Goal: Task Accomplishment & Management: Manage account settings

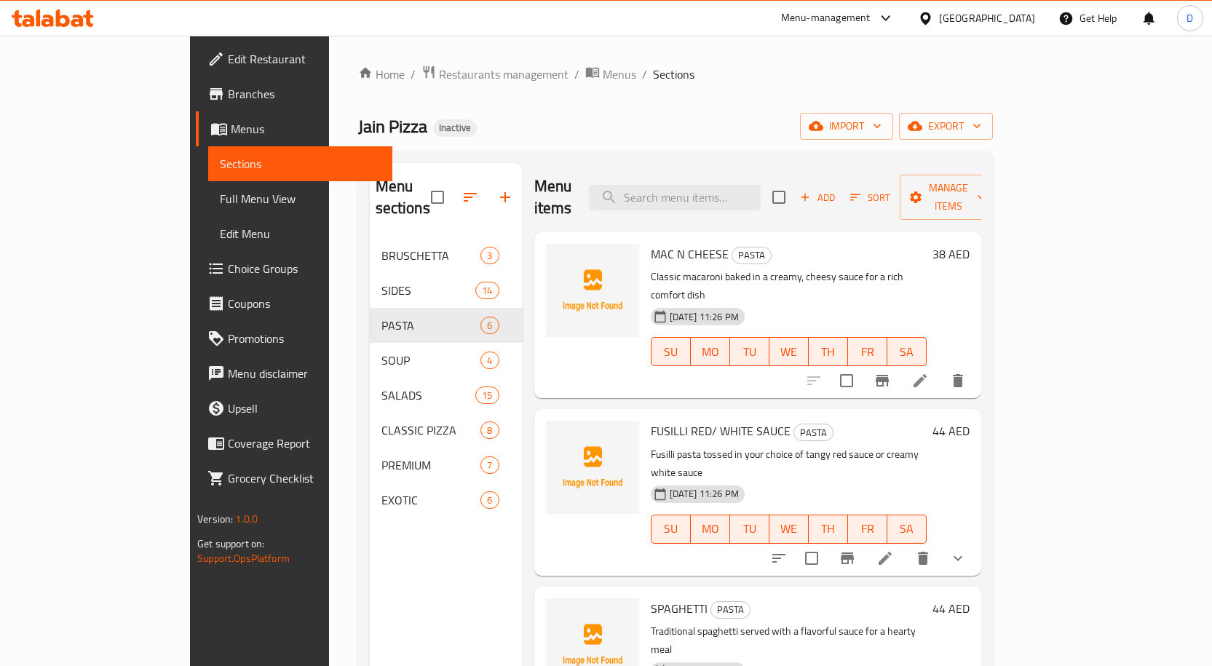
click at [651, 243] on span "MAC N CHEESE" at bounding box center [690, 254] width 78 height 22
copy span "MAC"
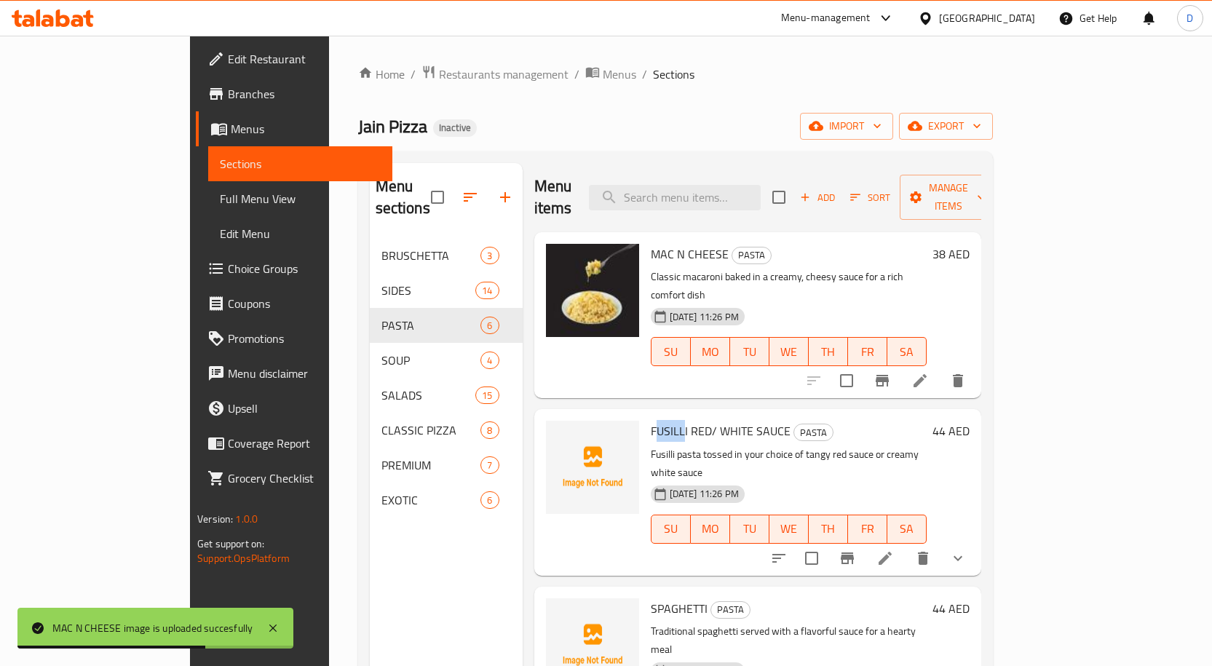
drag, startPoint x: 637, startPoint y: 395, endPoint x: 607, endPoint y: 390, distance: 30.2
click at [651, 420] on span "FUSILLI RED/ WHITE SAUCE" at bounding box center [721, 431] width 140 height 22
copy span "USILL"
click at [651, 420] on span "FUSILLI RED/ WHITE SAUCE" at bounding box center [721, 431] width 140 height 22
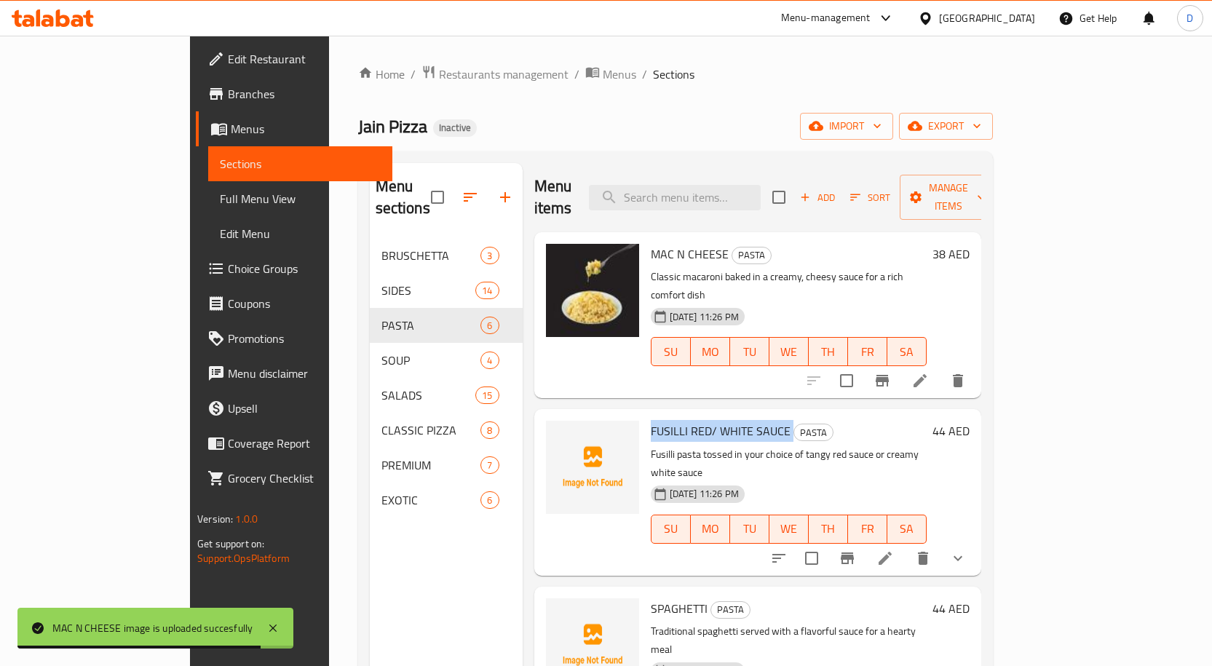
click at [651, 420] on span "FUSILLI RED/ WHITE SAUCE" at bounding box center [721, 431] width 140 height 22
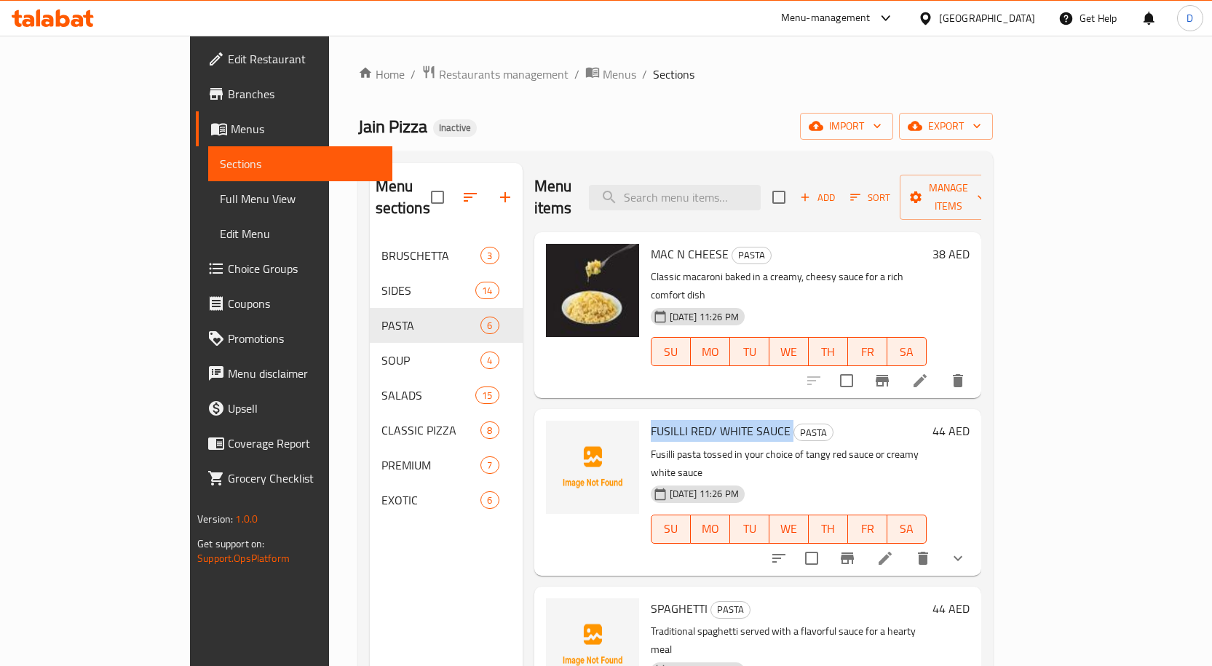
click at [651, 420] on span "FUSILLI RED/ WHITE SAUCE" at bounding box center [721, 431] width 140 height 22
click at [651, 598] on span "SPAGHETTI" at bounding box center [679, 609] width 57 height 22
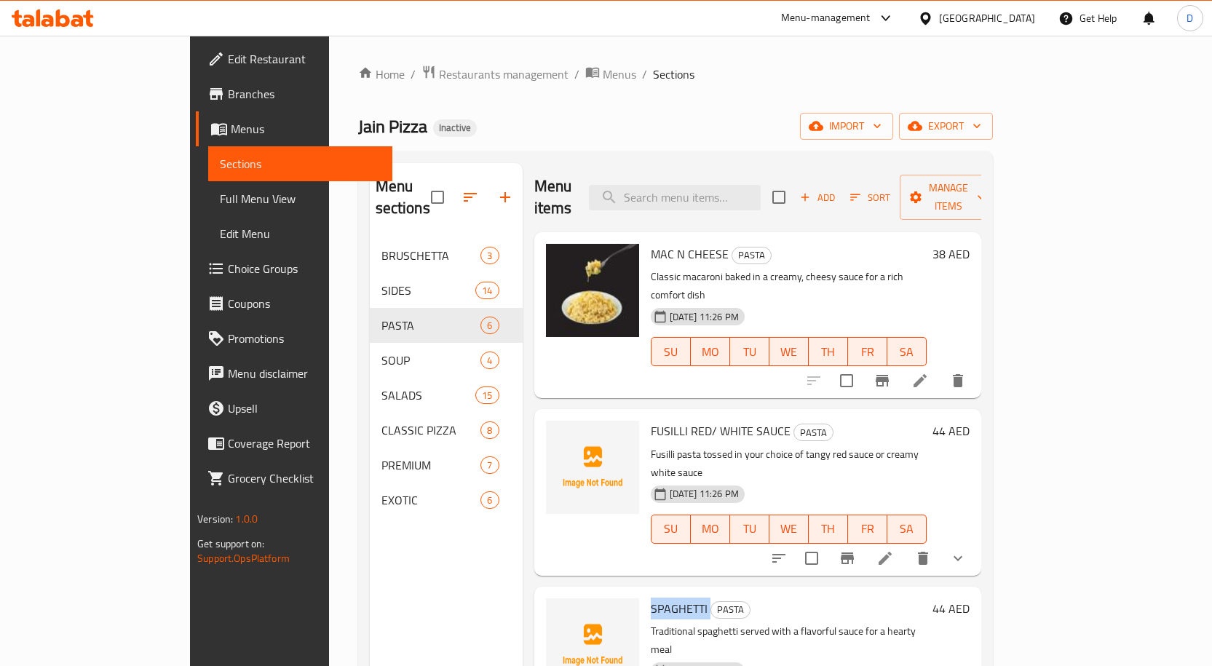
copy h6 "SPAGHETTI"
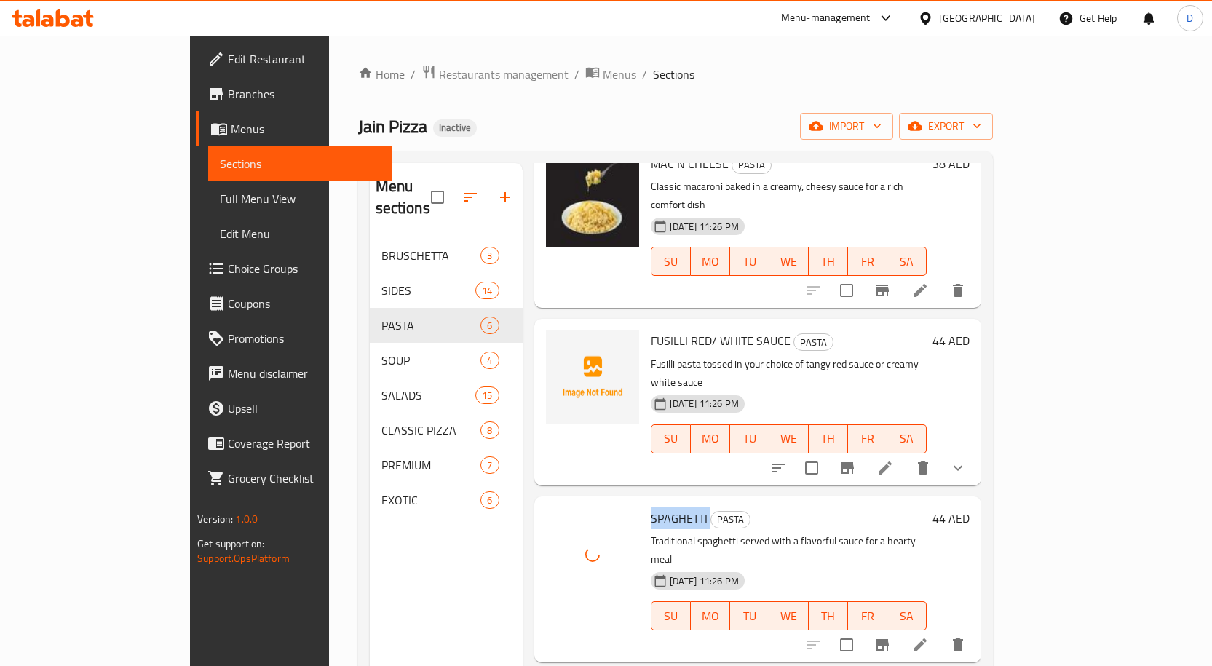
scroll to position [291, 0]
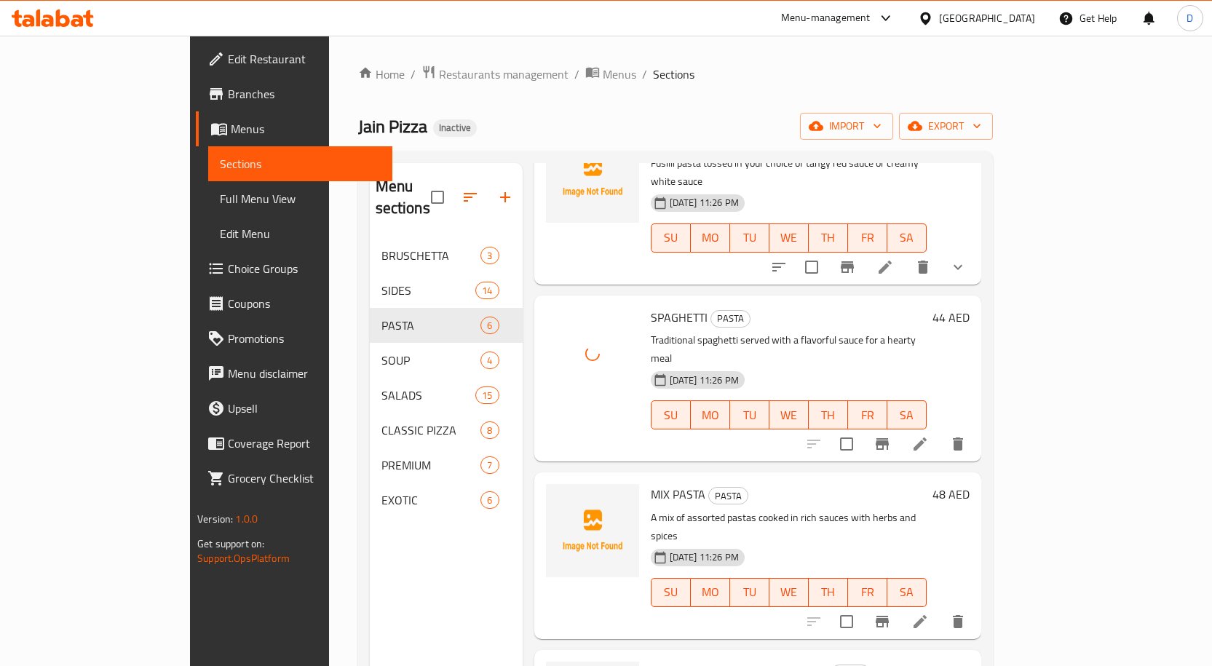
click at [651, 483] on span "MIX PASTA" at bounding box center [678, 494] width 55 height 22
copy h6 "MIX PASTA"
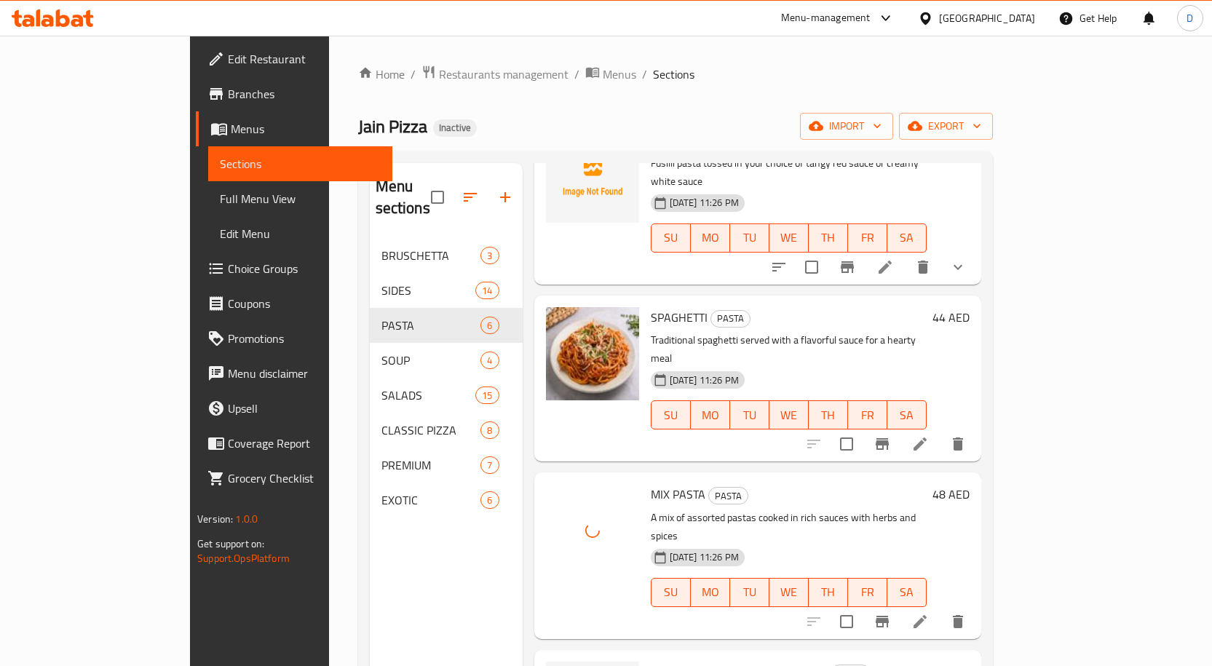
click at [651, 661] on span "PENNY PASTA RED / WHITE SAUCE" at bounding box center [739, 672] width 177 height 22
copy span "PENNY"
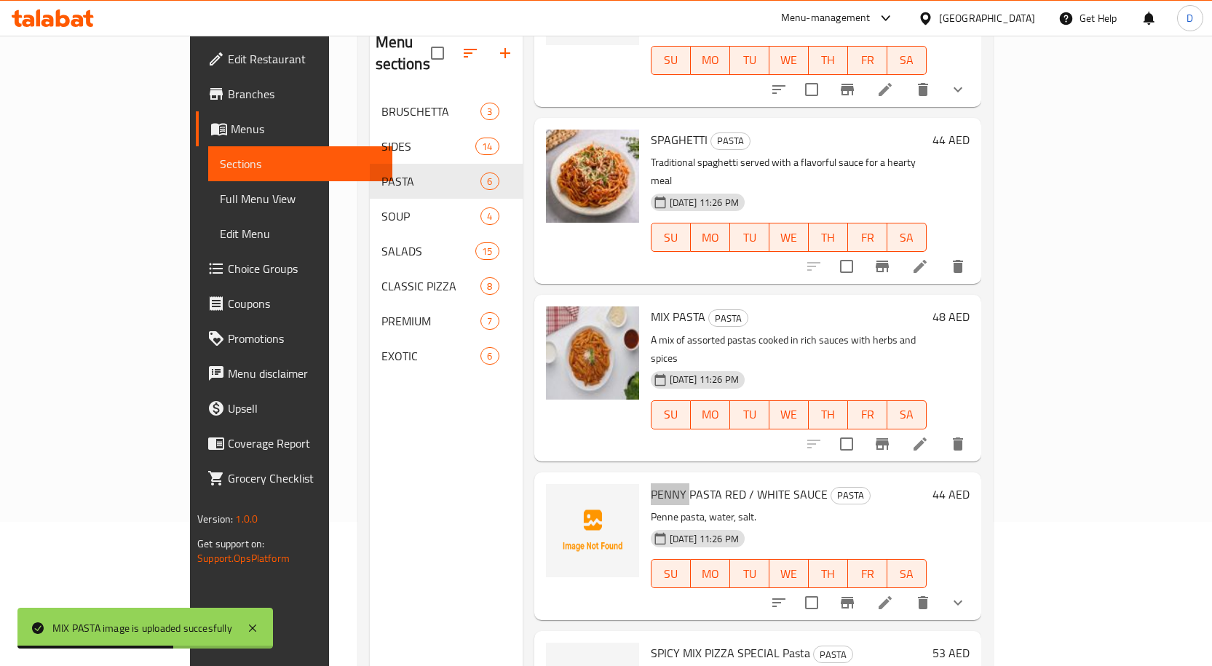
scroll to position [146, 0]
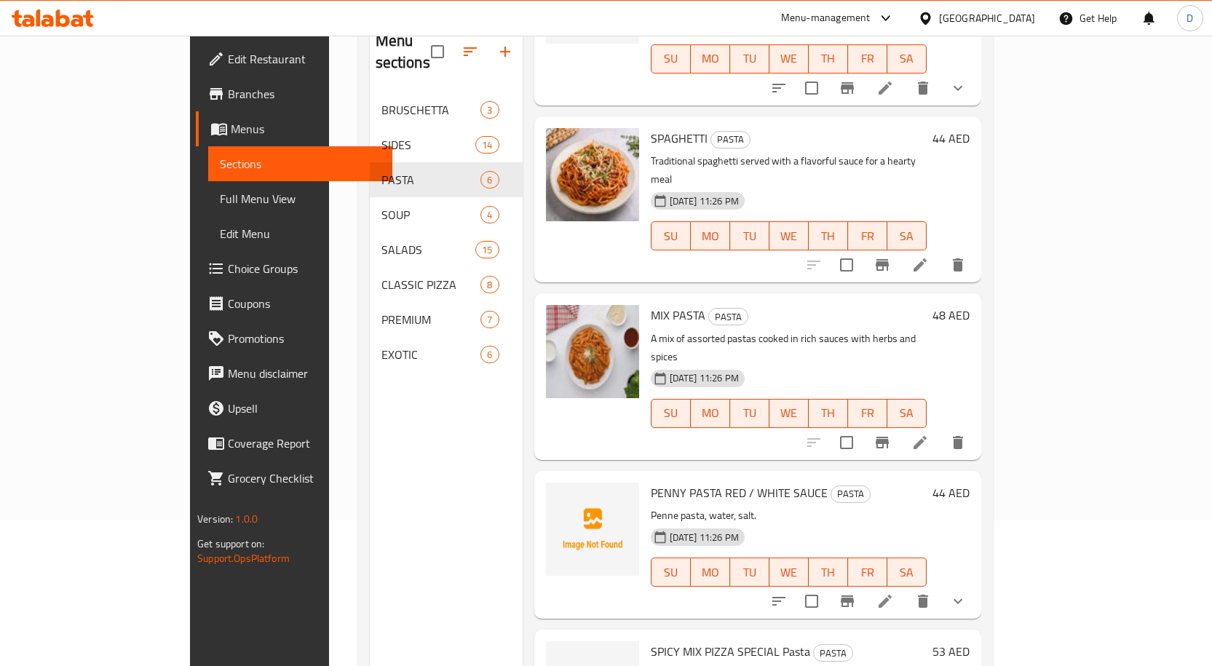
click at [651, 641] on span "SPICY MIX PIZZA SPECIAL Pasta" at bounding box center [730, 652] width 159 height 22
copy span "MIX"
click at [670, 641] on span "SPICY MIX PIZZA SPECIAL Pasta" at bounding box center [730, 652] width 159 height 22
drag, startPoint x: 690, startPoint y: 564, endPoint x: 595, endPoint y: 568, distance: 95.5
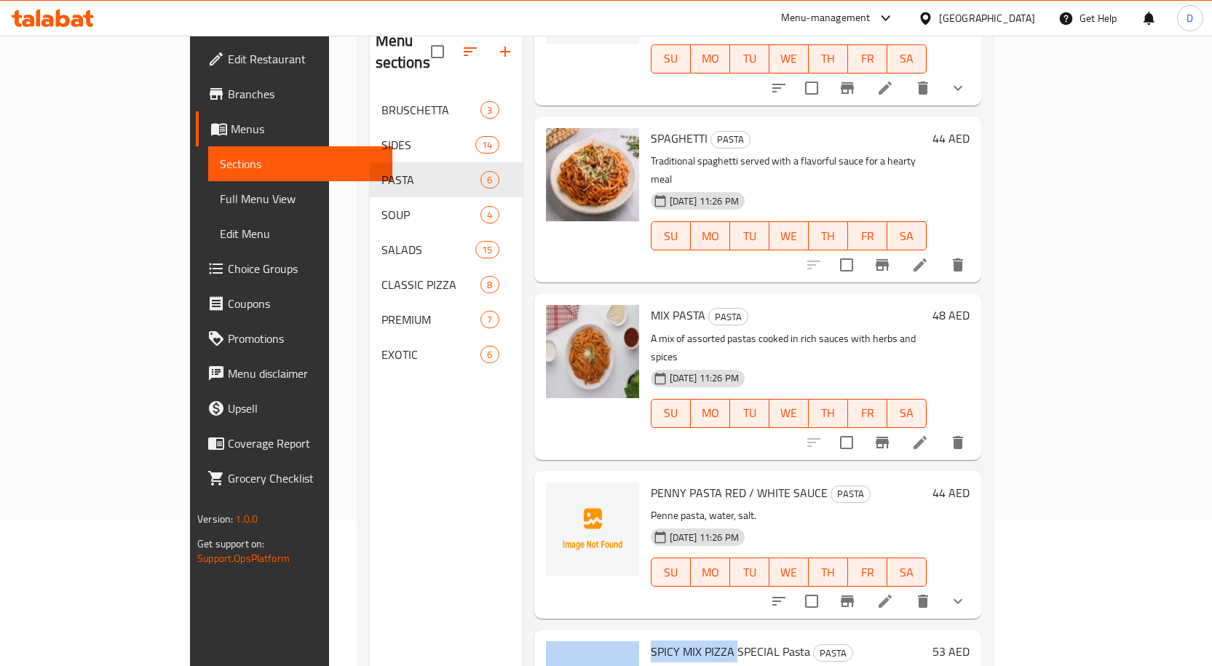
copy div "SPICY MIX PIZZA"
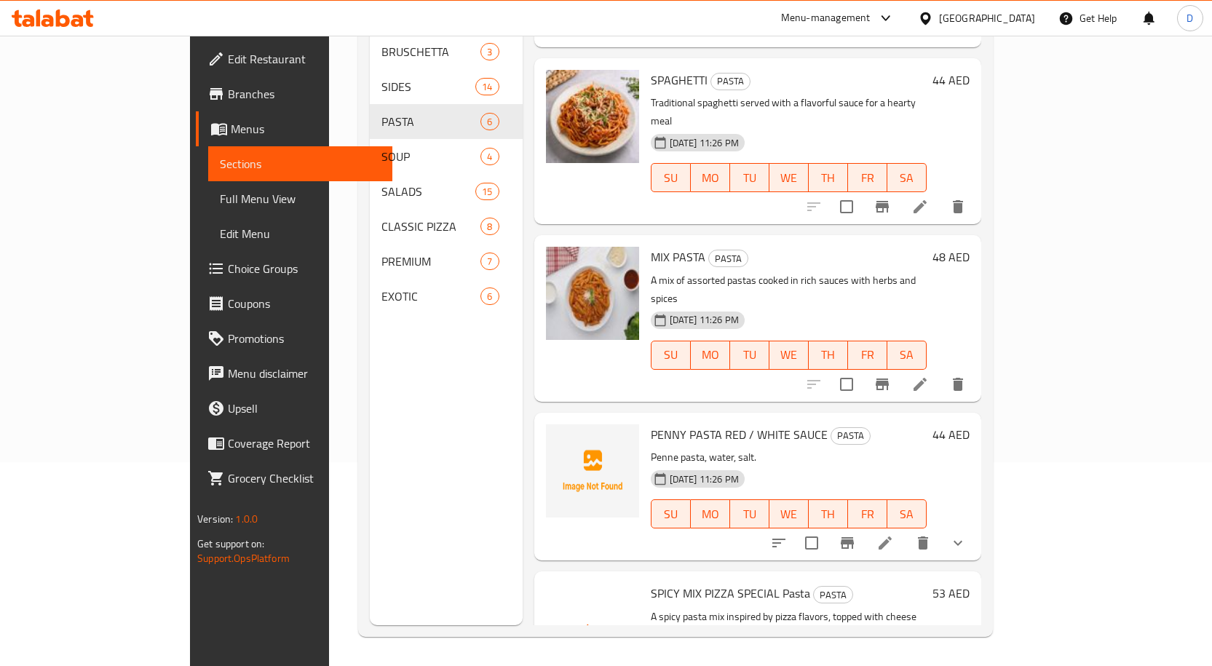
click at [665, 424] on span "PENNY PASTA RED / WHITE SAUCE" at bounding box center [739, 435] width 177 height 22
copy span "PASTA"
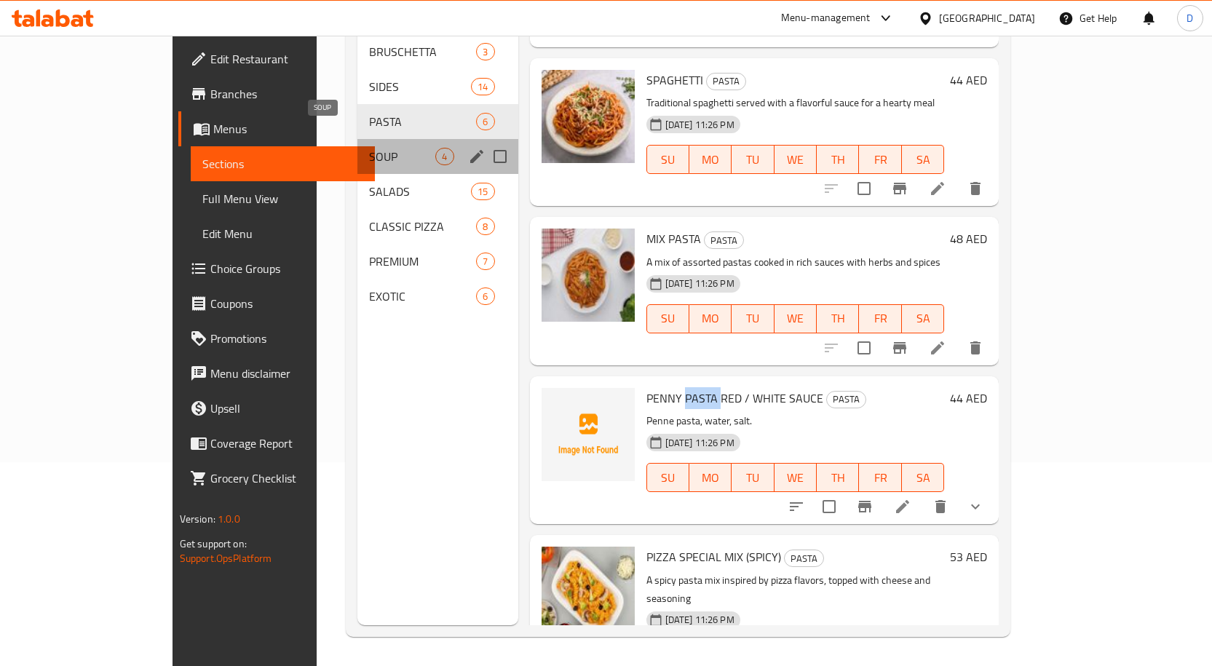
click at [369, 148] on span "SOUP" at bounding box center [402, 156] width 66 height 17
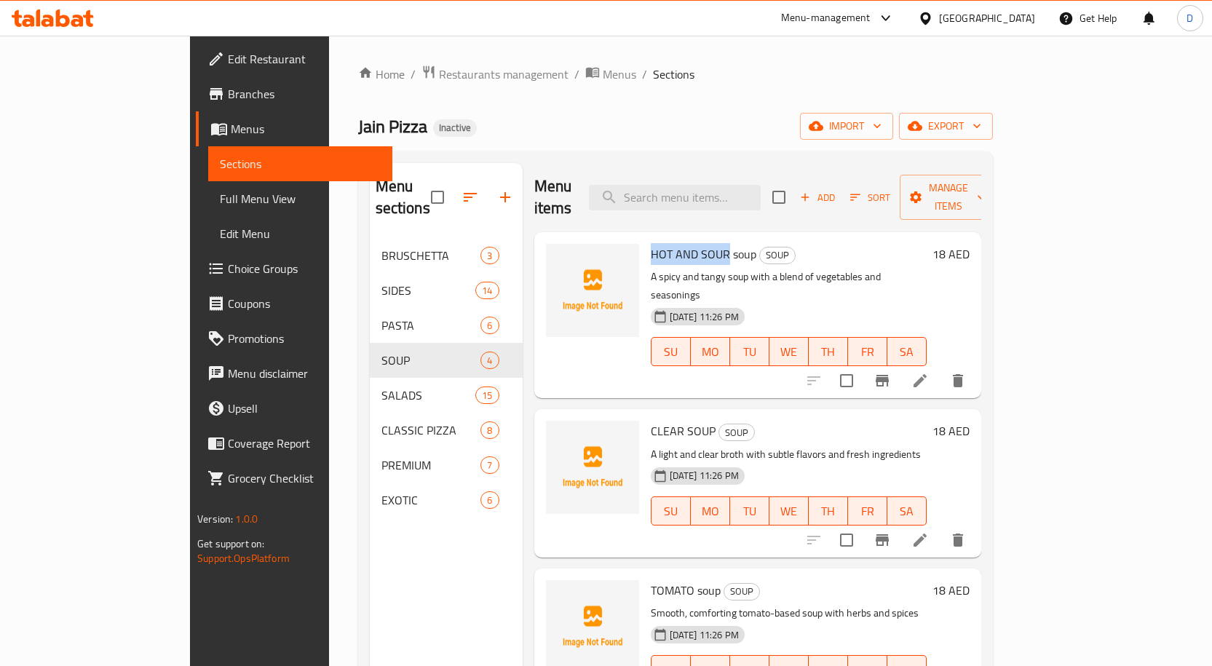
drag, startPoint x: 680, startPoint y: 229, endPoint x: 603, endPoint y: 231, distance: 76.5
click at [651, 243] on span "HOT AND SOUR soup" at bounding box center [704, 254] width 106 height 22
click at [651, 420] on span "CLEAR SOUP" at bounding box center [683, 431] width 65 height 22
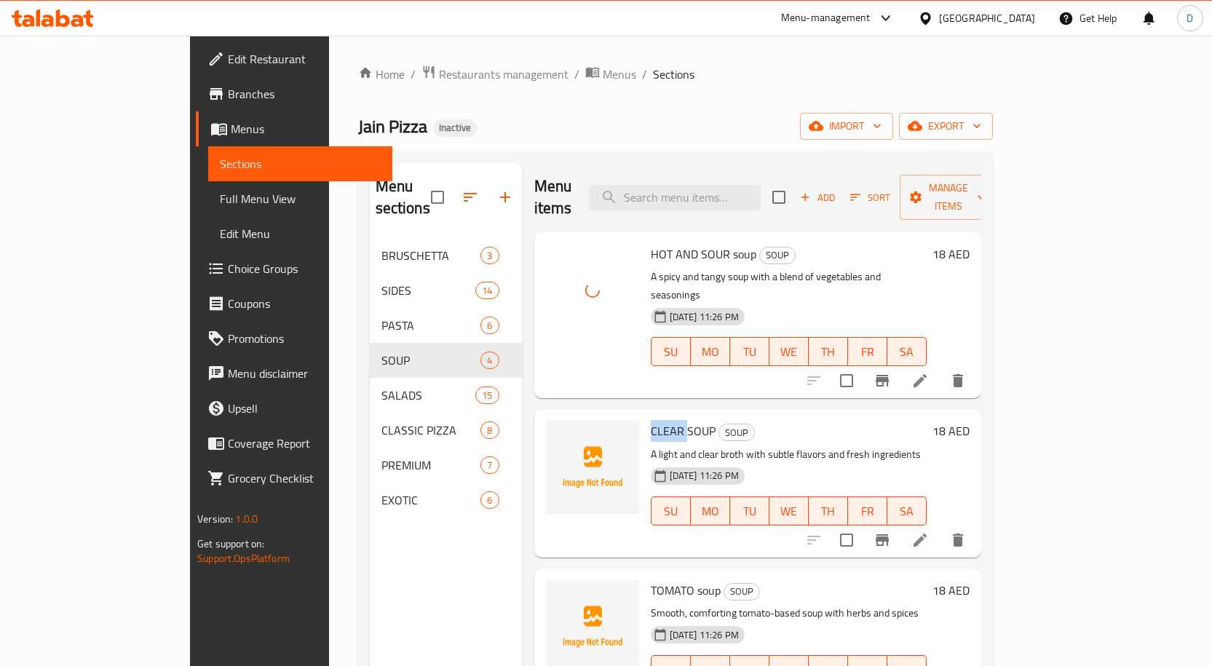
copy span "CLEAR"
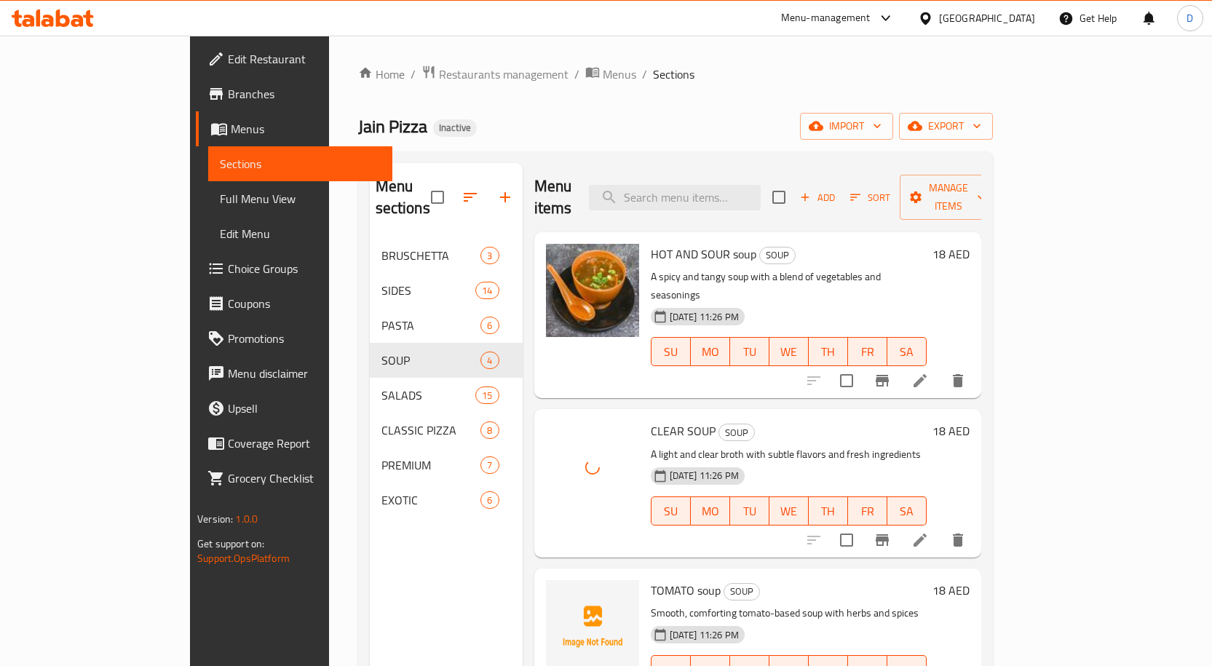
click at [651, 579] on span "TOMATO soup" at bounding box center [686, 590] width 70 height 22
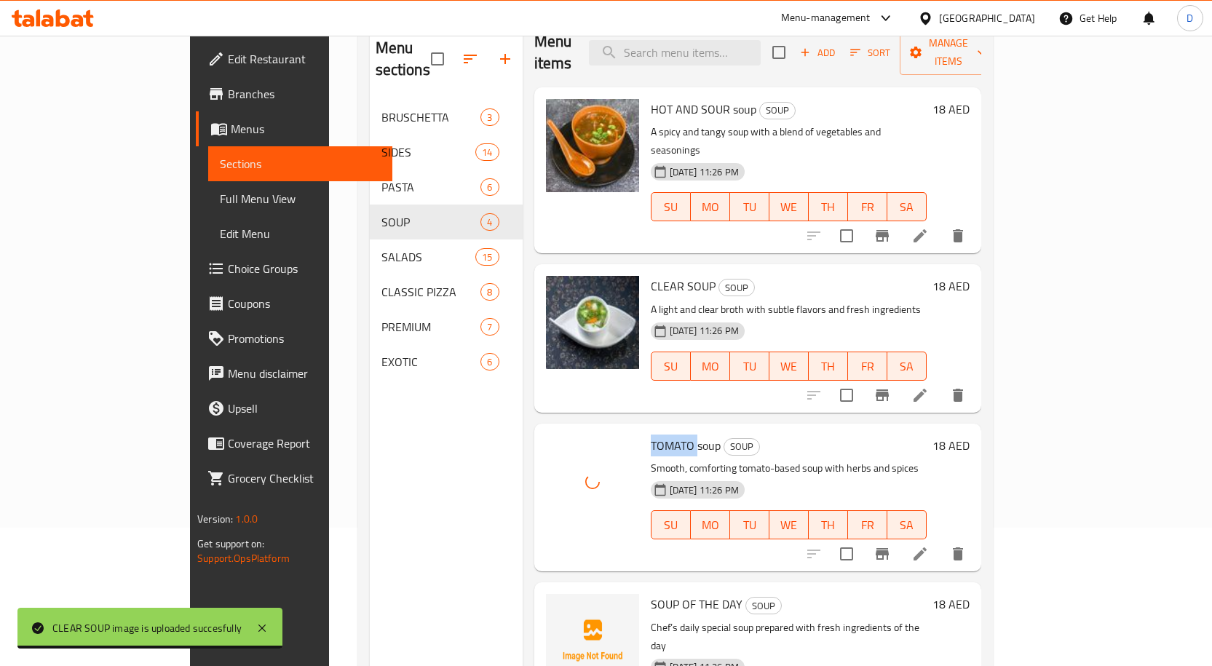
scroll to position [204, 0]
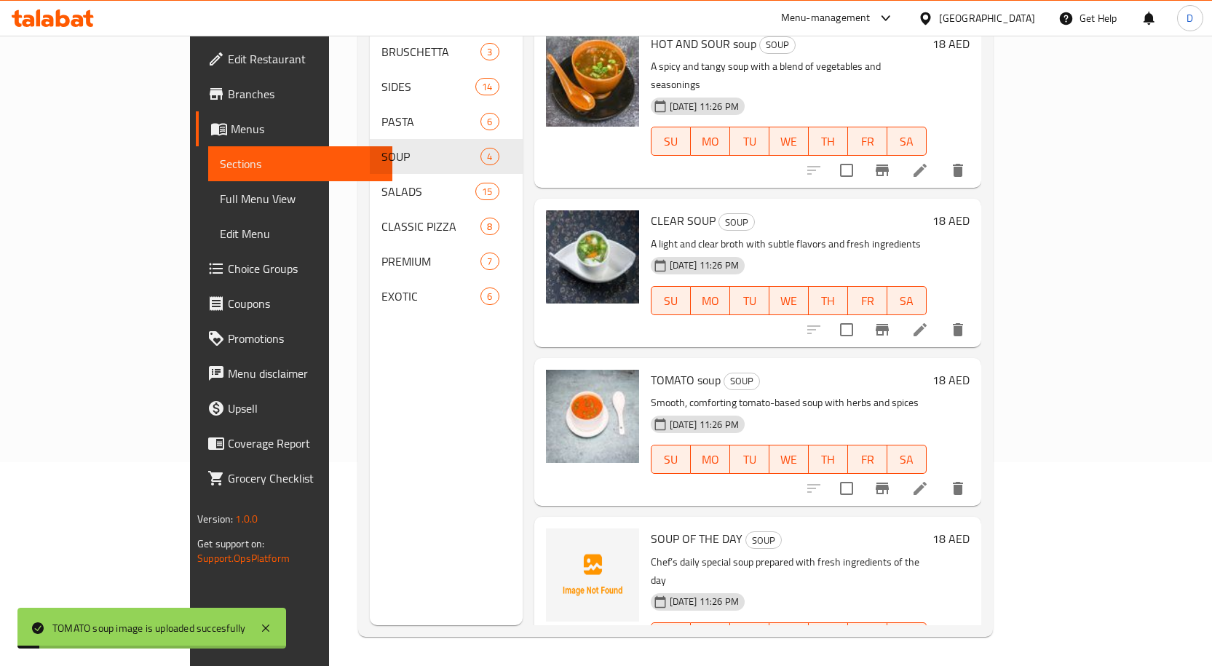
click at [651, 528] on span "SOUP OF THE DAY" at bounding box center [697, 539] width 92 height 22
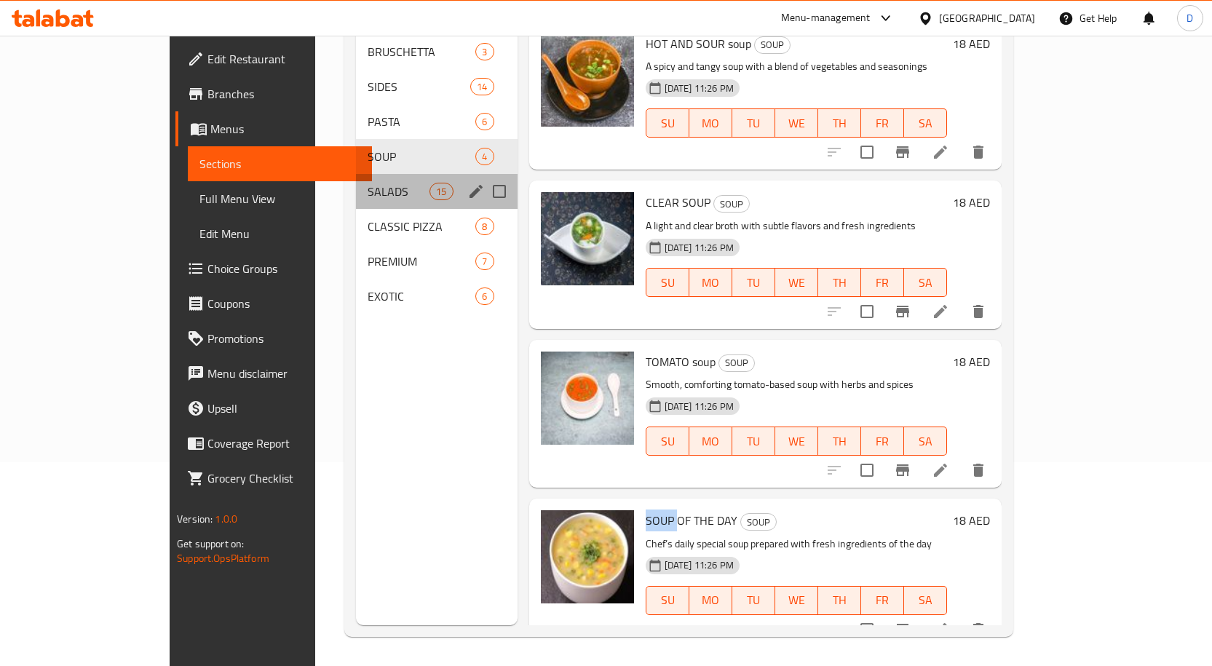
click at [356, 174] on div "SALADS 15" at bounding box center [437, 191] width 162 height 35
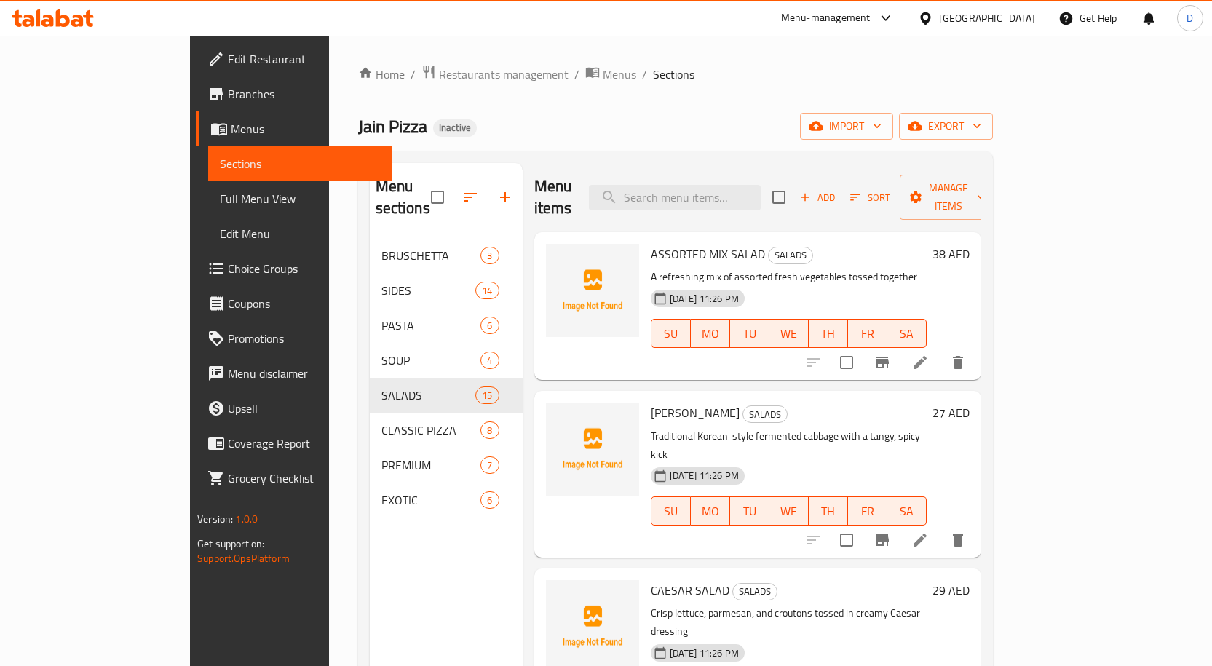
click at [651, 243] on span "ASSORTED MIX SALAD" at bounding box center [708, 254] width 114 height 22
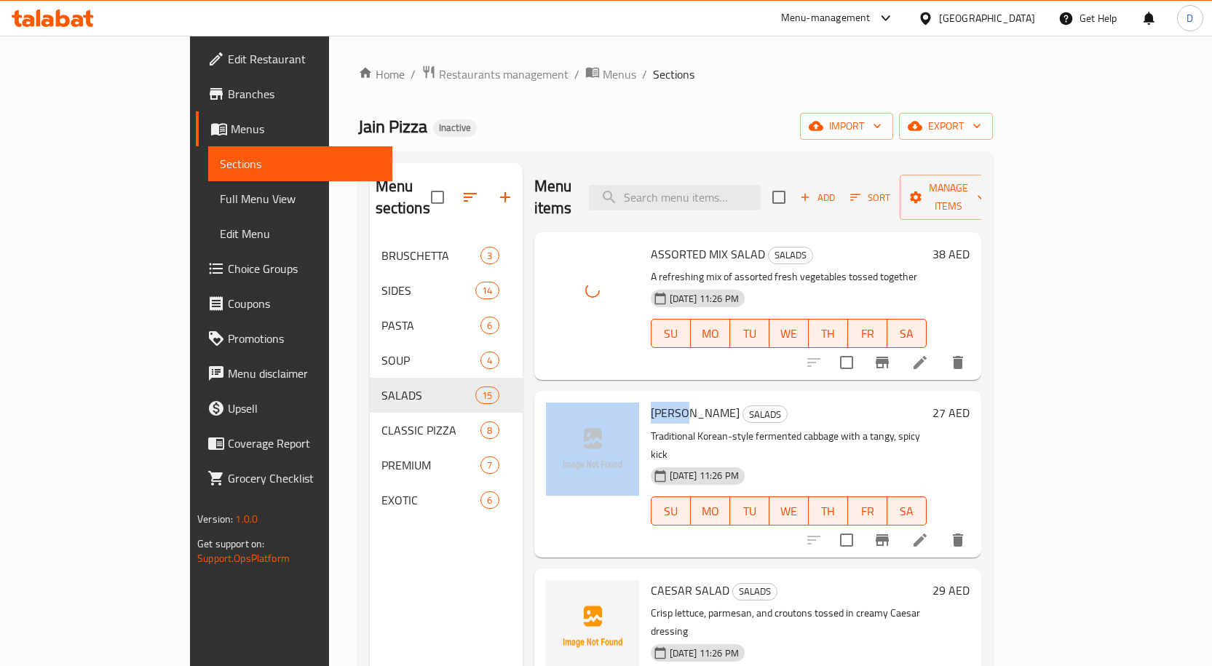
drag, startPoint x: 641, startPoint y: 389, endPoint x: 591, endPoint y: 401, distance: 51.0
click at [591, 401] on div "KIMCHI SALAD SALADS Traditional Korean-style fermented cabbage with a tangy, sp…" at bounding box center [757, 474] width 435 height 154
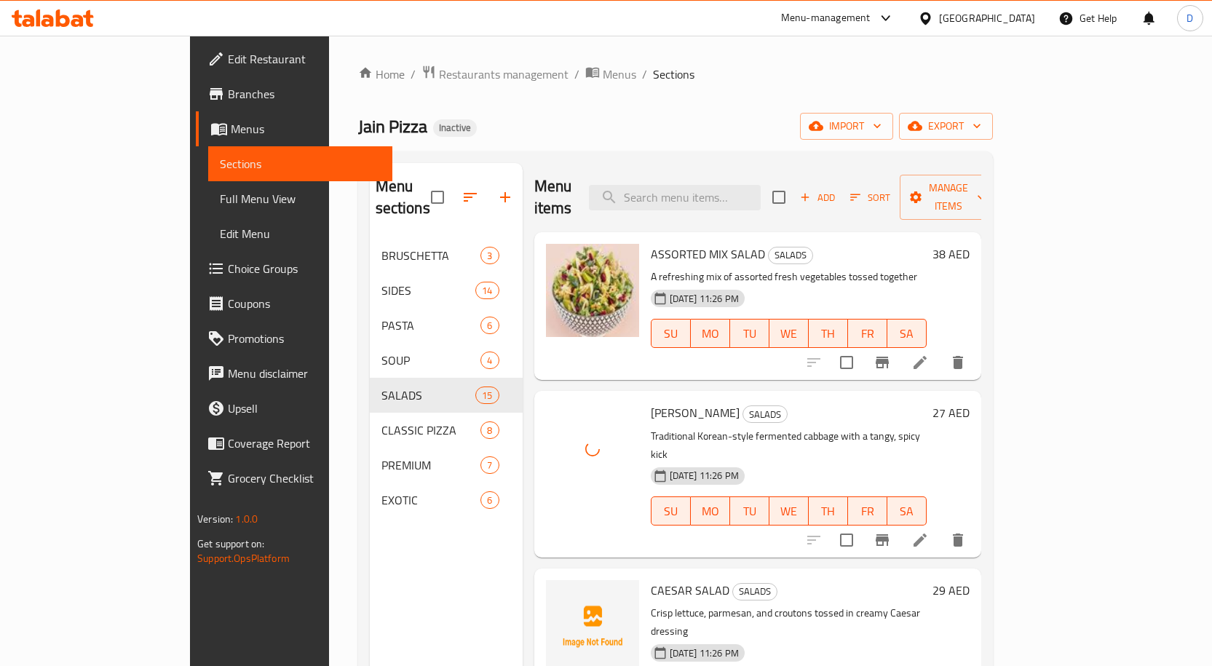
click at [651, 579] on span "CAESAR SALAD" at bounding box center [690, 590] width 79 height 22
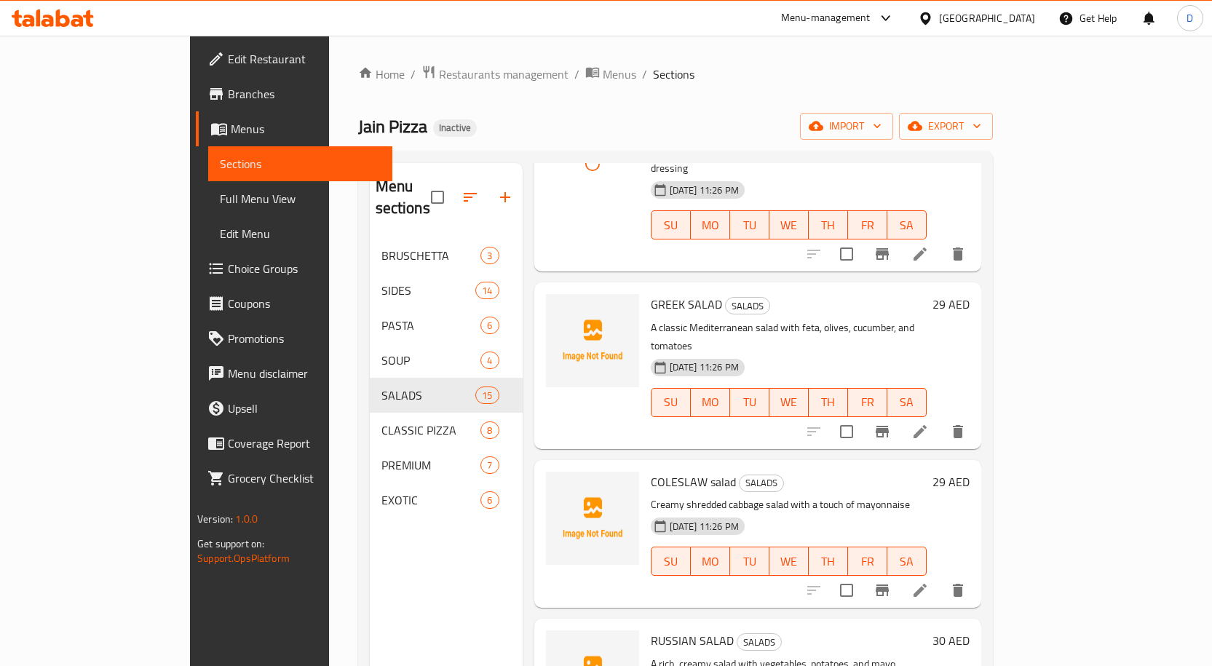
scroll to position [437, 0]
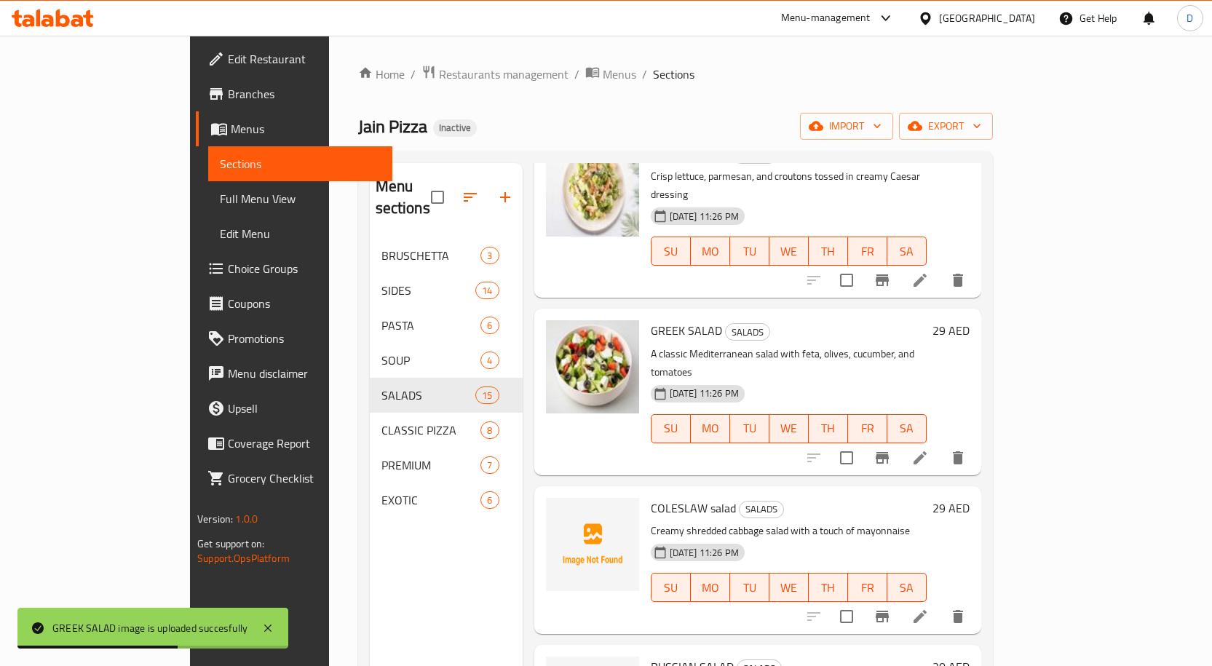
click at [651, 497] on span "COLESLAW salad" at bounding box center [693, 508] width 85 height 22
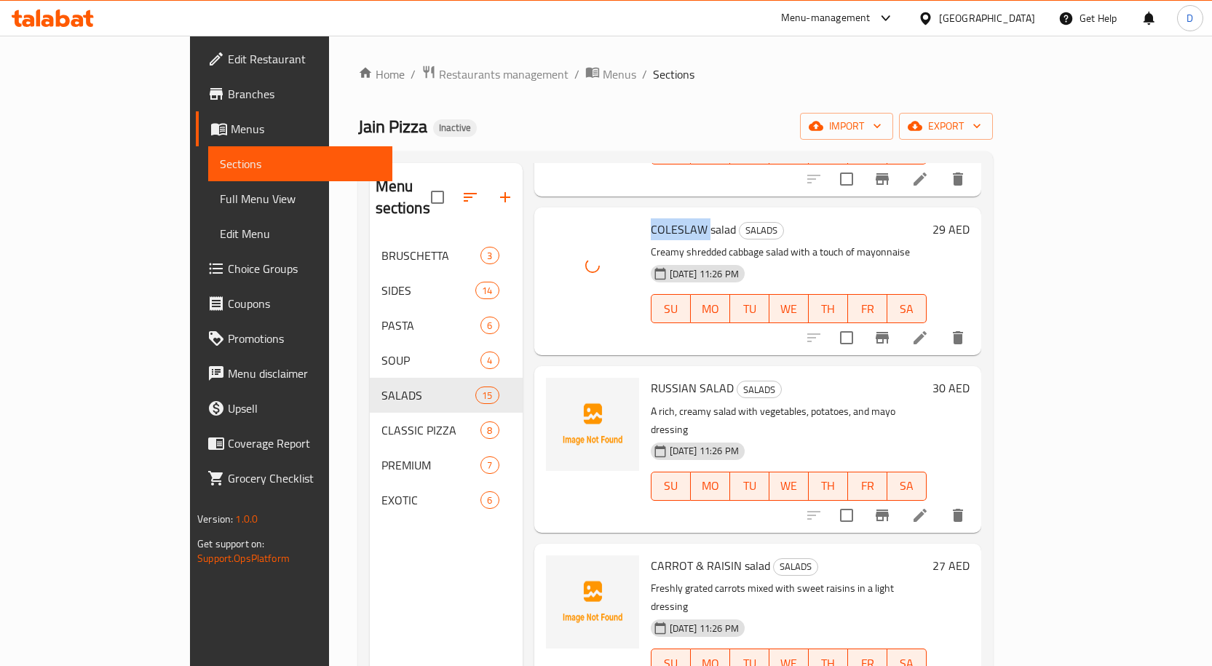
scroll to position [655, 0]
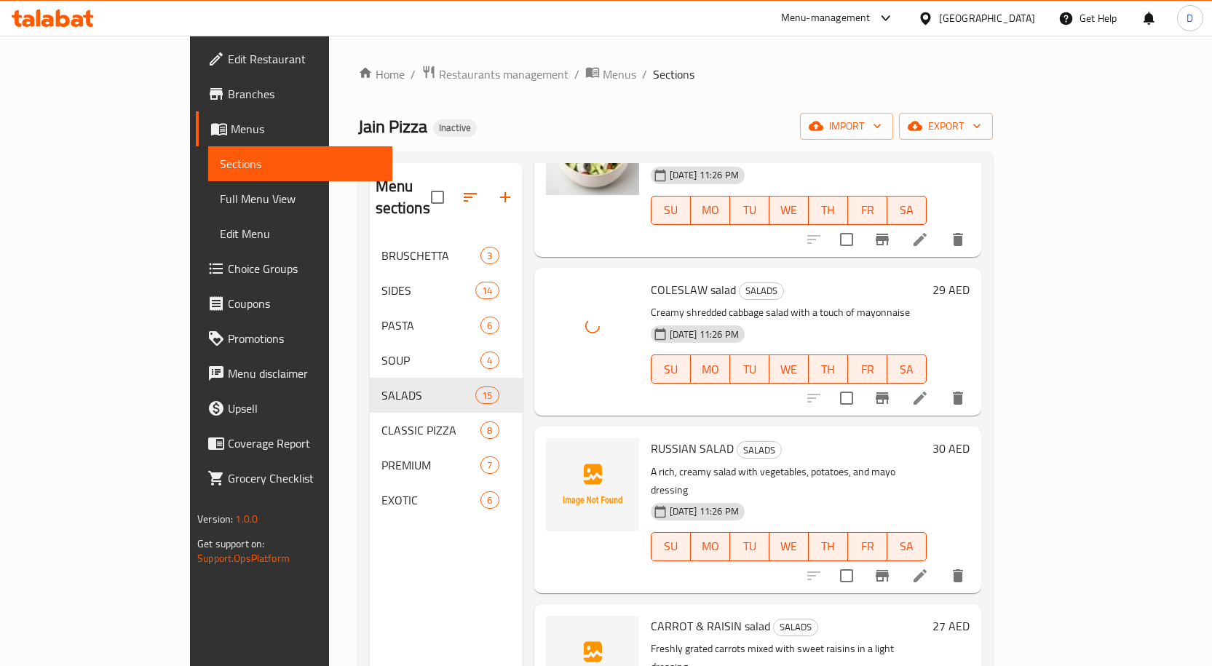
click at [651, 437] on span "RUSSIAN SALAD" at bounding box center [692, 448] width 83 height 22
click at [651, 615] on span "CARROT & RAISIN salad" at bounding box center [710, 626] width 119 height 22
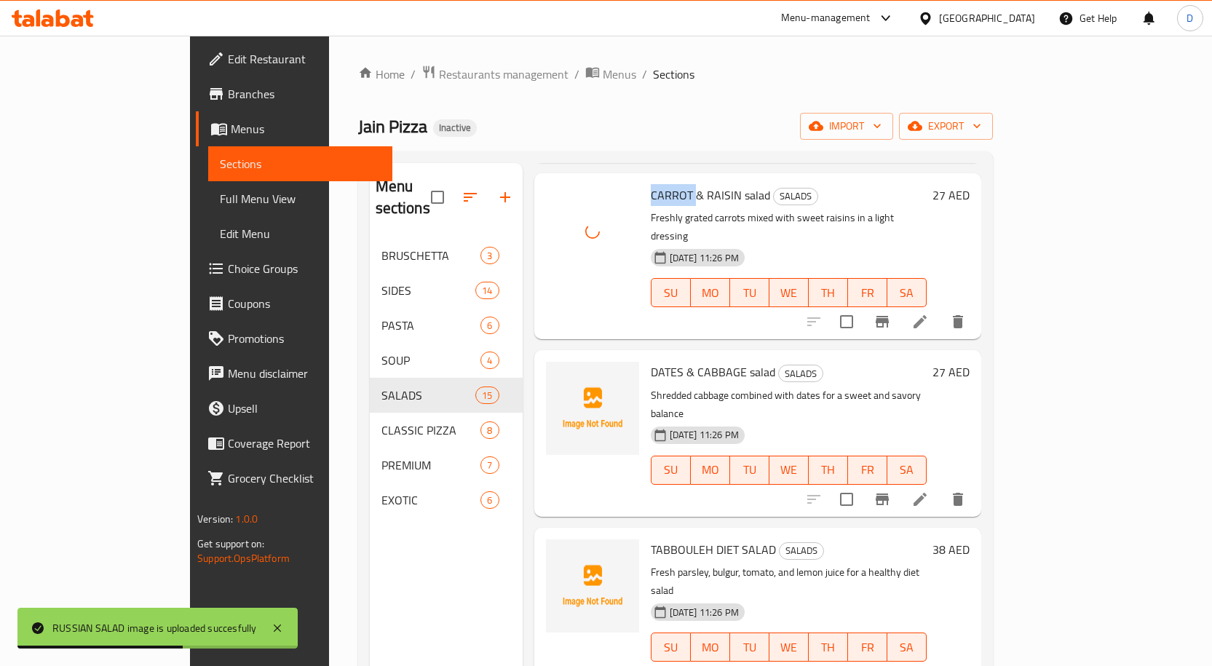
scroll to position [1092, 0]
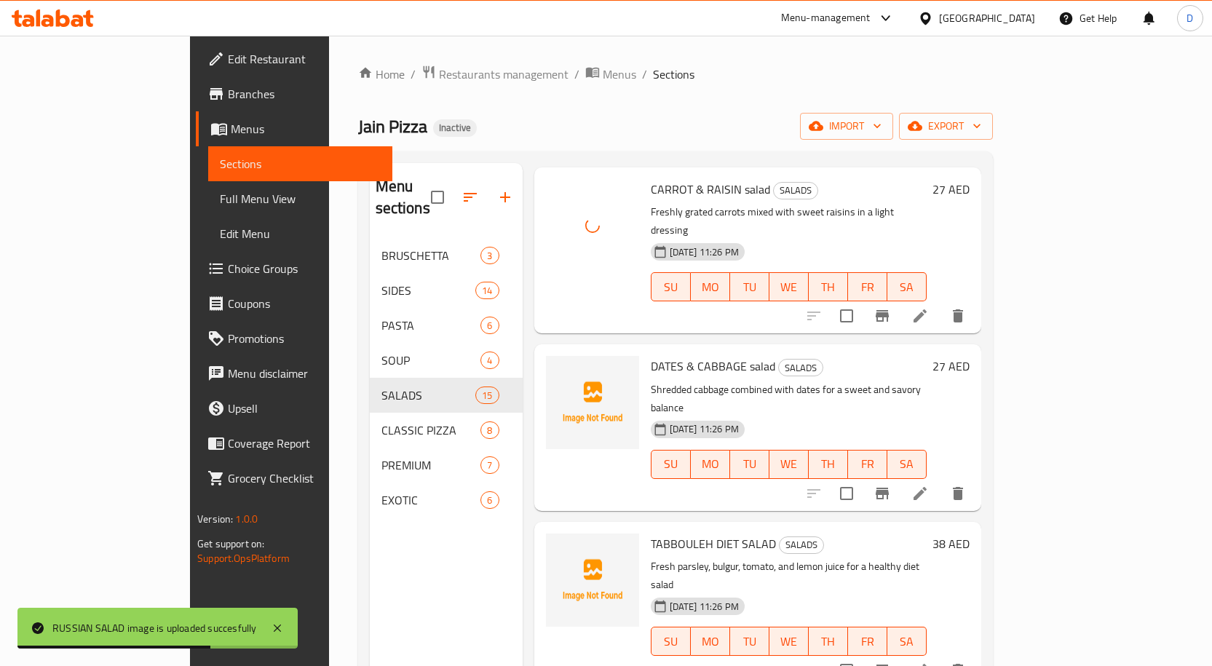
click at [651, 355] on span "DATES & CABBAGE salad" at bounding box center [713, 366] width 124 height 22
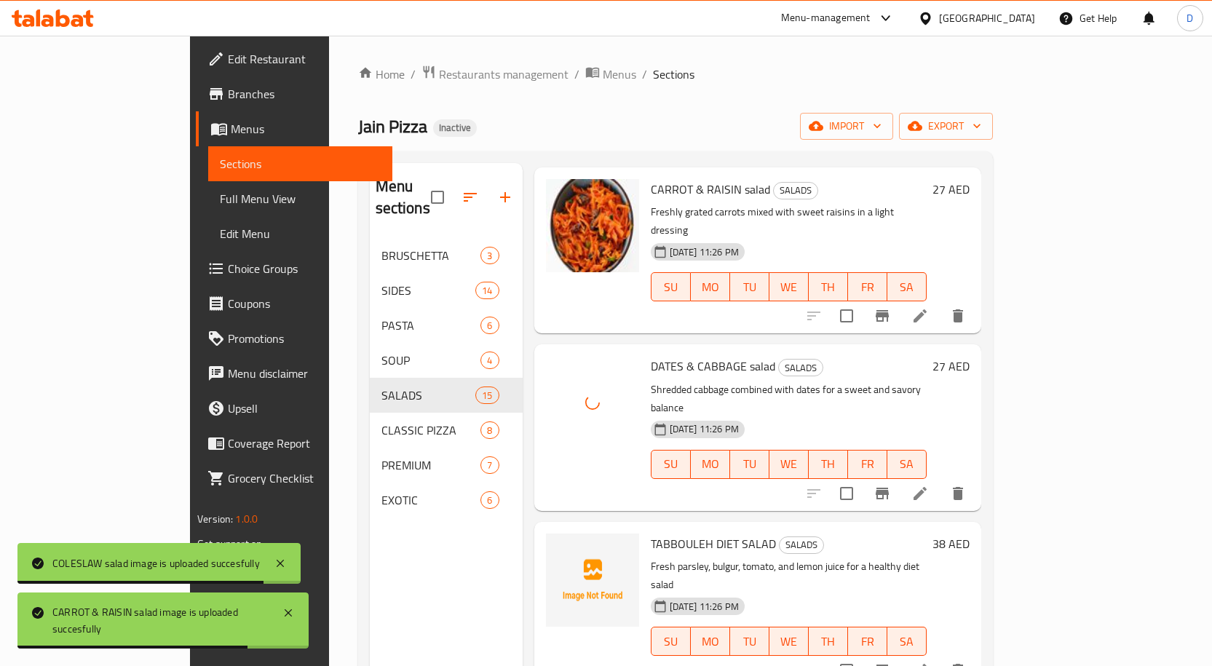
click at [651, 533] on span "TABBOULEH DIET SALAD" at bounding box center [713, 544] width 125 height 22
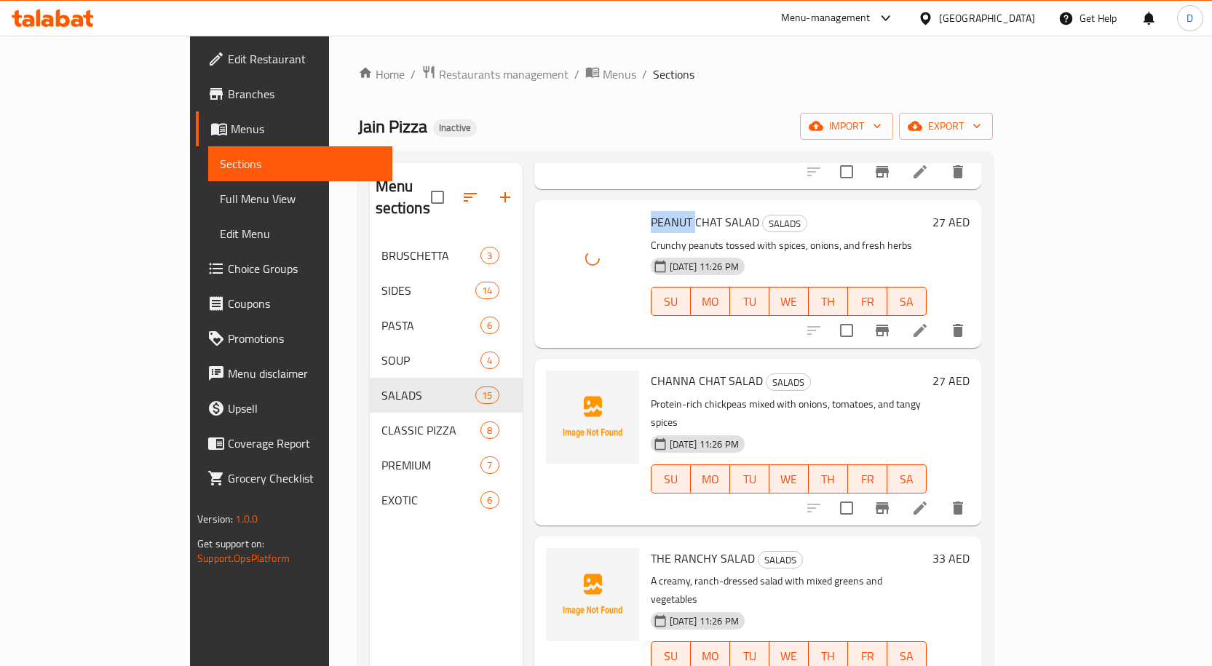
scroll to position [1601, 0]
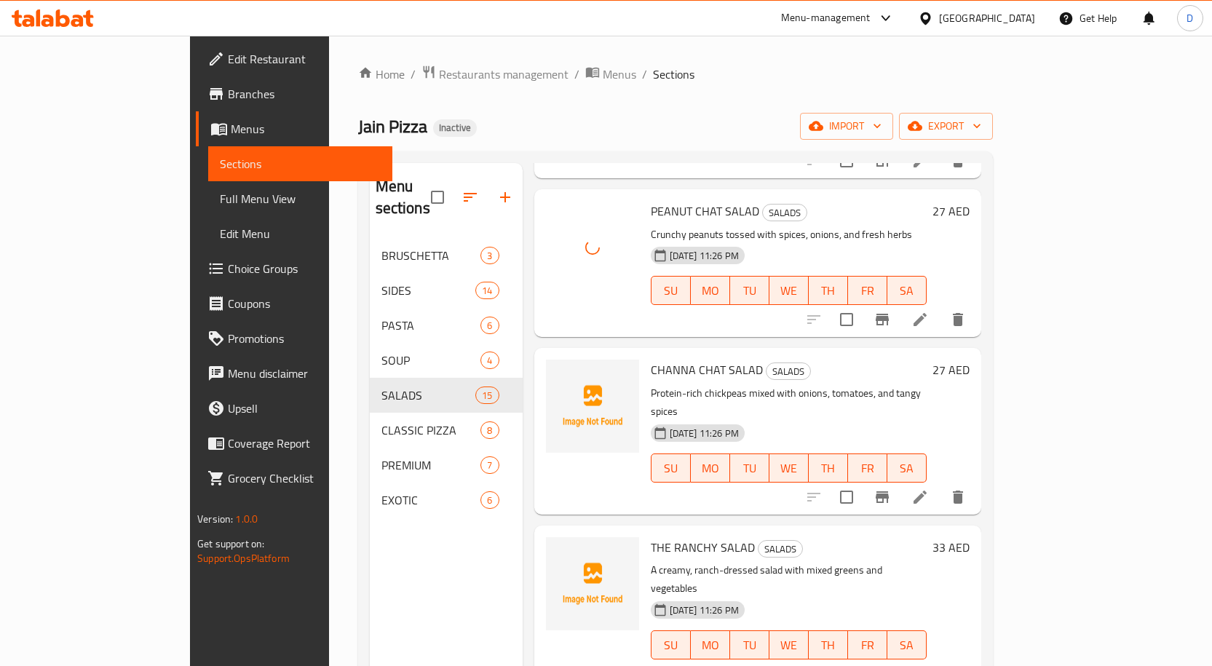
click at [651, 359] on span "CHANNA CHAT SALAD" at bounding box center [707, 370] width 112 height 22
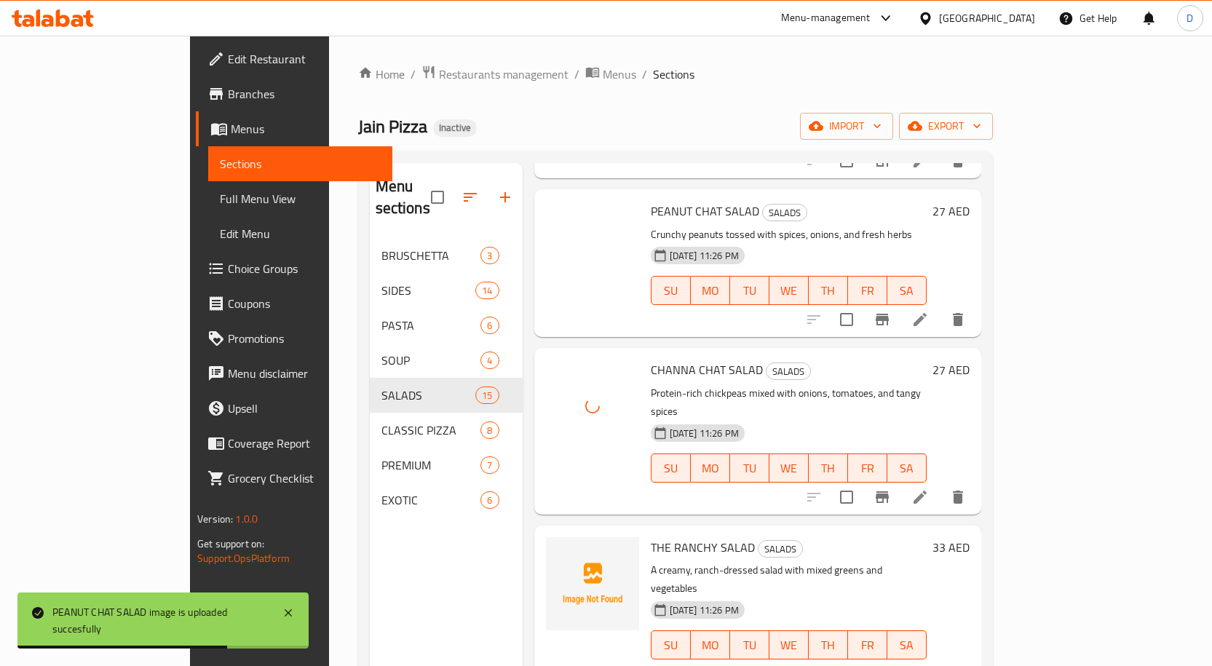
click at [666, 536] on span "THE RANCHY SALAD" at bounding box center [703, 547] width 104 height 22
click at [661, 536] on span "THE RANCHY SALAD" at bounding box center [703, 547] width 104 height 22
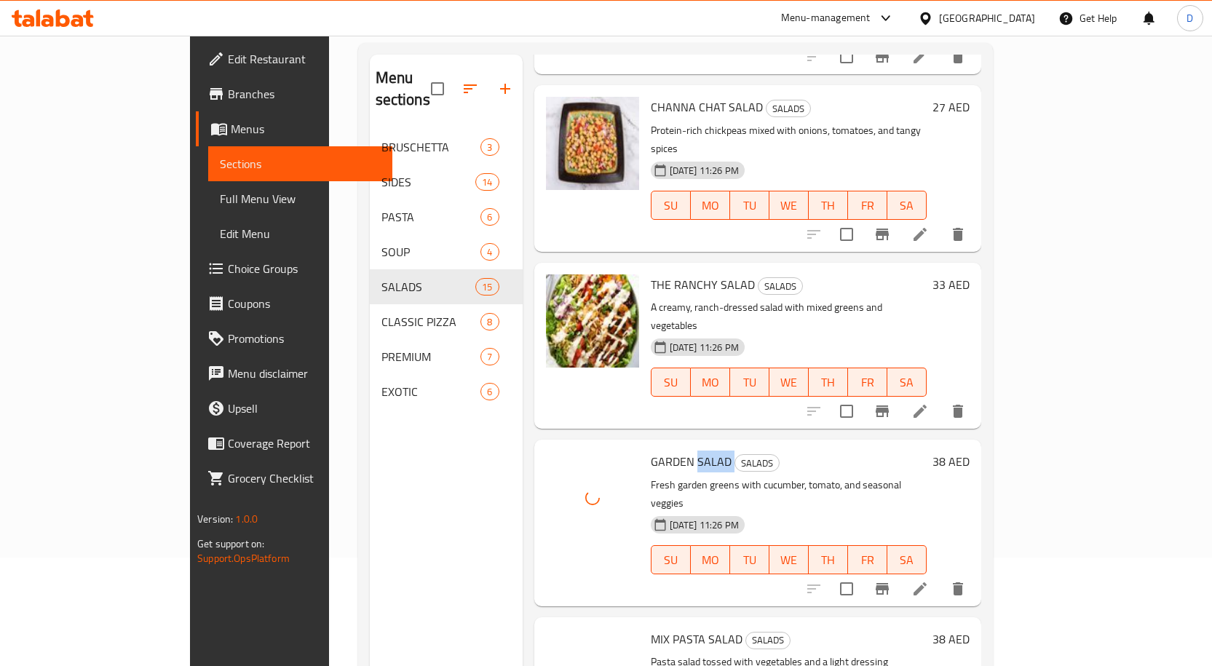
scroll to position [204, 0]
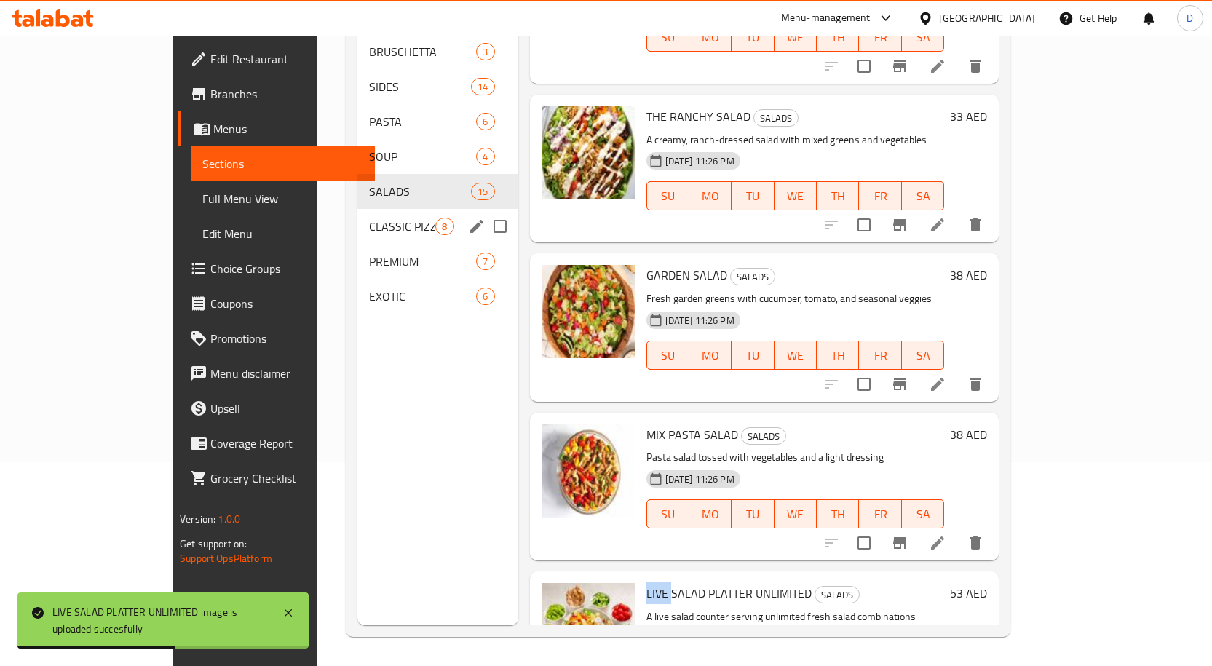
click at [357, 213] on div "CLASSIC PIZZA 8" at bounding box center [437, 226] width 160 height 35
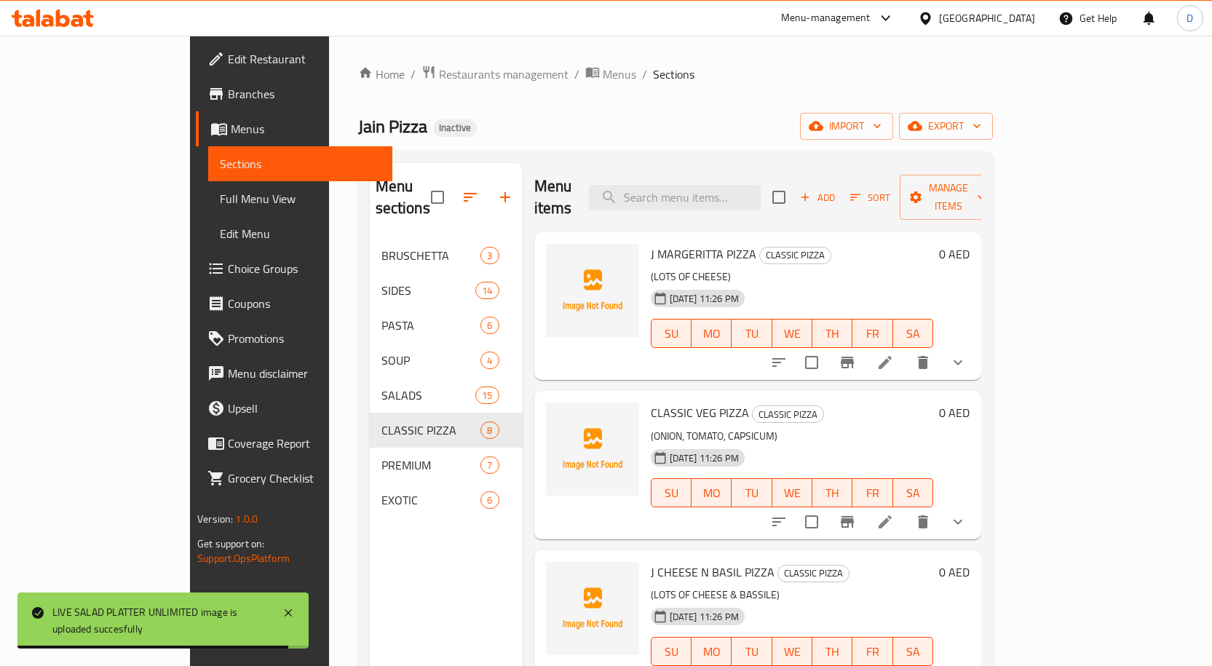
click at [651, 243] on span "J MARGERITTA PIZZA" at bounding box center [704, 254] width 106 height 22
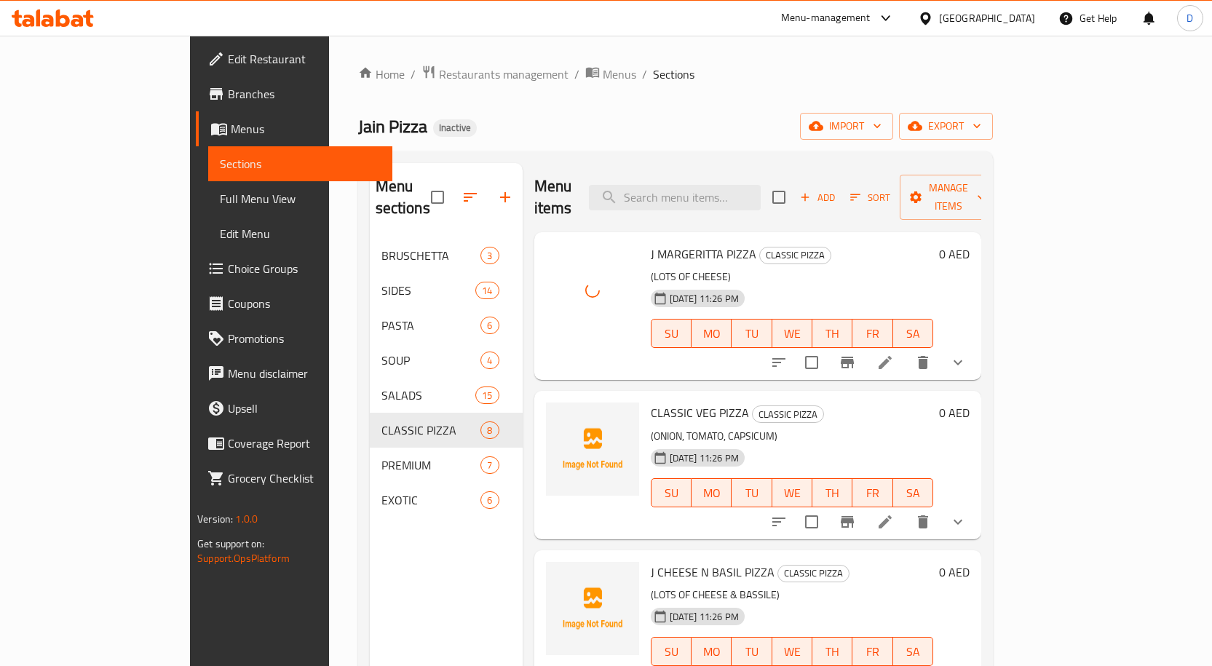
click at [651, 402] on span "CLASSIC VEG PIZZA" at bounding box center [700, 413] width 98 height 22
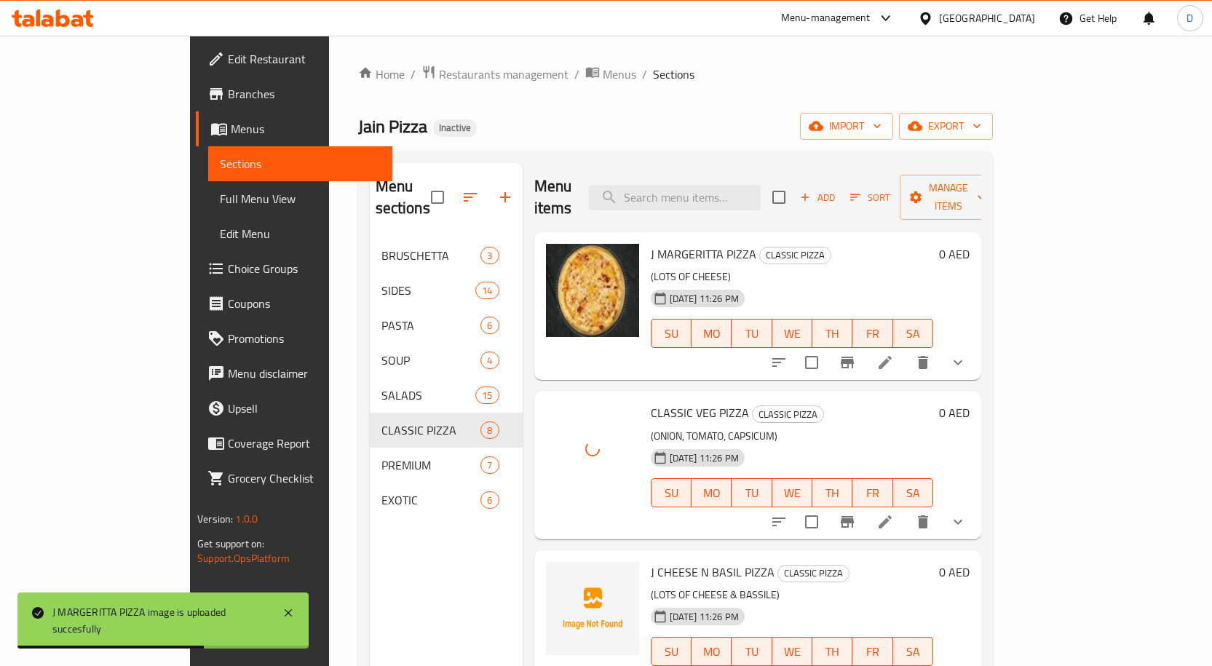
click at [651, 561] on span "J CHEESE N BASIL PIZZA" at bounding box center [713, 572] width 124 height 22
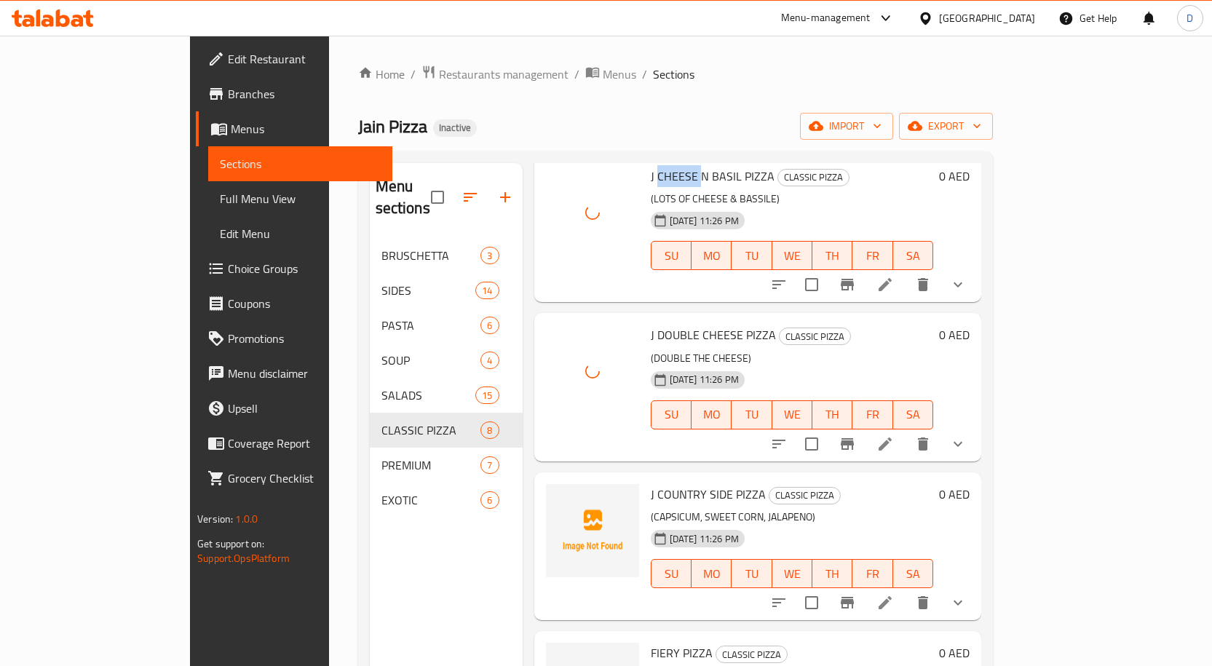
scroll to position [437, 0]
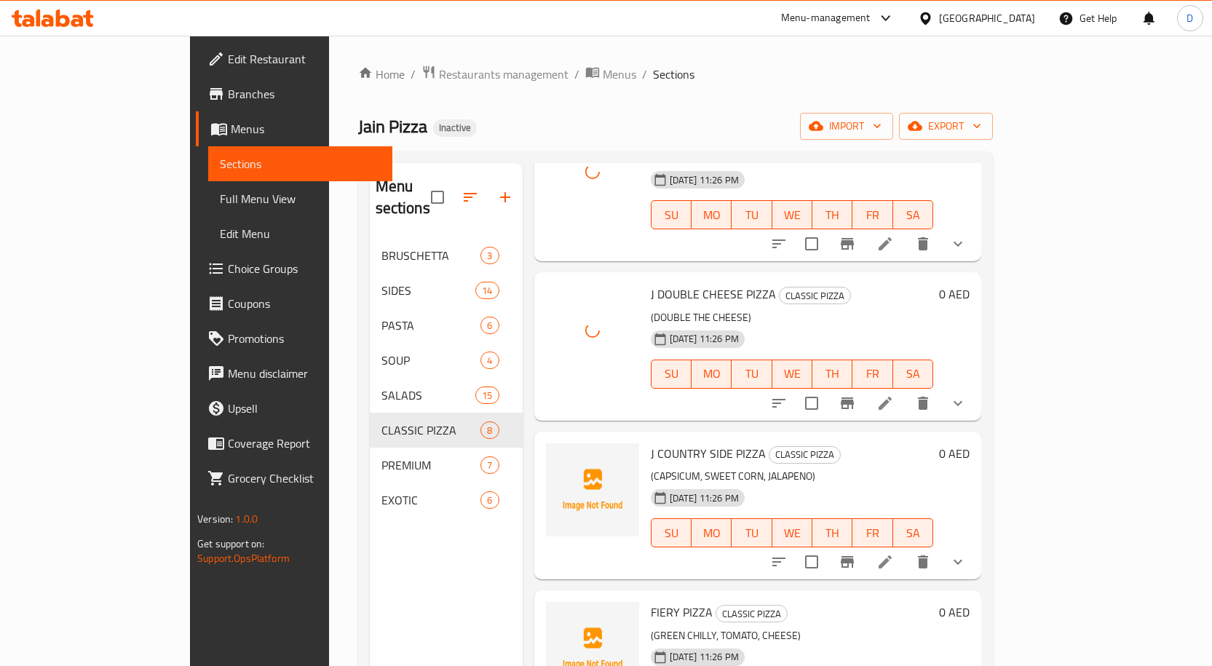
click at [651, 443] on span "J COUNTRY SIDE PIZZA" at bounding box center [708, 454] width 115 height 22
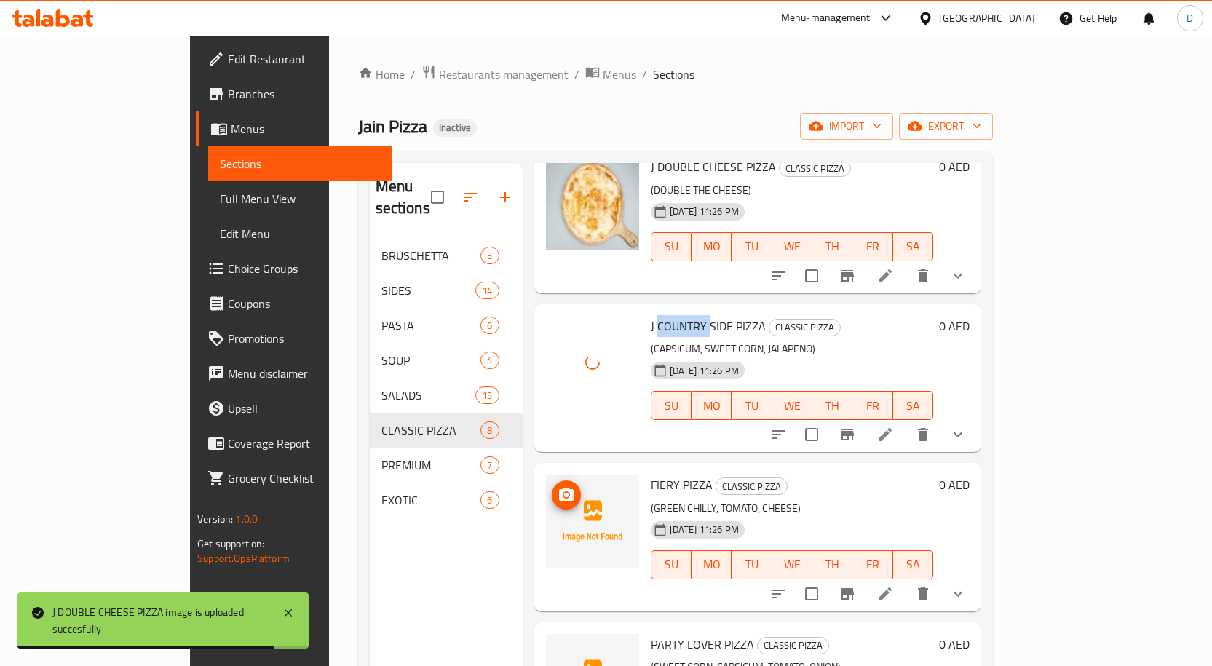
scroll to position [582, 0]
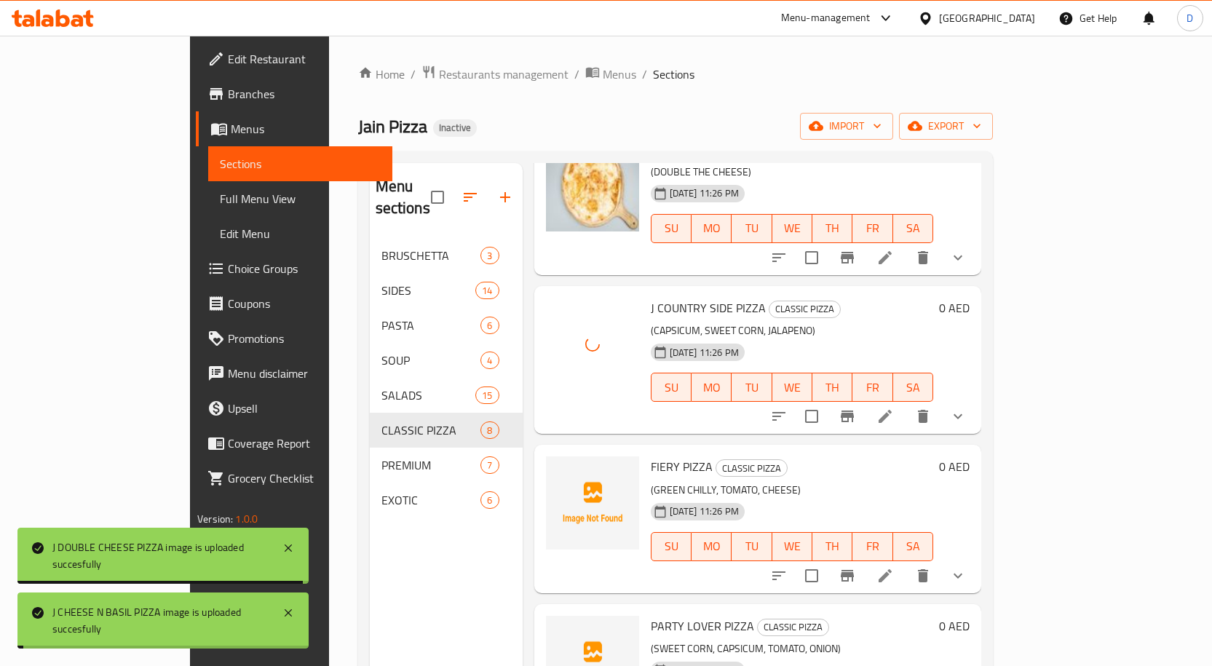
click at [651, 456] on span "FIERY PIZZA" at bounding box center [682, 467] width 62 height 22
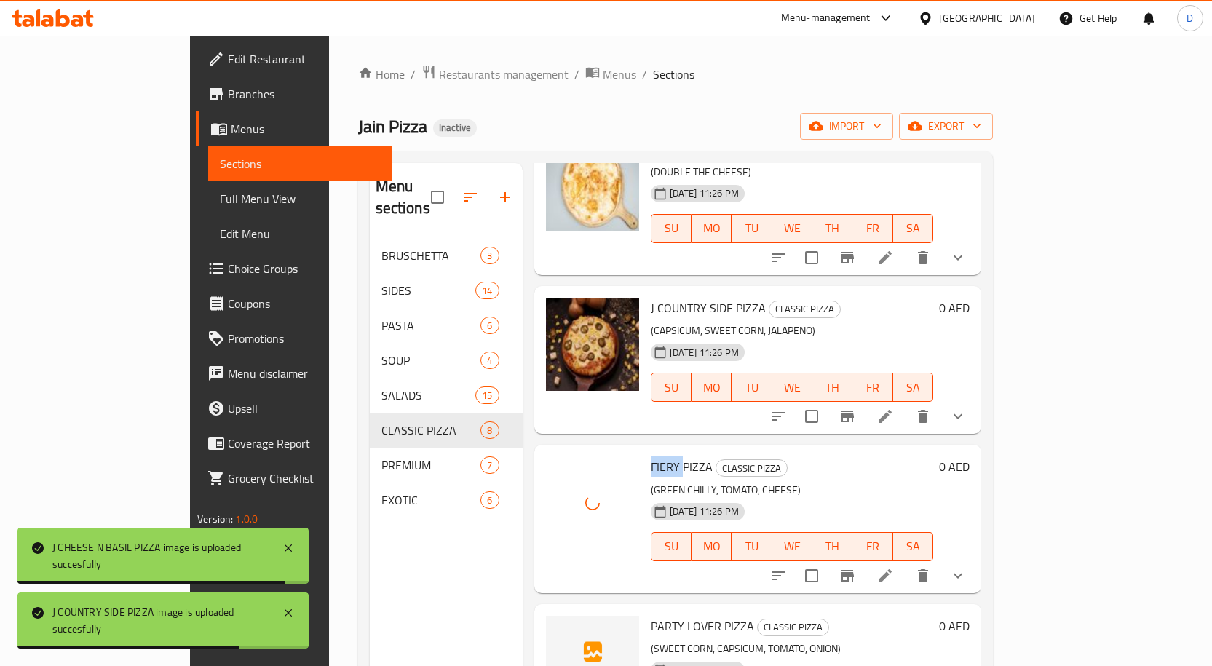
scroll to position [643, 0]
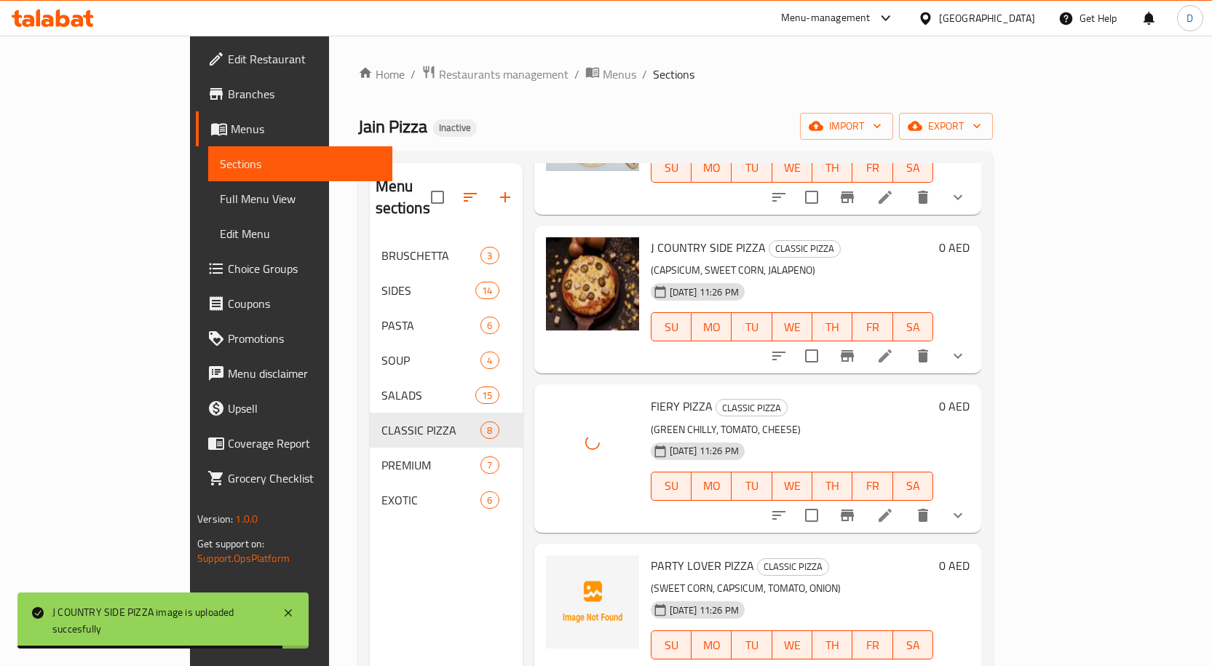
click at [651, 555] on span "PARTY LOVER PIZZA" at bounding box center [702, 566] width 103 height 22
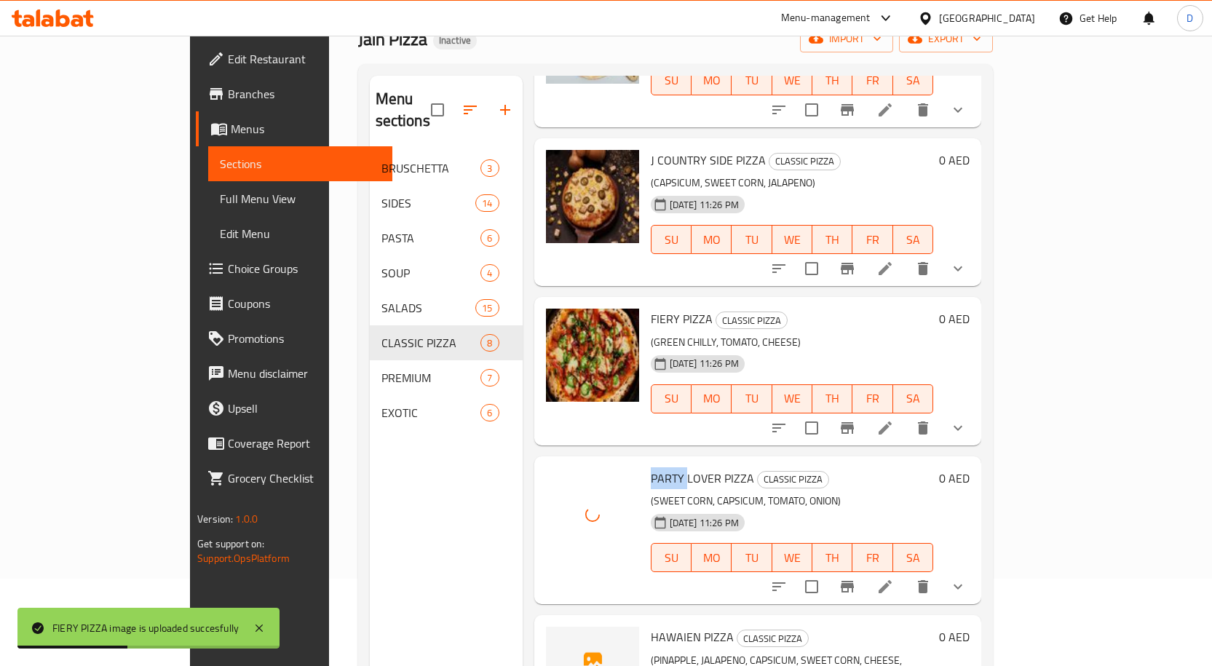
scroll to position [204, 0]
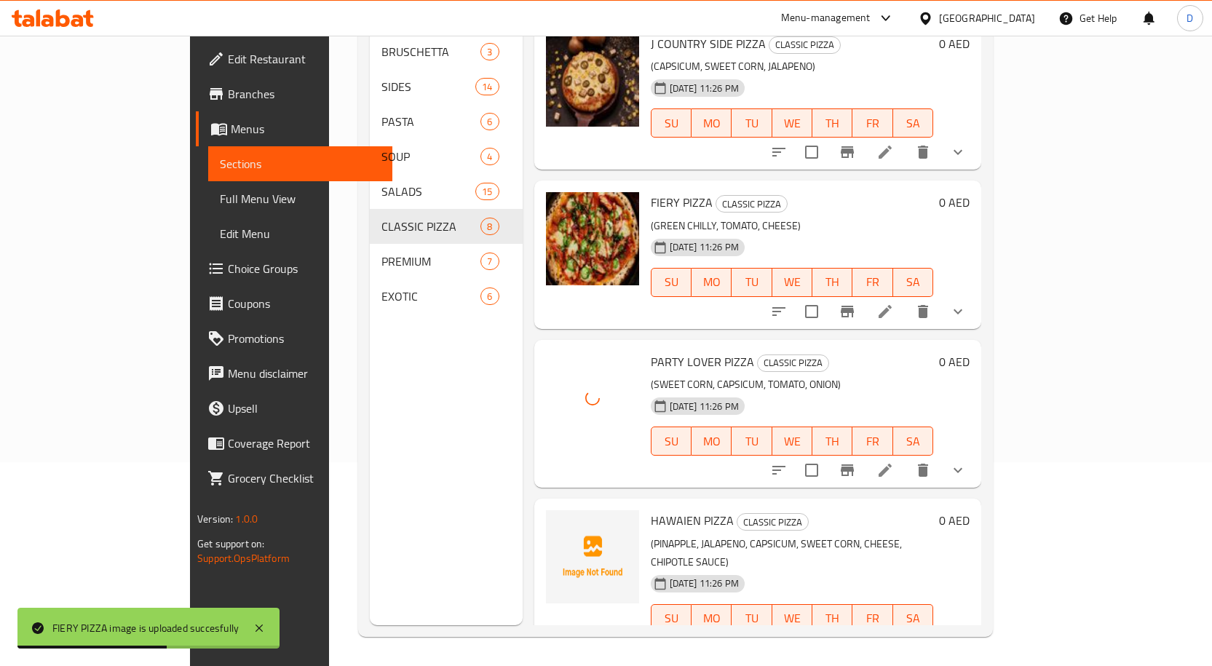
click at [651, 510] on span "HAWAIEN PIZZA" at bounding box center [692, 521] width 83 height 22
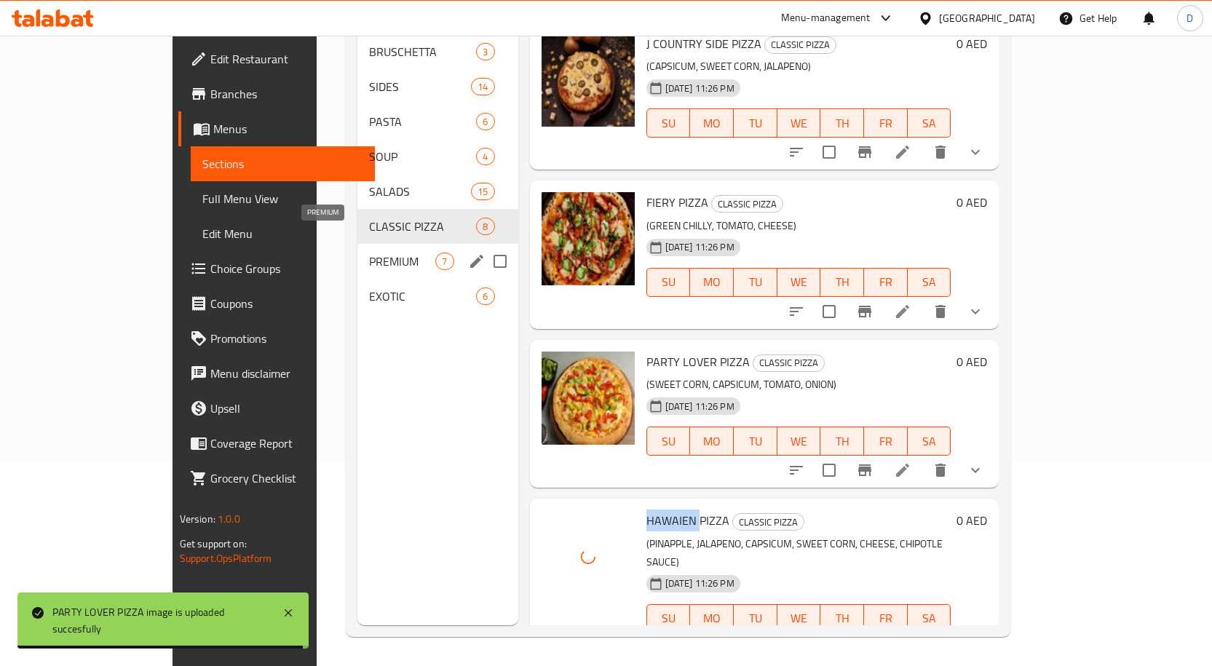
click at [369, 253] on span "PREMIUM" at bounding box center [402, 261] width 66 height 17
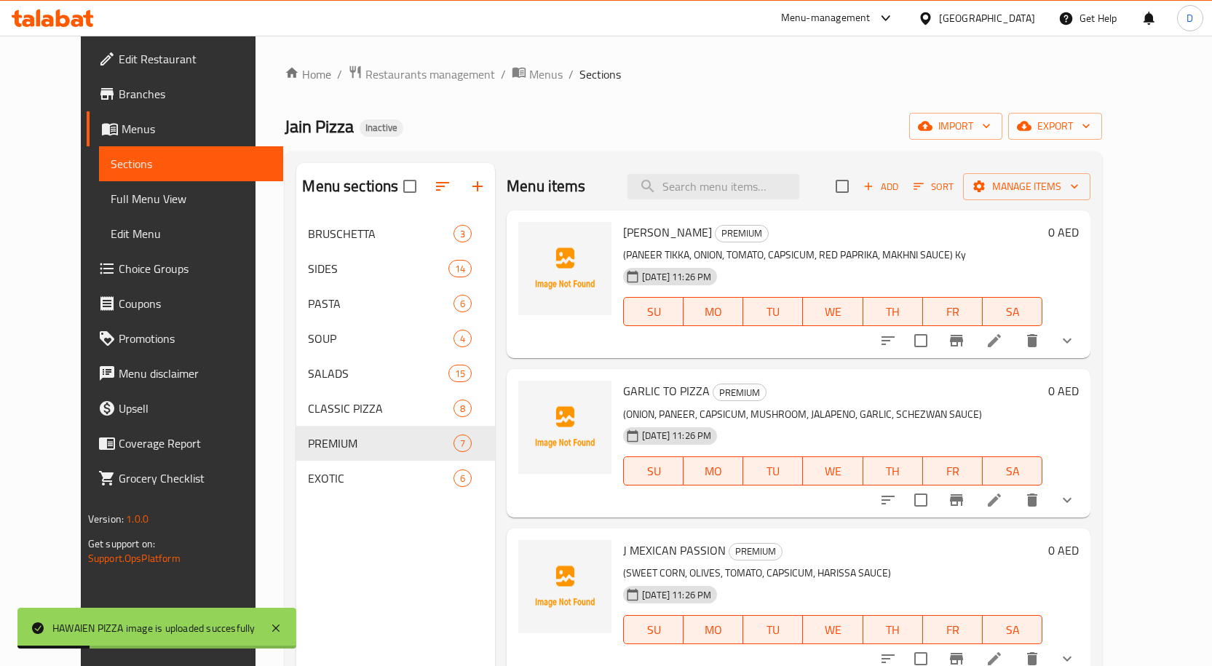
click at [623, 223] on span "PANEER TIKKA" at bounding box center [667, 232] width 89 height 22
click at [635, 234] on span "PANEER TIKKA" at bounding box center [667, 232] width 89 height 22
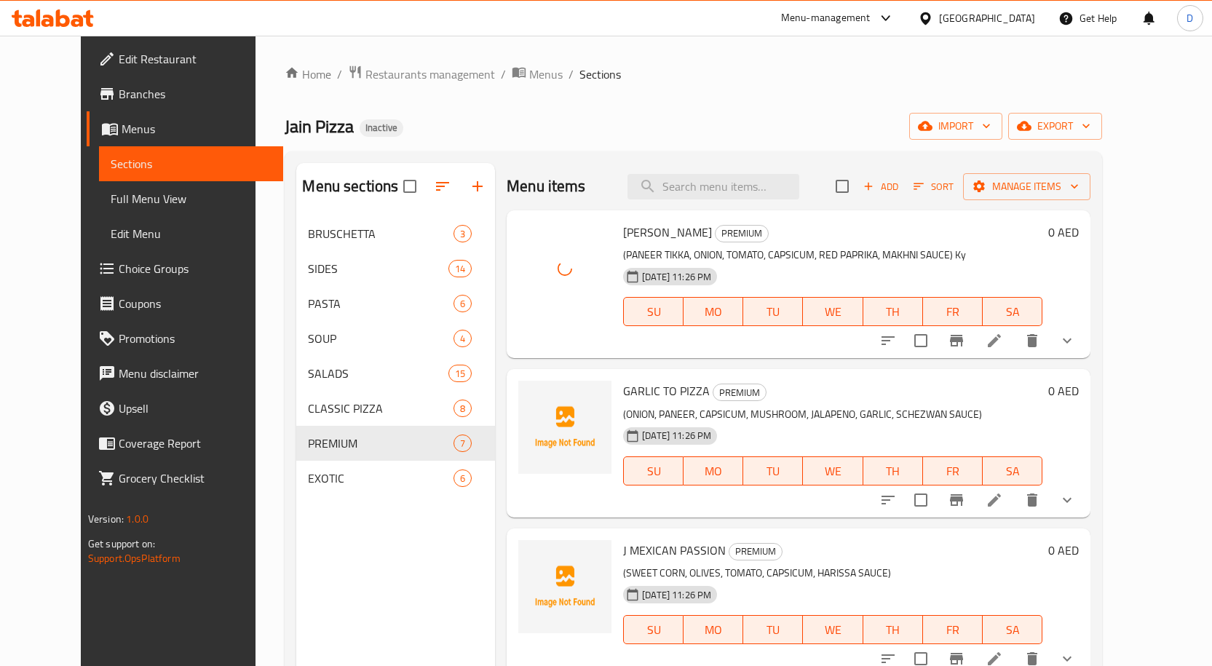
click at [623, 390] on span "GARLIC TO PIZZA" at bounding box center [666, 391] width 87 height 22
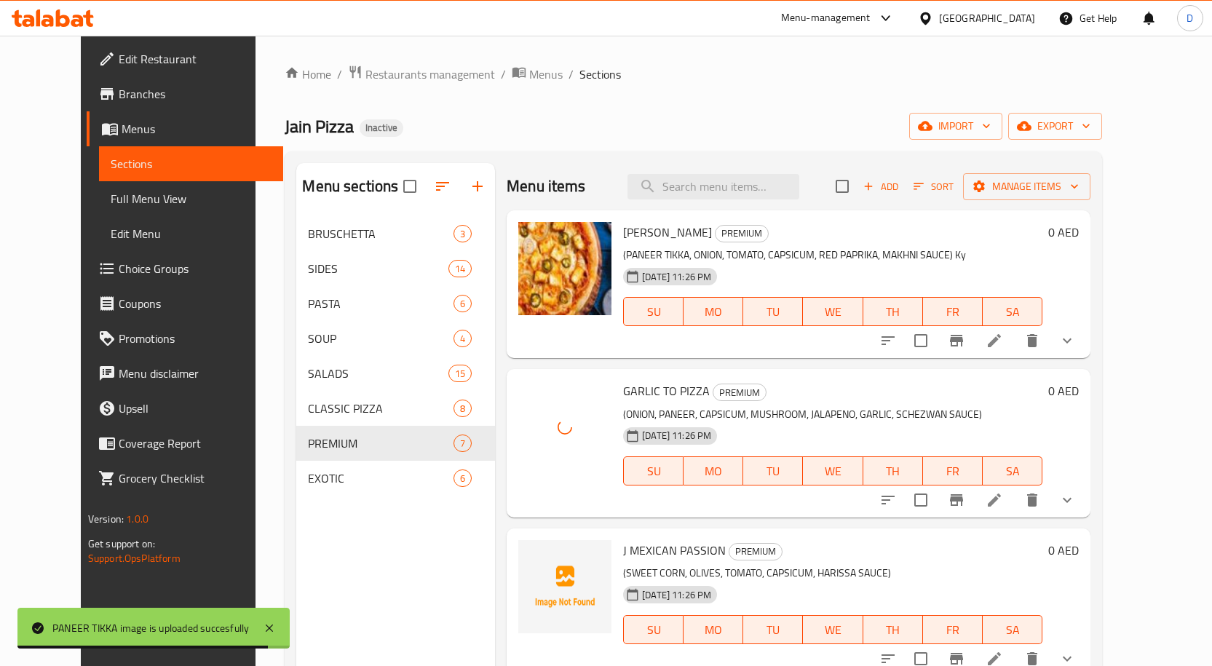
click at [636, 548] on span "J MEXICAN PASSION" at bounding box center [674, 550] width 103 height 22
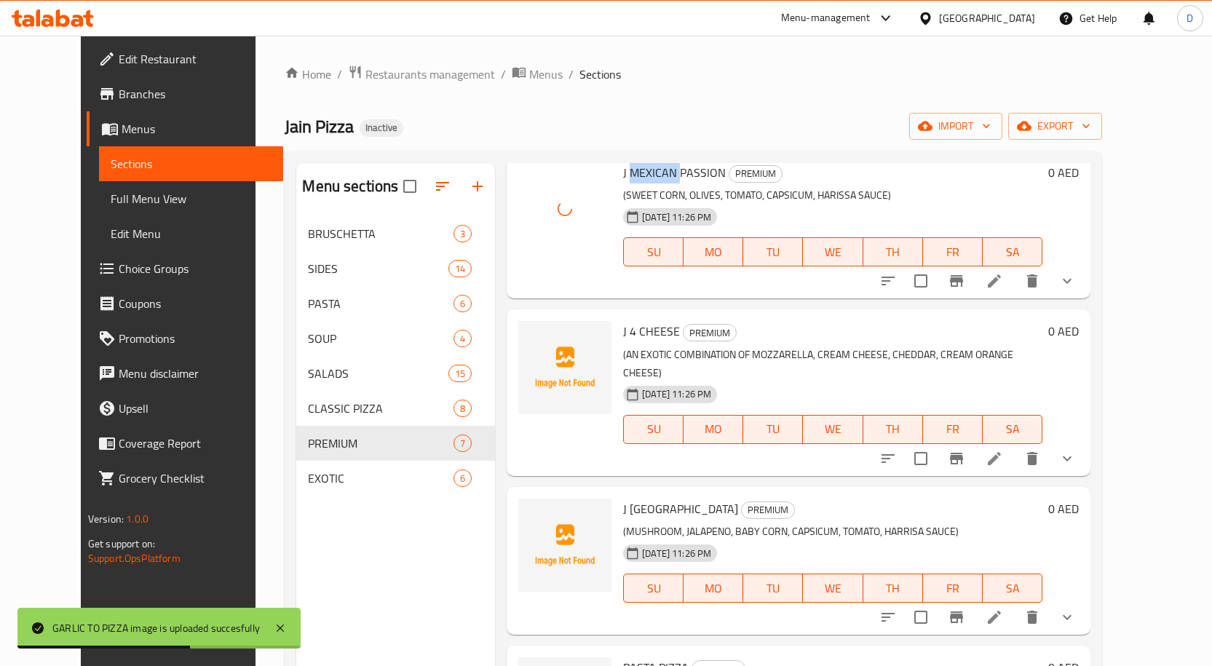
scroll to position [437, 0]
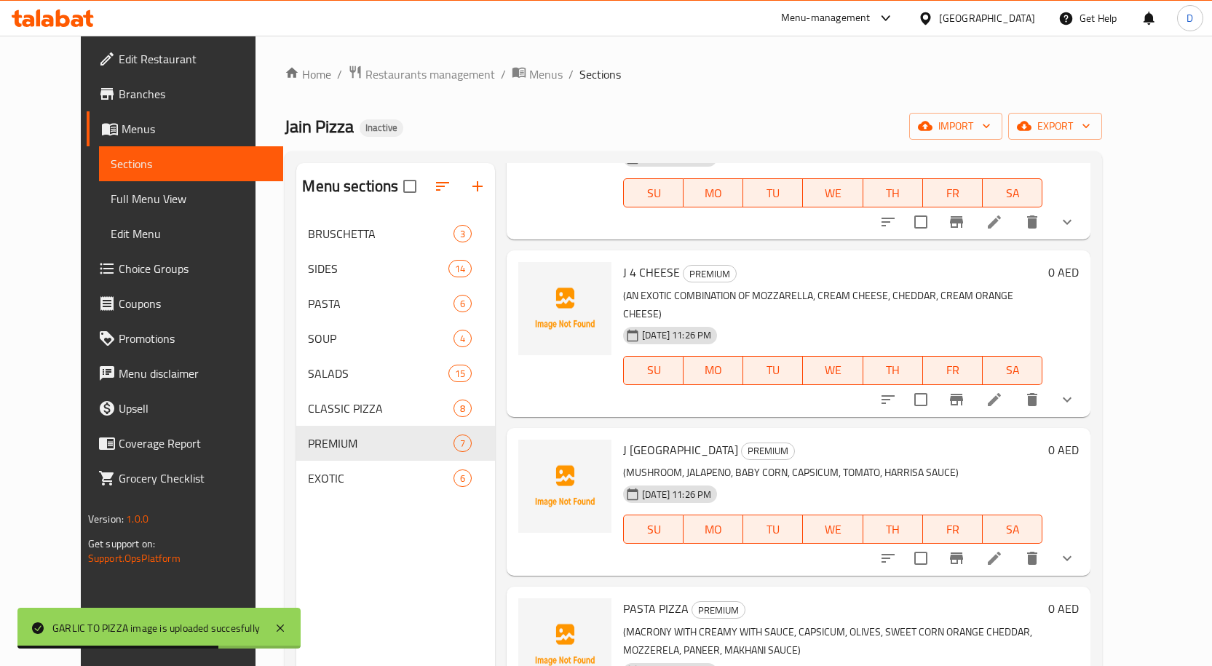
click at [625, 280] on span "J 4 CHEESE" at bounding box center [651, 272] width 57 height 22
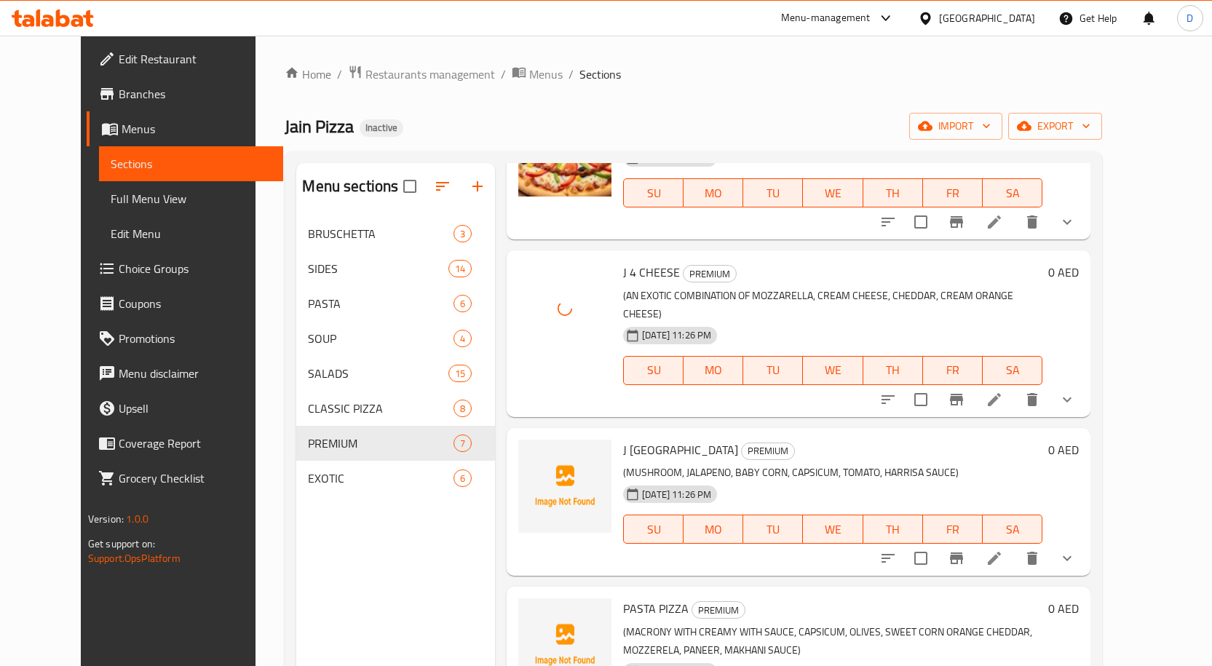
click at [623, 439] on span "J LAS VEGAS" at bounding box center [680, 450] width 115 height 22
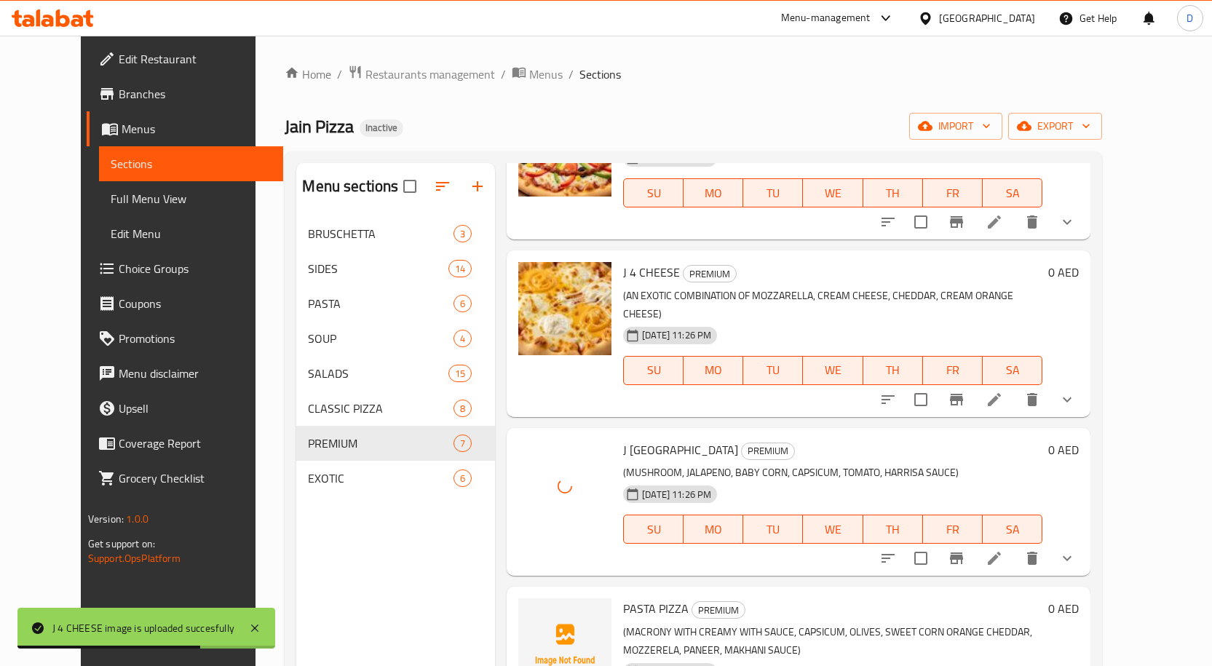
click at [623, 598] on span "PASTA PIZZA" at bounding box center [656, 609] width 66 height 22
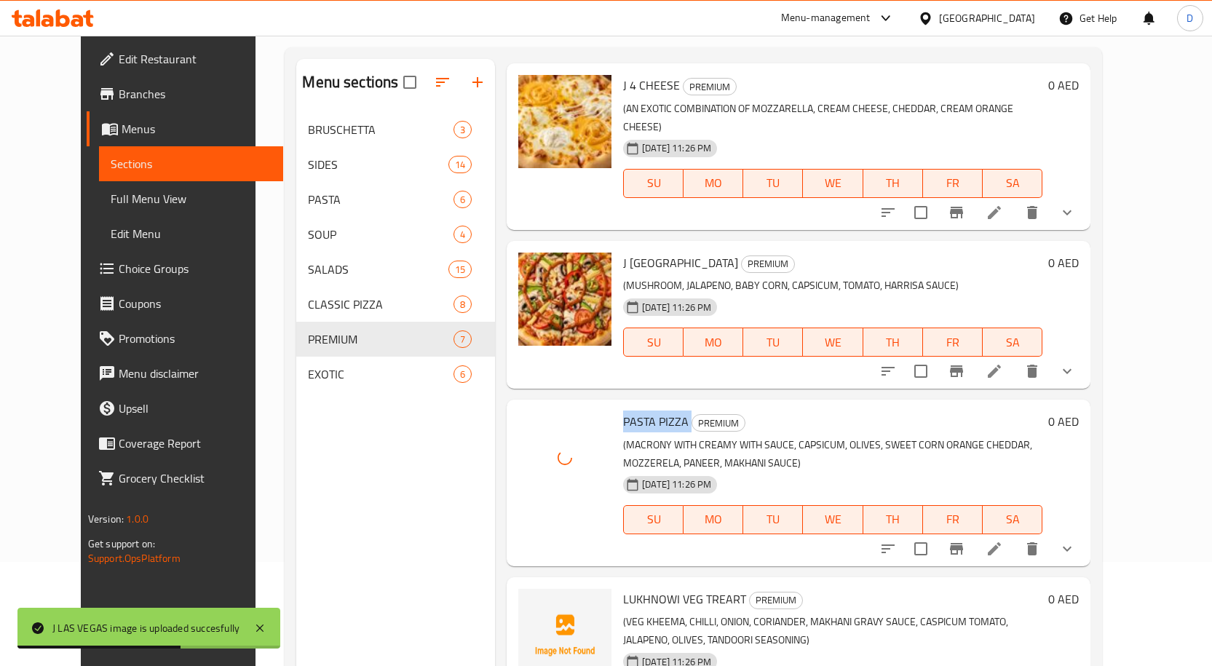
scroll to position [204, 0]
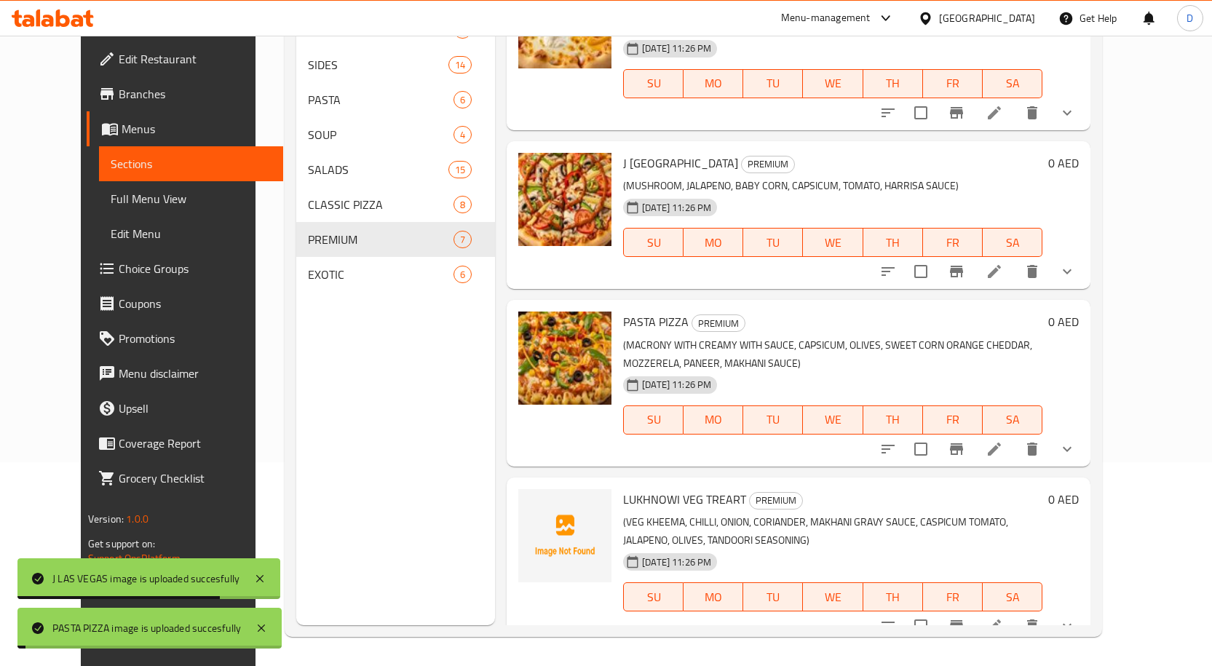
click at [637, 488] on span "LUKHNOWI VEG TREART" at bounding box center [684, 499] width 123 height 22
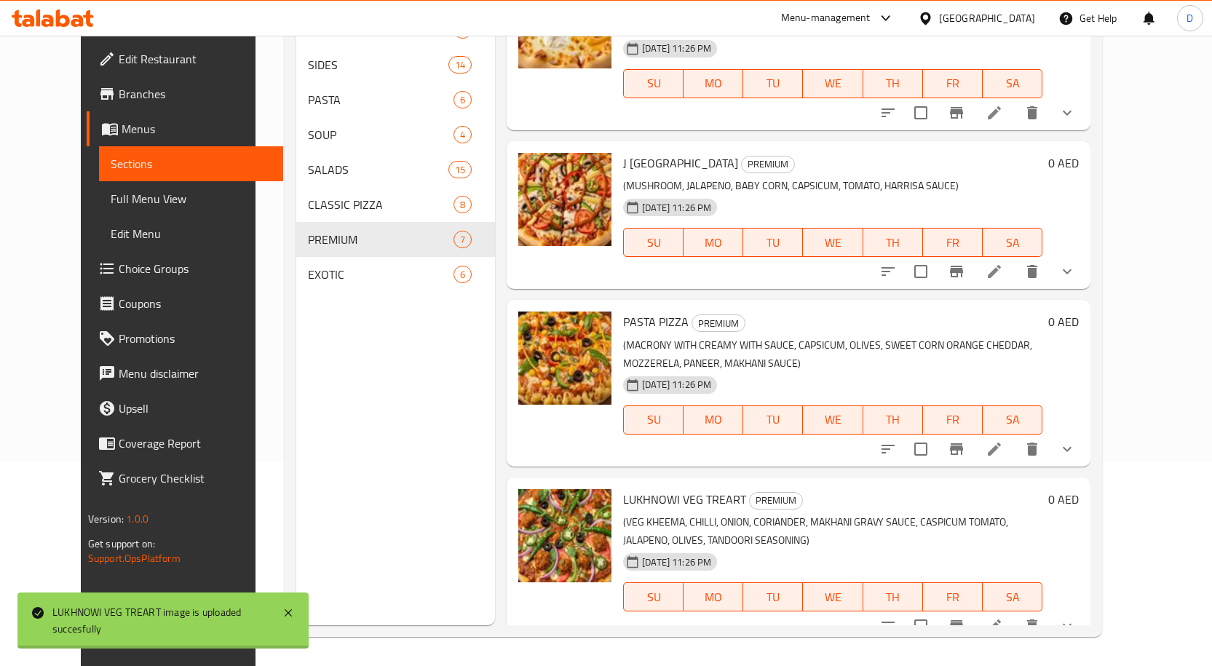
click at [333, 459] on div "Menu sections BRUSCHETTA 3 SIDES 14 PASTA 6 SOUP 4 SALADS 15 CLASSIC PIZZA 8 PR…" at bounding box center [395, 292] width 199 height 666
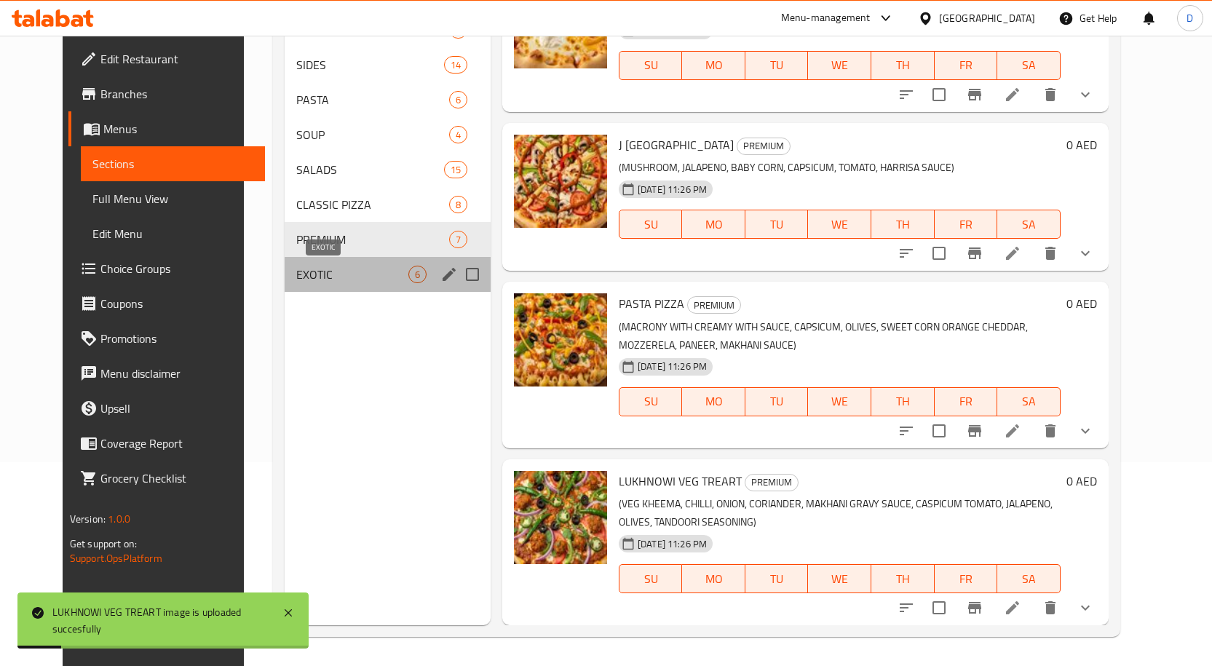
click at [344, 282] on span "EXOTIC" at bounding box center [352, 274] width 112 height 17
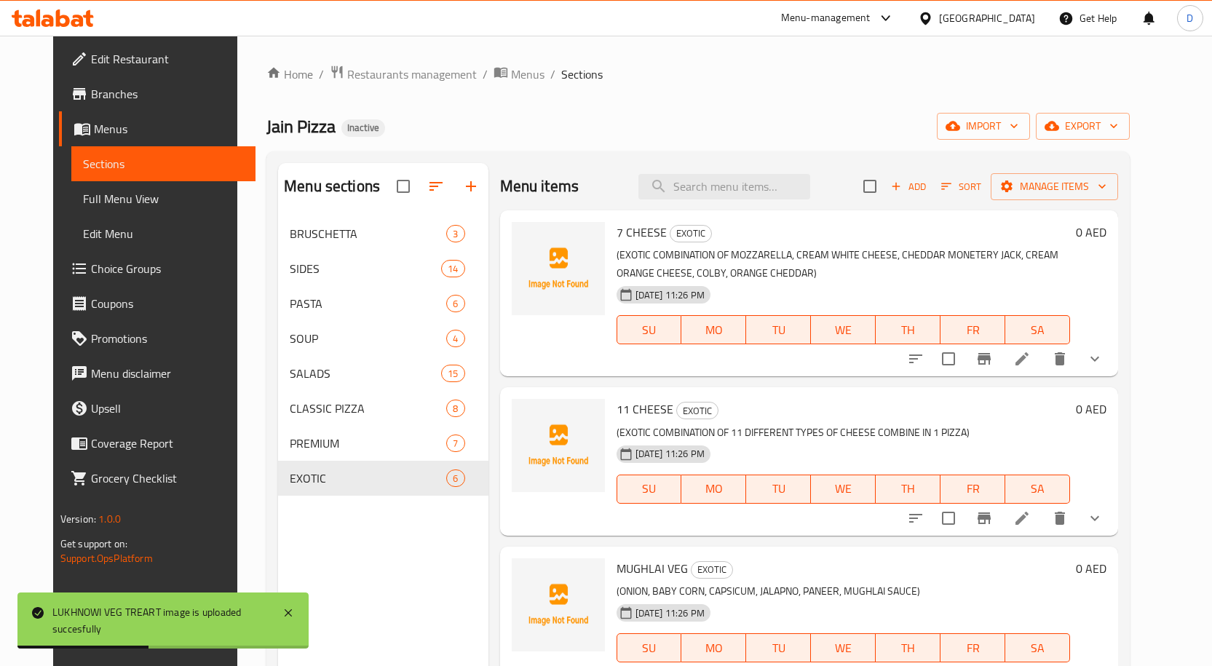
click at [625, 235] on span "7 CHEESE" at bounding box center [642, 232] width 50 height 22
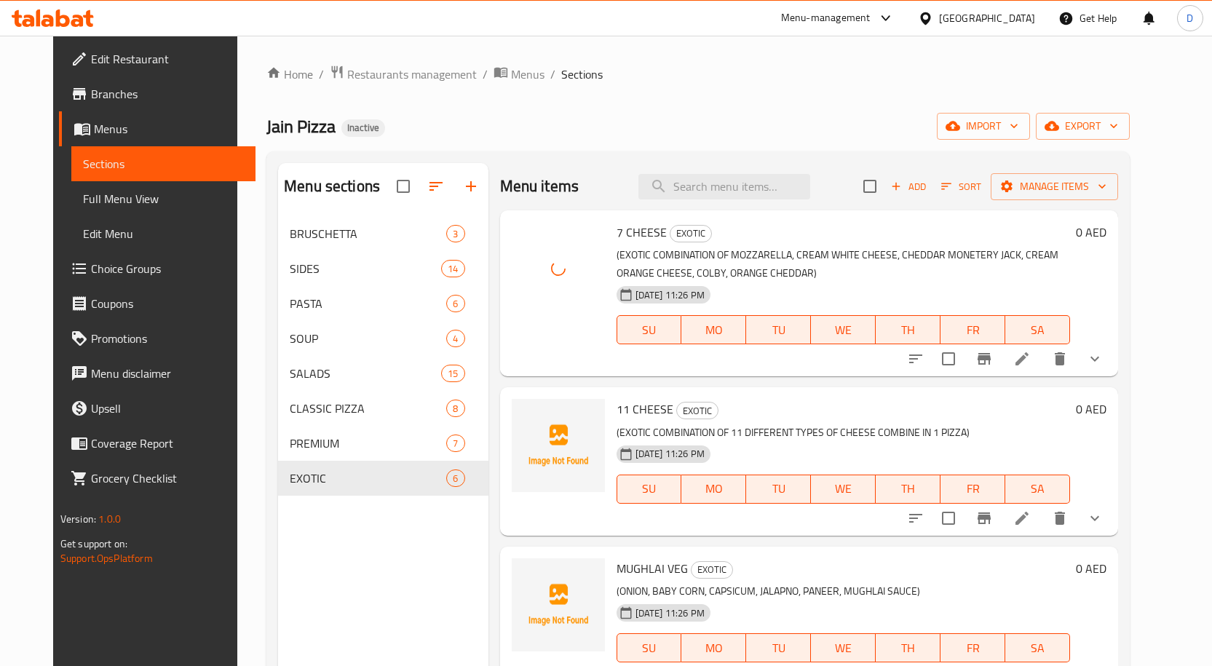
click at [640, 408] on span "11 CHEESE" at bounding box center [645, 409] width 57 height 22
click at [623, 567] on span "MUGHLAI VEG" at bounding box center [652, 569] width 71 height 22
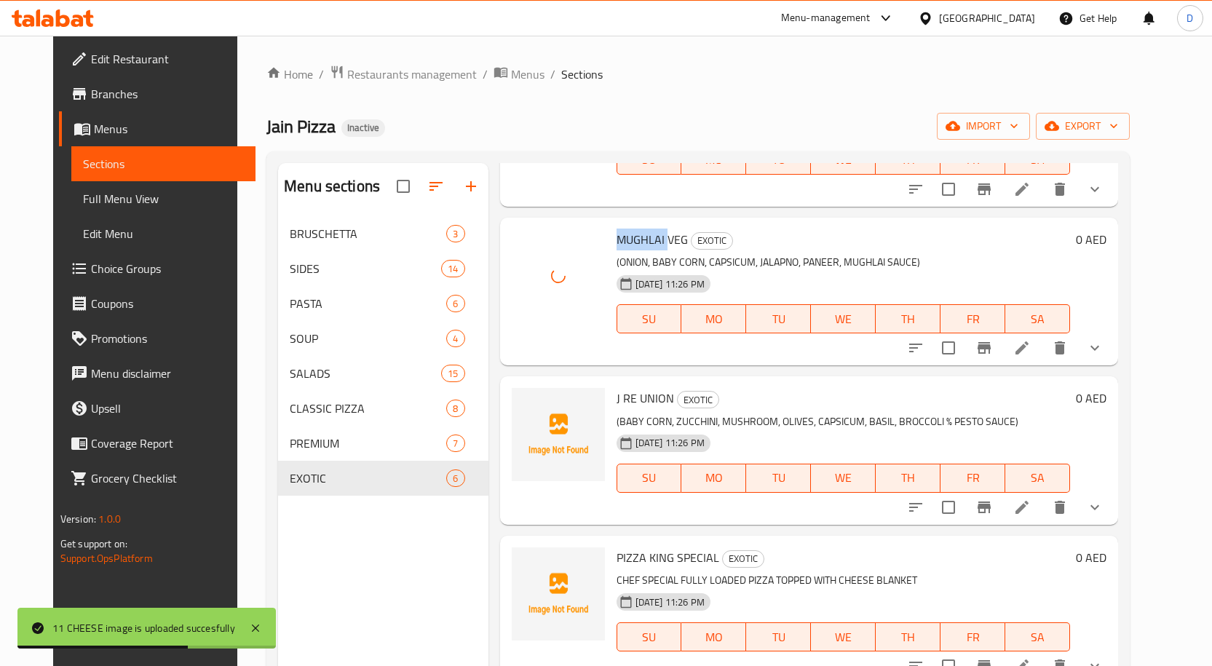
scroll to position [343, 0]
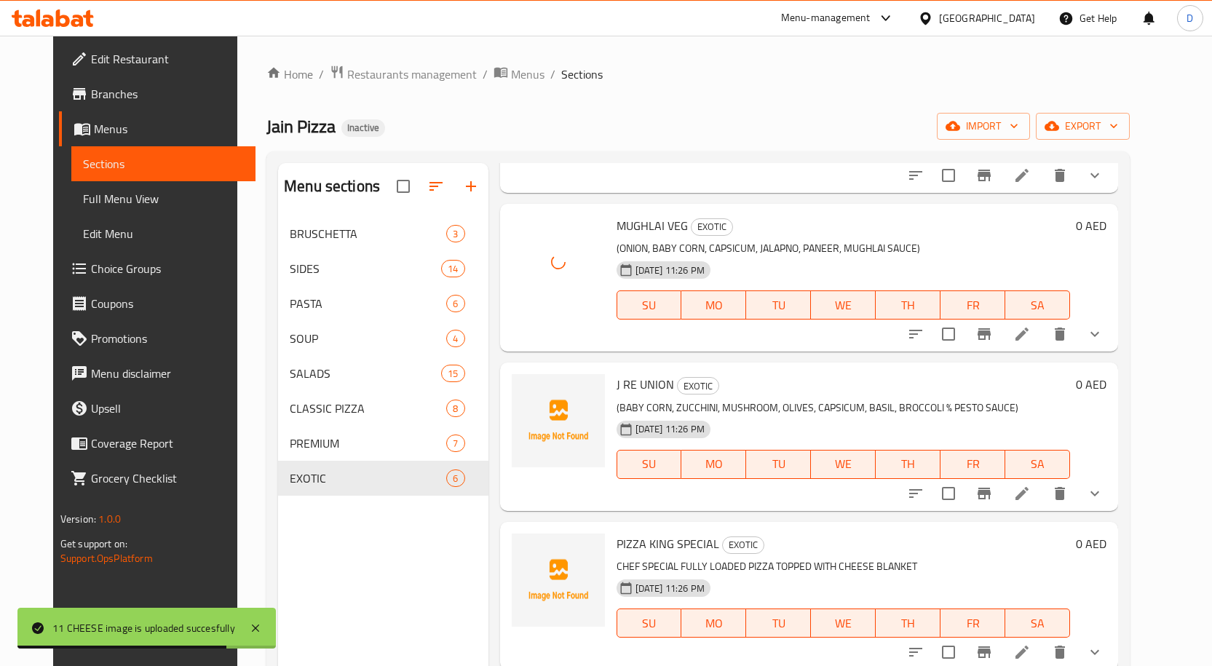
click at [630, 381] on span "J RE UNION" at bounding box center [646, 384] width 58 height 22
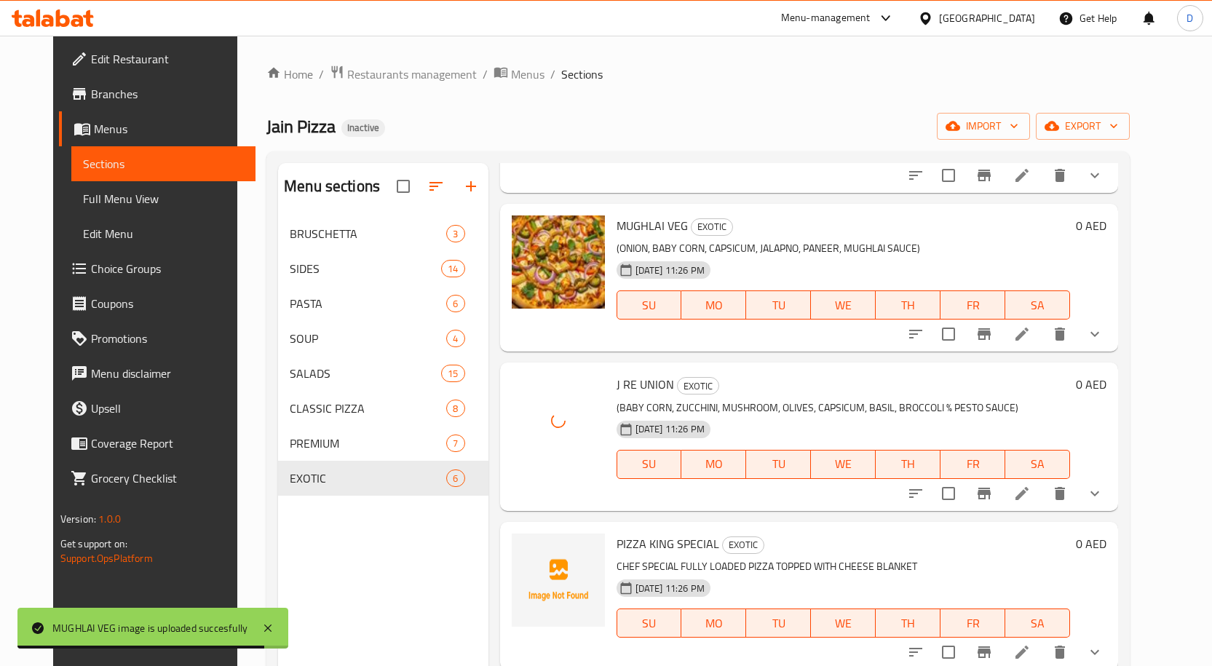
click at [622, 539] on span "PIZZA KING SPECIAL" at bounding box center [668, 544] width 103 height 22
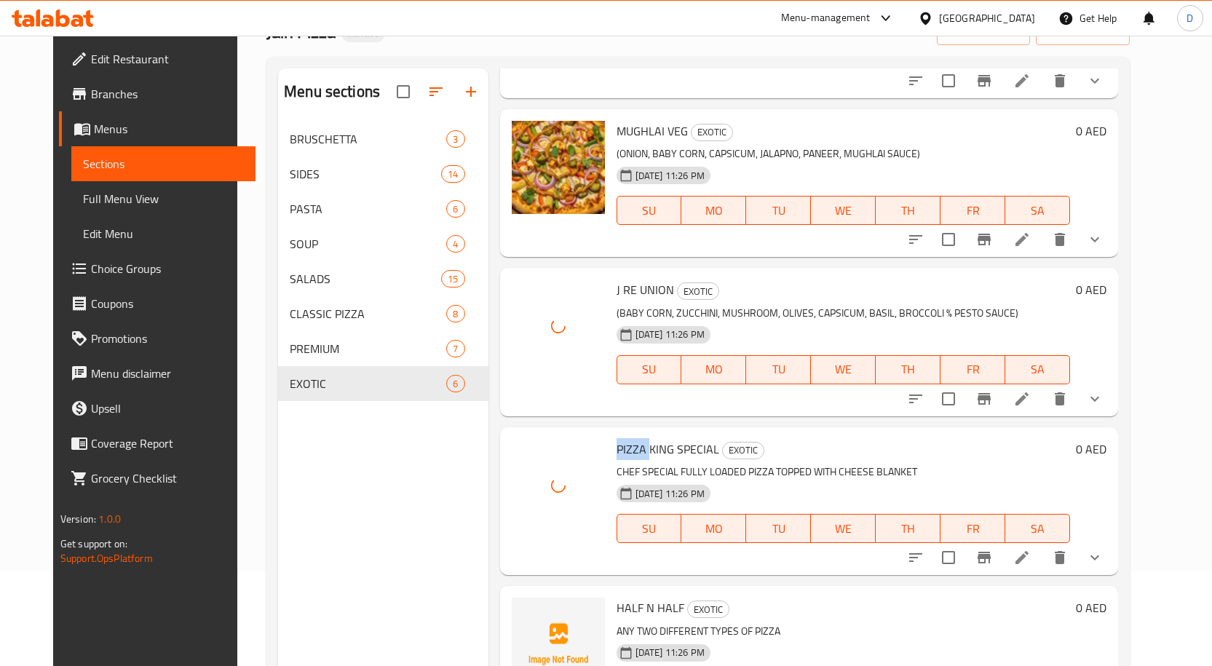
scroll to position [204, 0]
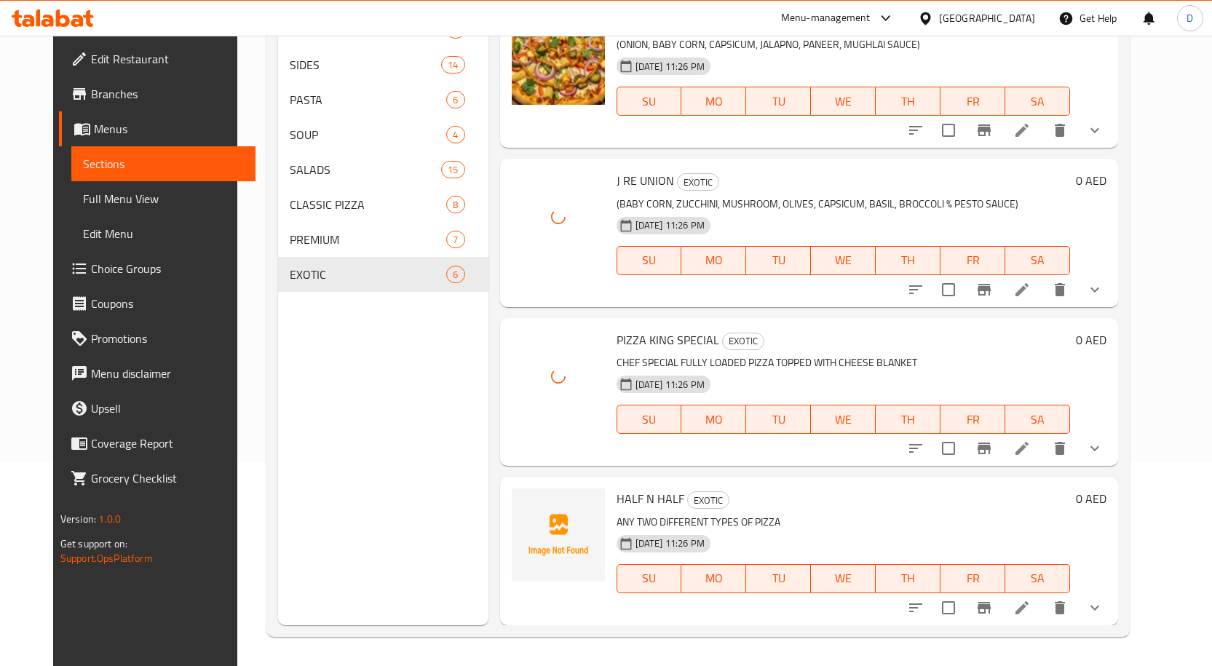
click at [618, 497] on span "HALF N HALF" at bounding box center [651, 499] width 68 height 22
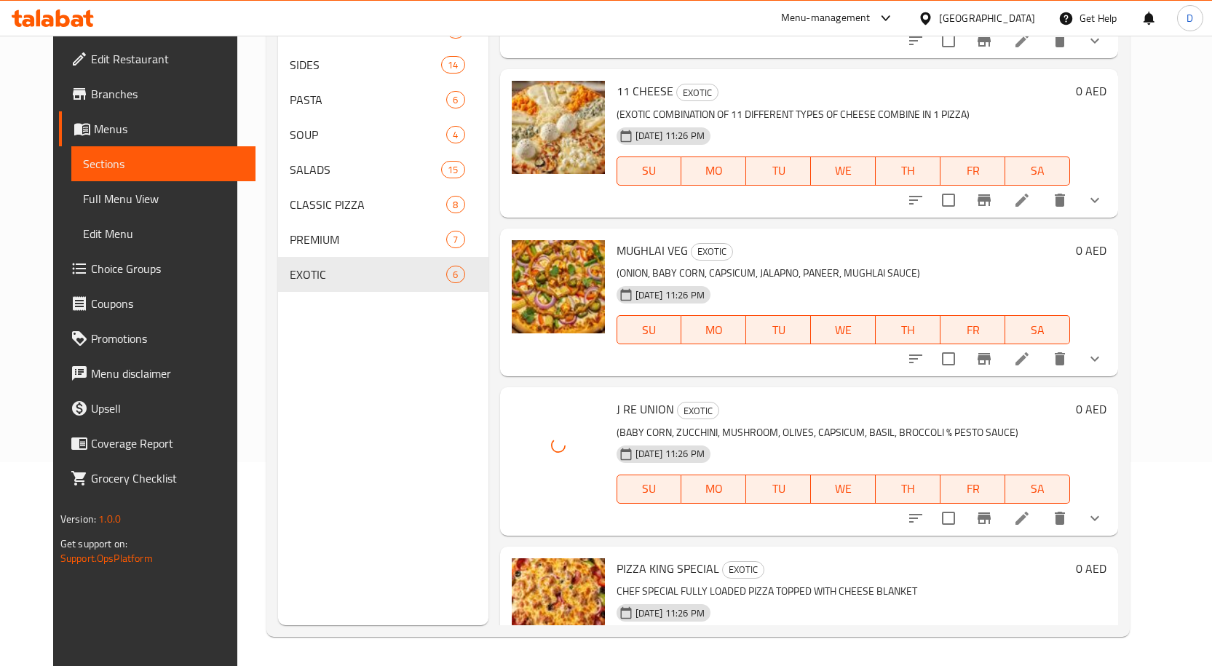
scroll to position [0, 0]
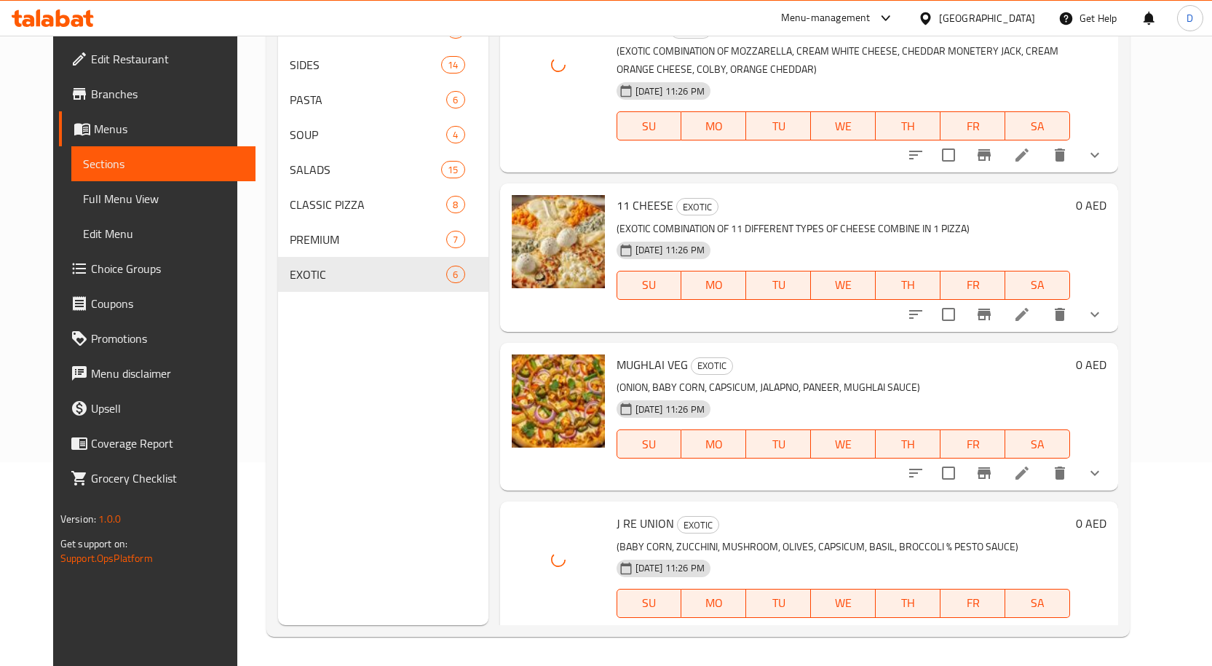
click at [83, 197] on span "Full Menu View" at bounding box center [163, 198] width 161 height 17
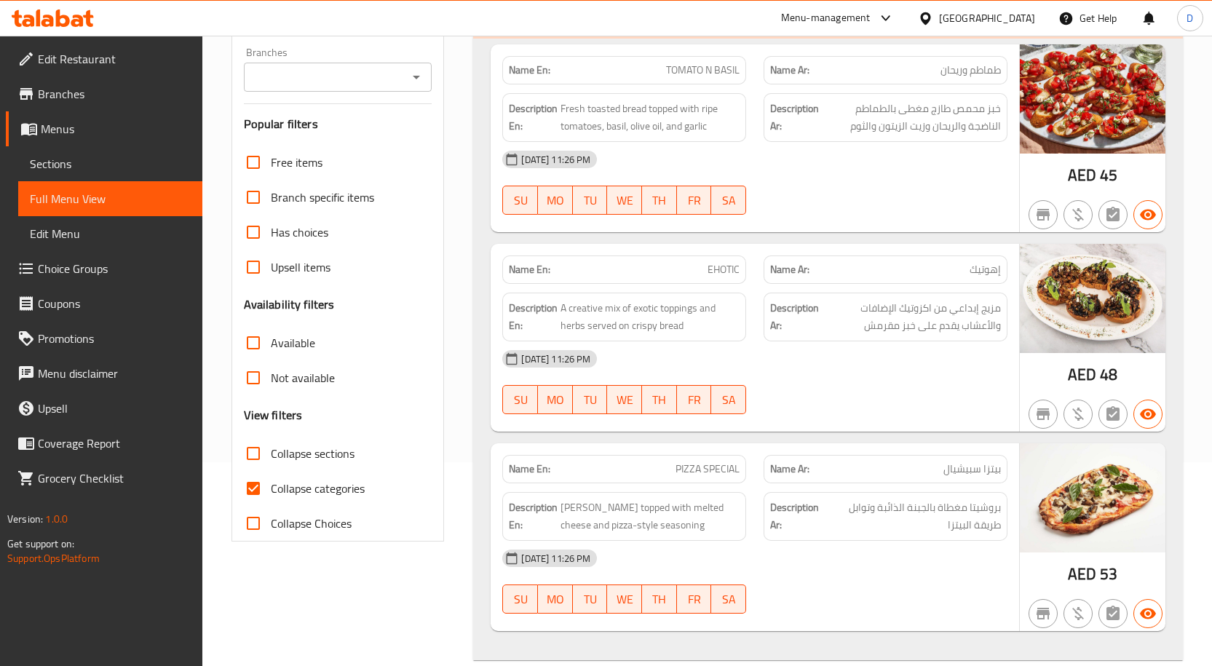
click at [256, 491] on input "Collapse categories" at bounding box center [253, 488] width 35 height 35
checkbox input "false"
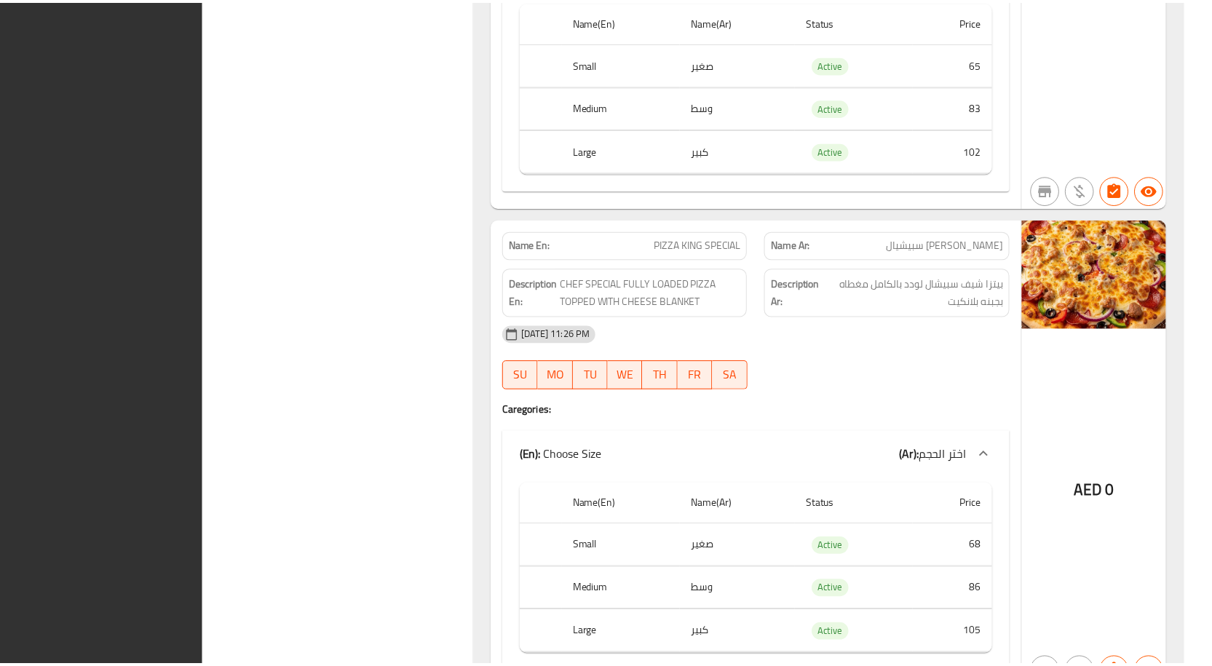
scroll to position [19221, 0]
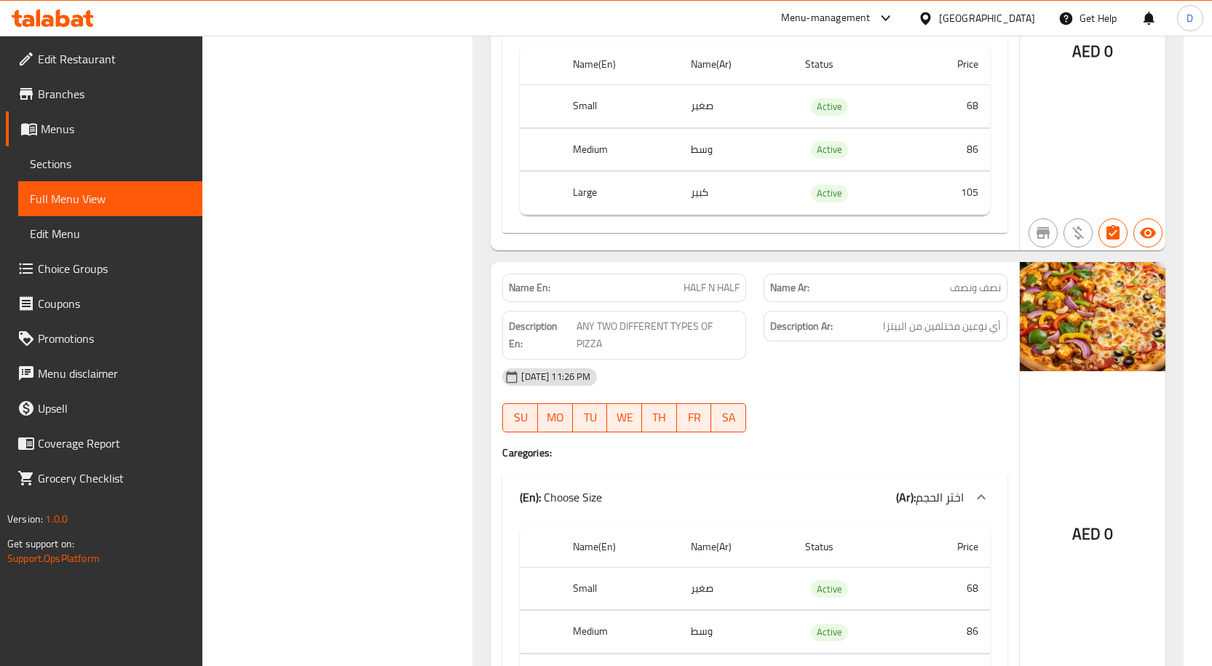
click at [956, 19] on div "United Arab Emirates" at bounding box center [987, 18] width 96 height 16
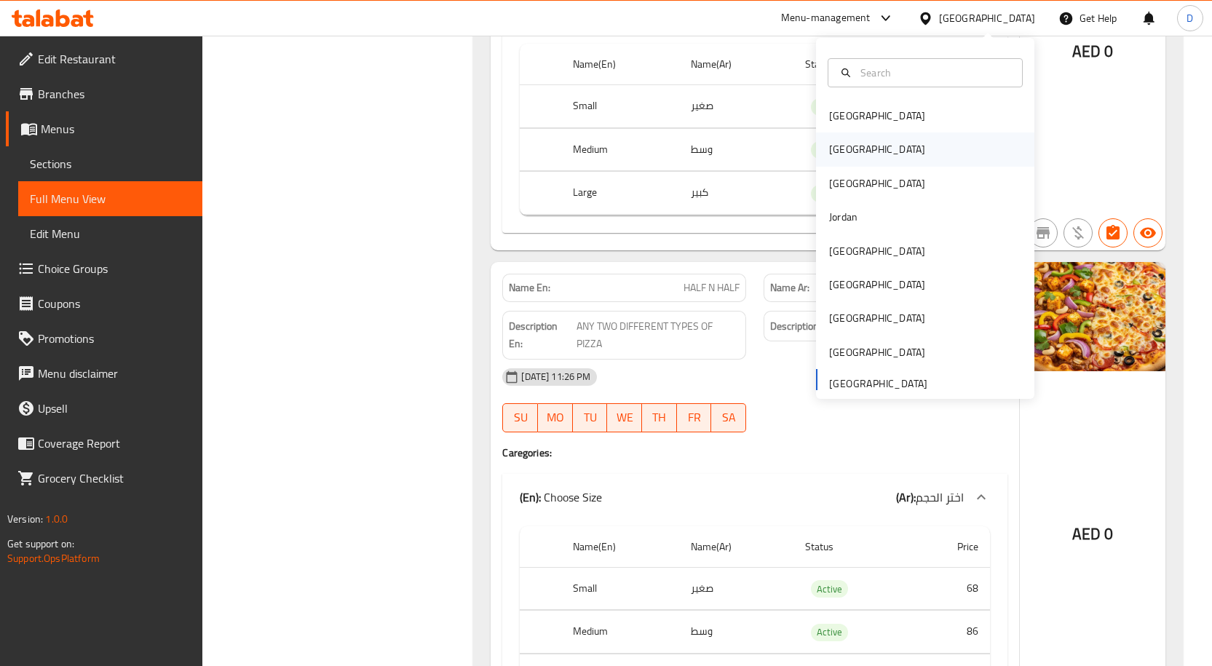
click at [851, 155] on div "[GEOGRAPHIC_DATA]" at bounding box center [876, 148] width 119 height 33
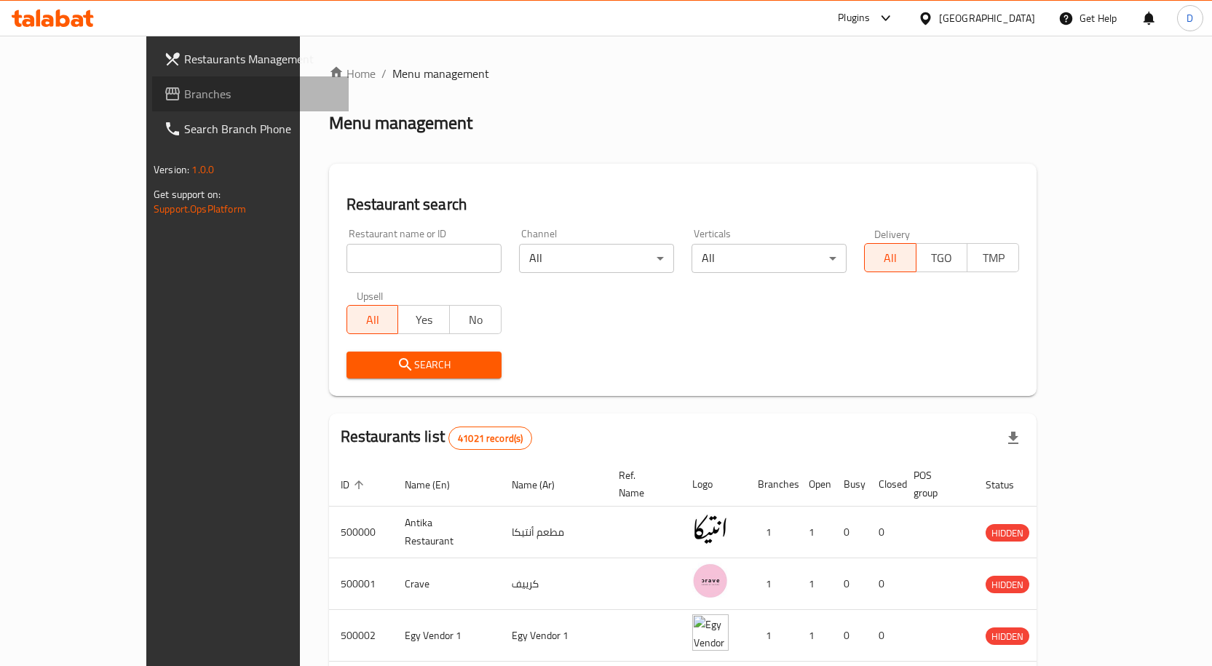
click at [184, 87] on span "Branches" at bounding box center [260, 93] width 153 height 17
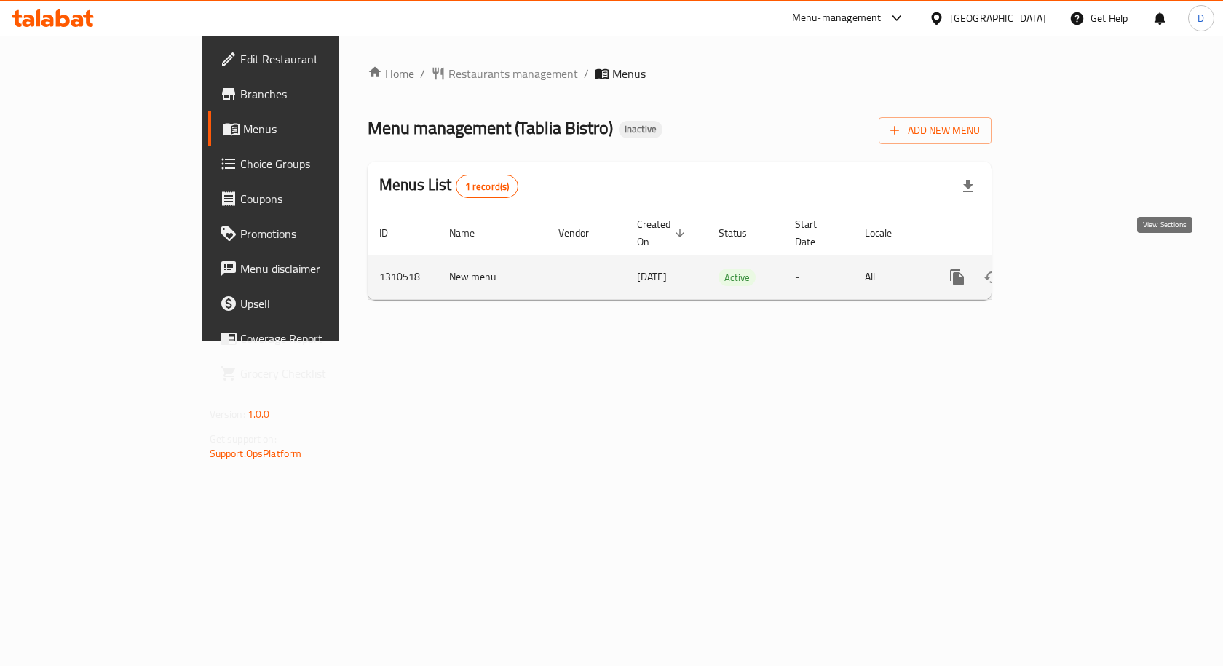
click at [1079, 260] on link "enhanced table" at bounding box center [1061, 277] width 35 height 35
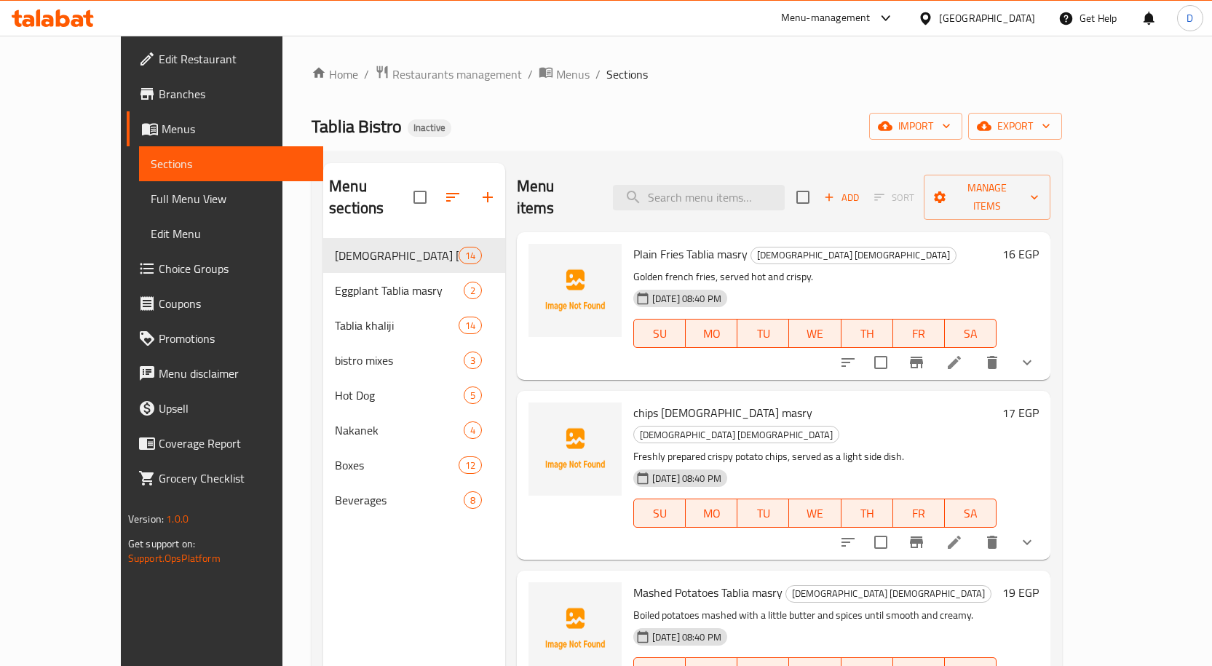
click at [975, 349] on li at bounding box center [954, 362] width 41 height 26
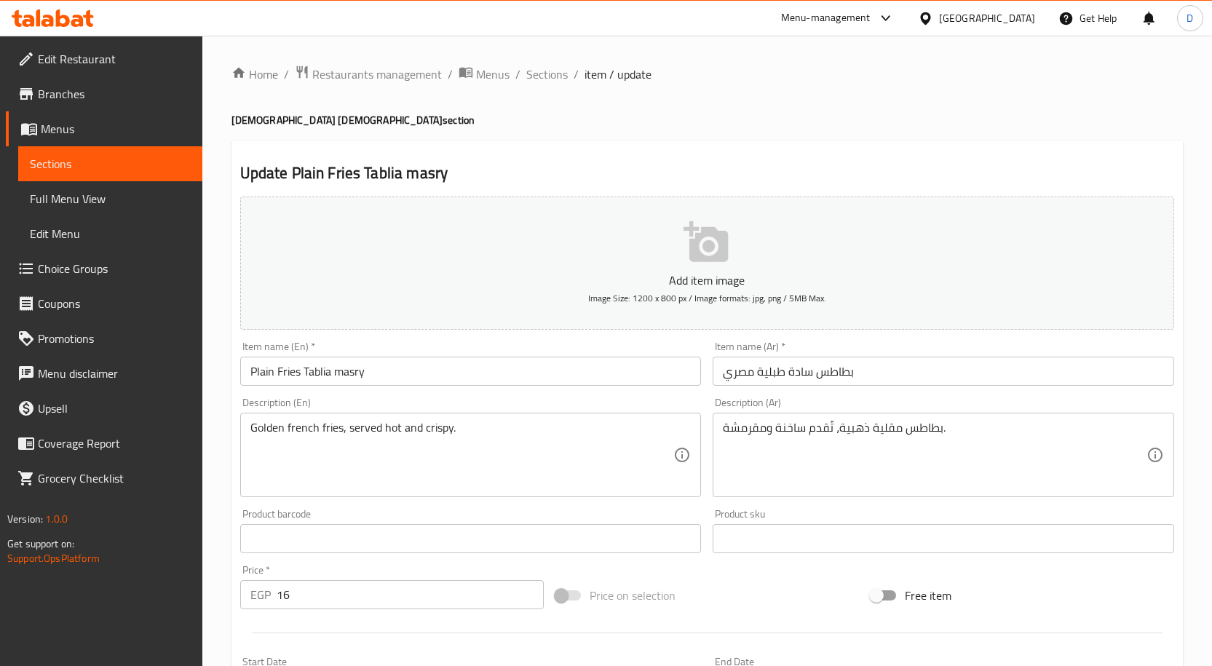
click at [837, 377] on input "بطاطس سادة طبلية مصري" at bounding box center [943, 371] width 461 height 29
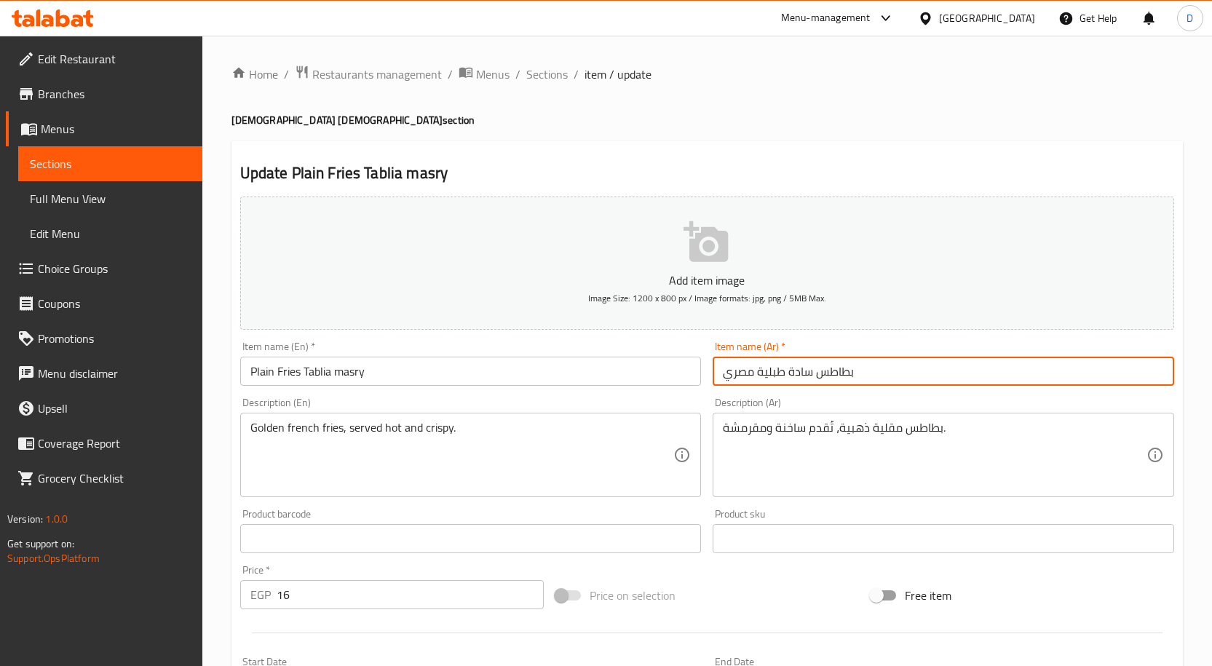
click at [837, 377] on input "بطاطس سادة طبلية مصري" at bounding box center [943, 371] width 461 height 29
click at [548, 83] on span "Sections" at bounding box center [546, 74] width 41 height 17
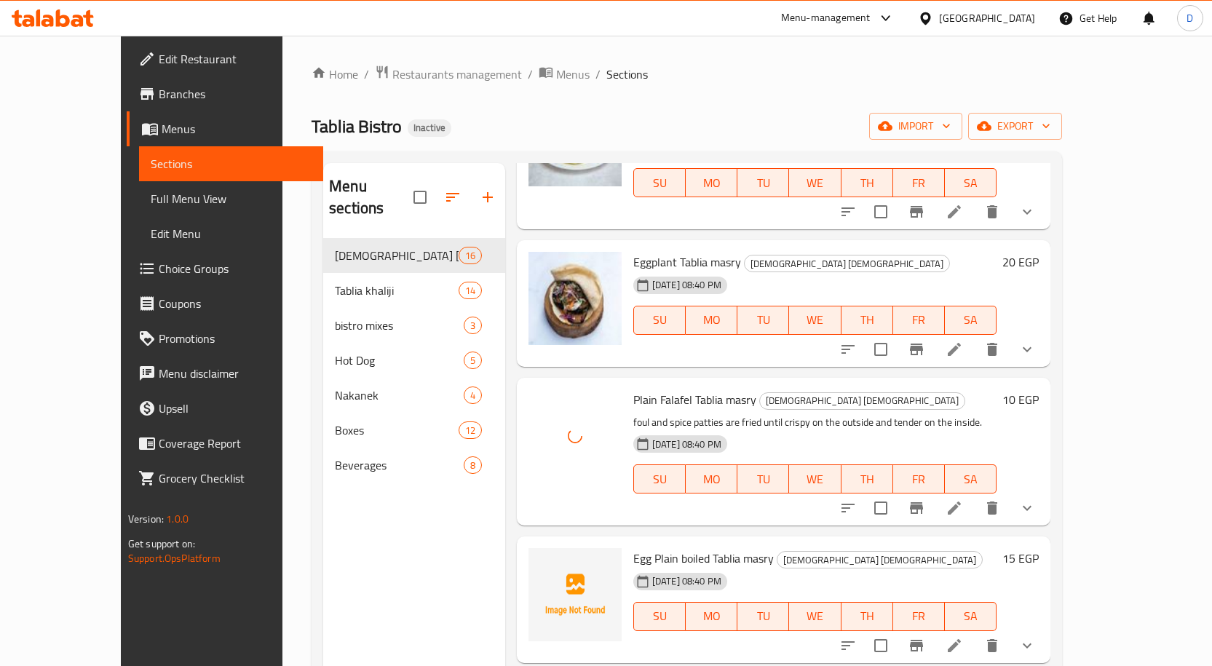
scroll to position [1529, 0]
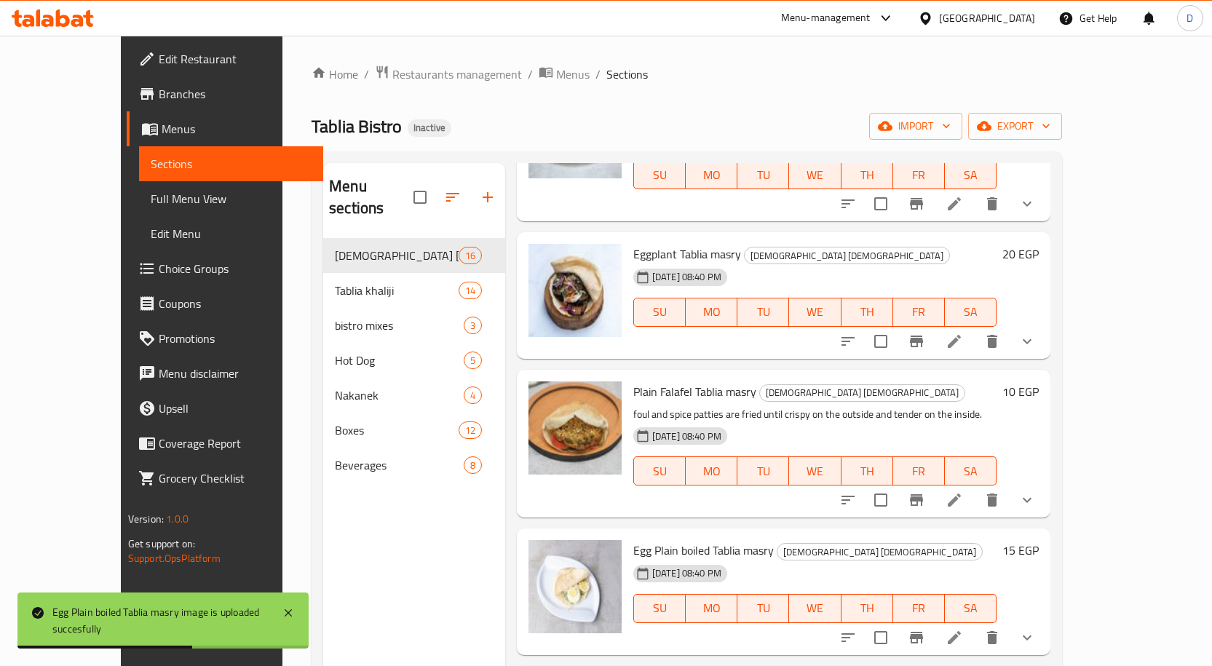
drag, startPoint x: 742, startPoint y: 436, endPoint x: 642, endPoint y: 447, distance: 101.0
click at [734, 539] on span "Egg Plain boiled Tablia masry" at bounding box center [703, 550] width 140 height 22
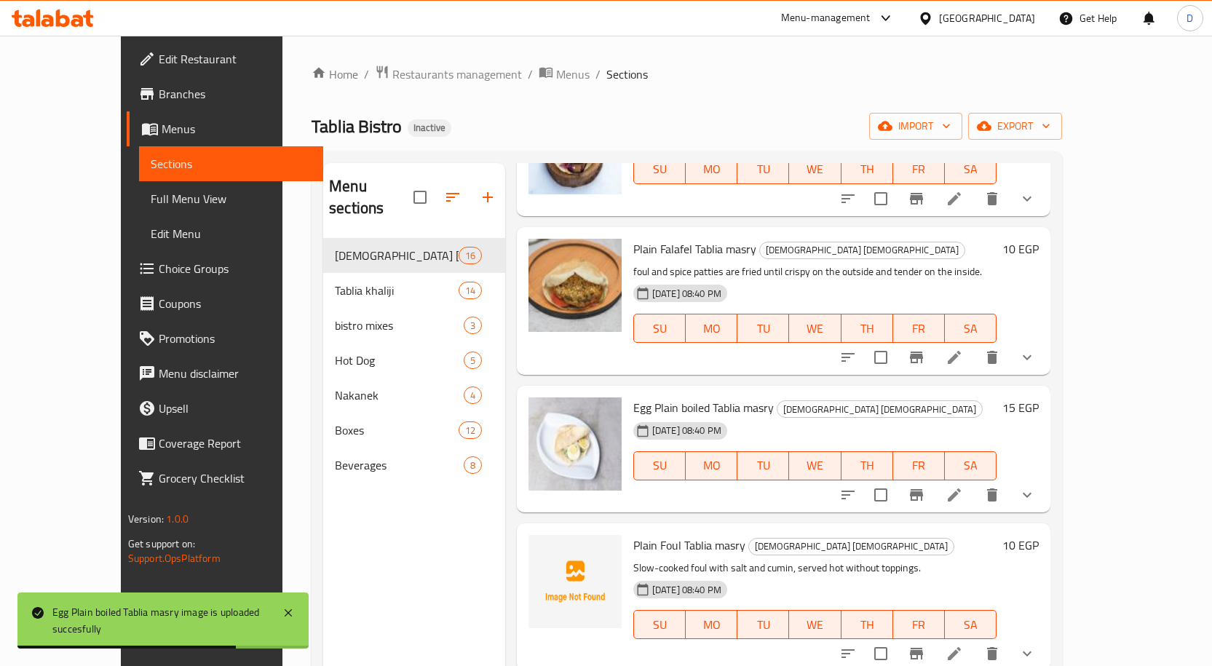
scroll to position [1674, 0]
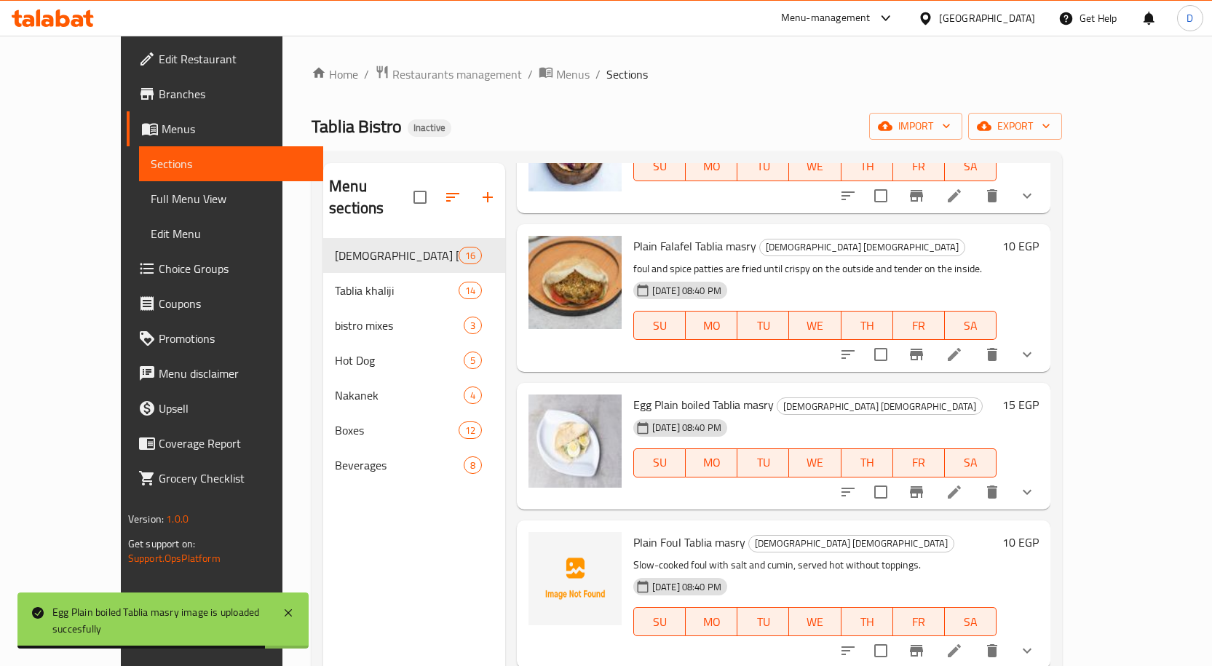
click at [837, 532] on h6 "Plain Foul Tablia masry Tablia masry" at bounding box center [814, 542] width 363 height 20
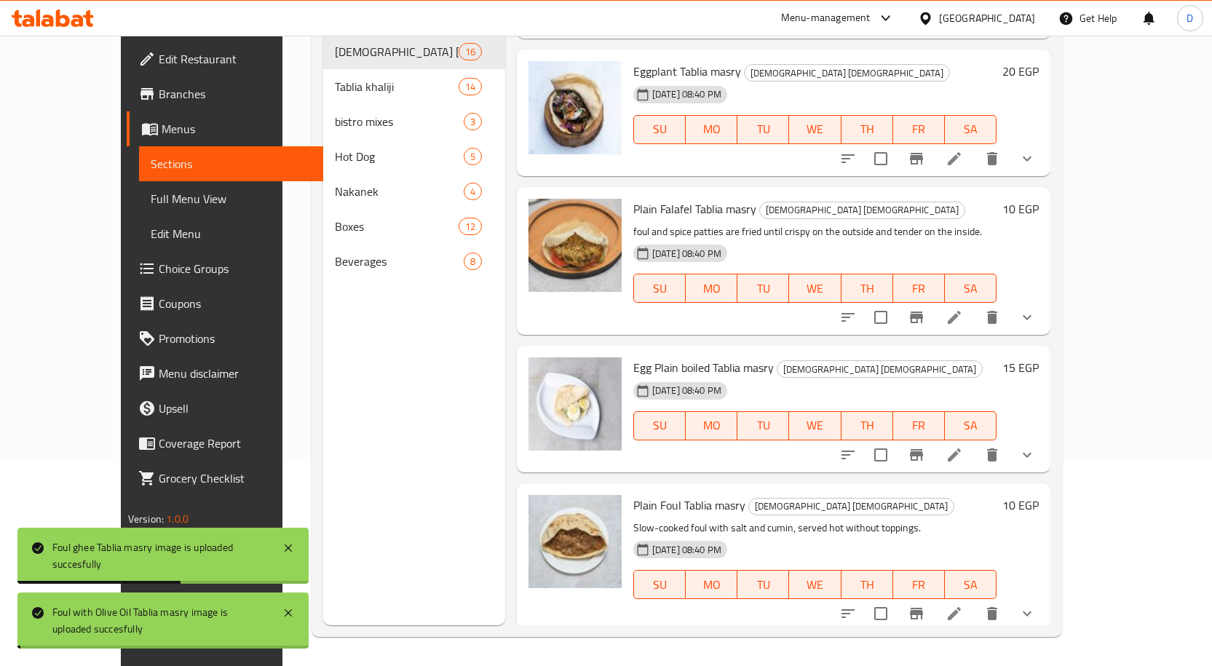
scroll to position [0, 0]
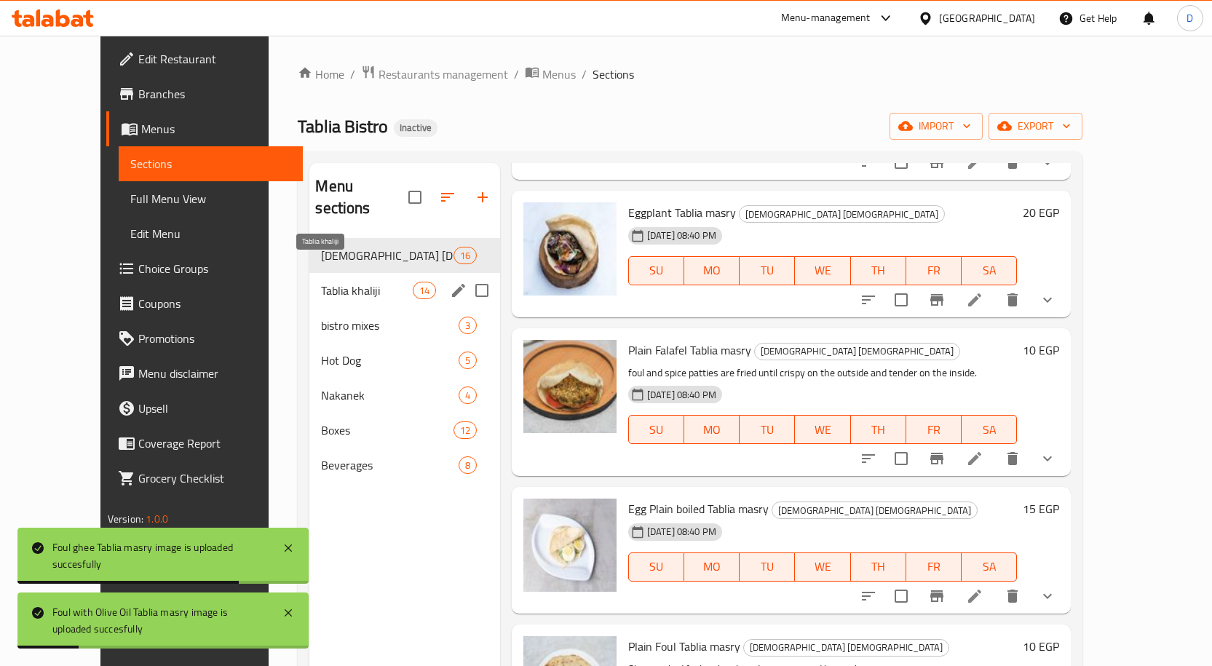
click at [352, 282] on span "Tablia khaliji" at bounding box center [366, 290] width 91 height 17
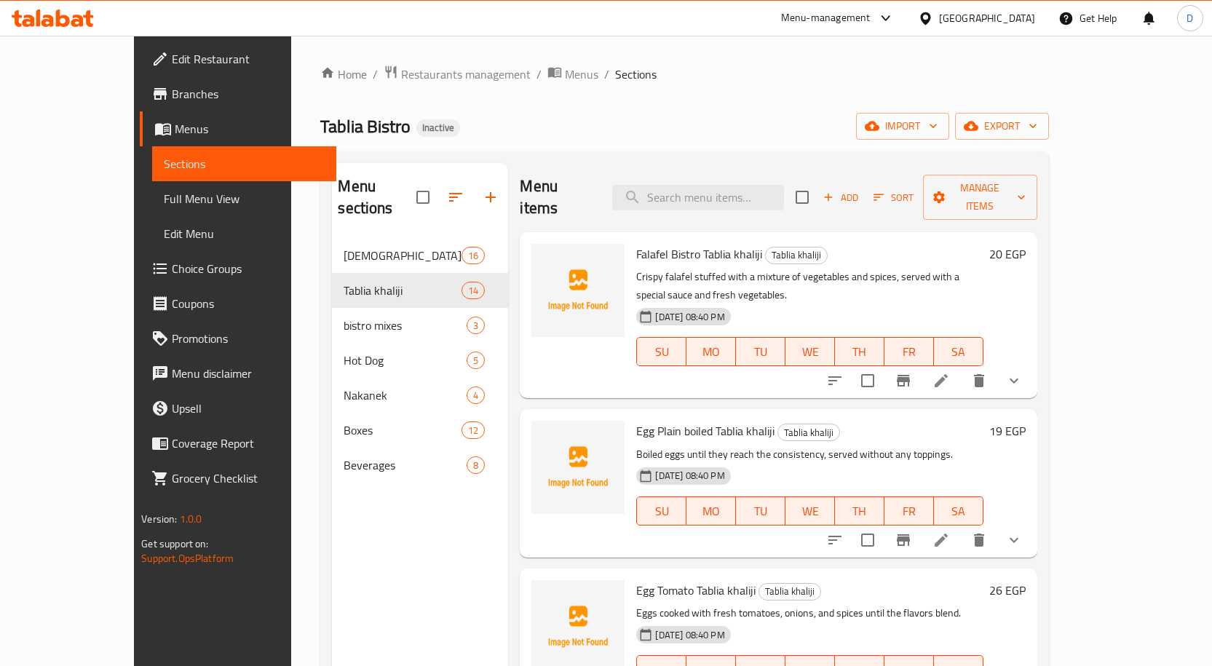
click at [950, 372] on icon at bounding box center [940, 380] width 17 height 17
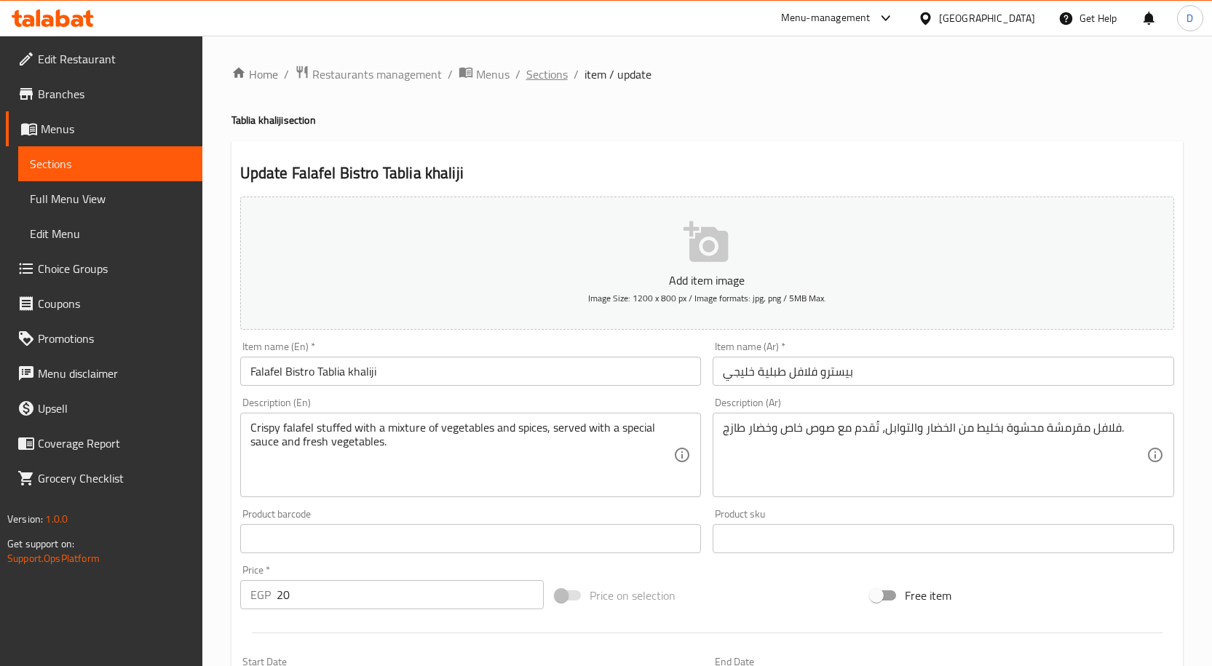
click at [544, 74] on span "Sections" at bounding box center [546, 74] width 41 height 17
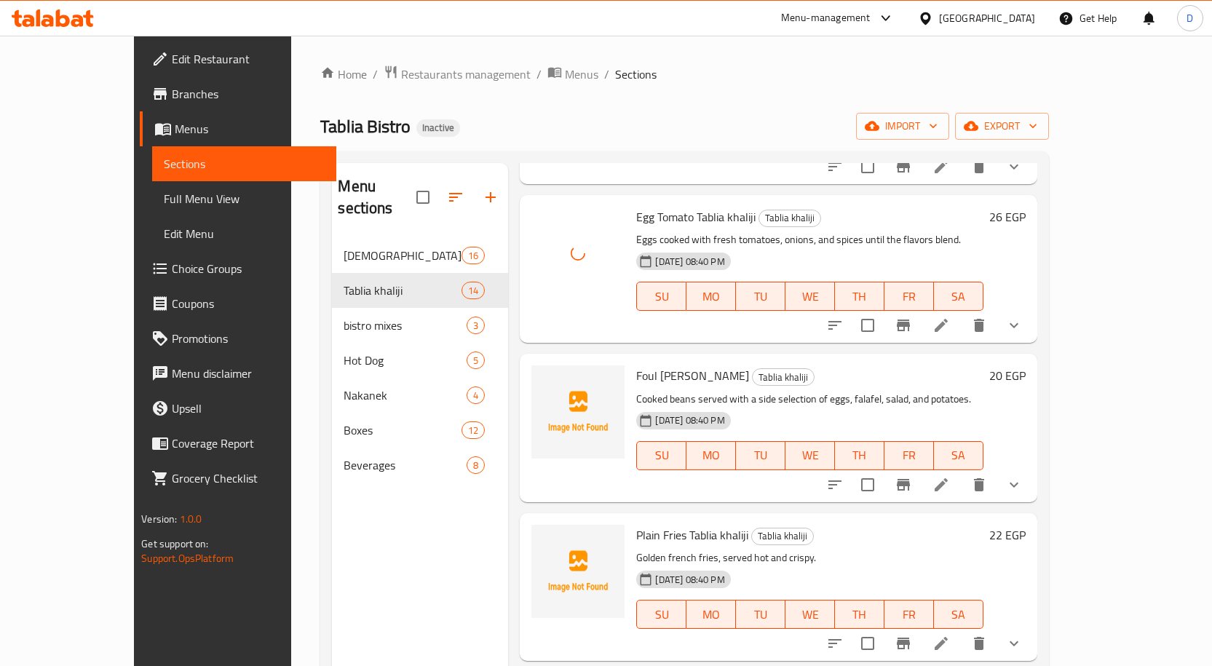
scroll to position [437, 0]
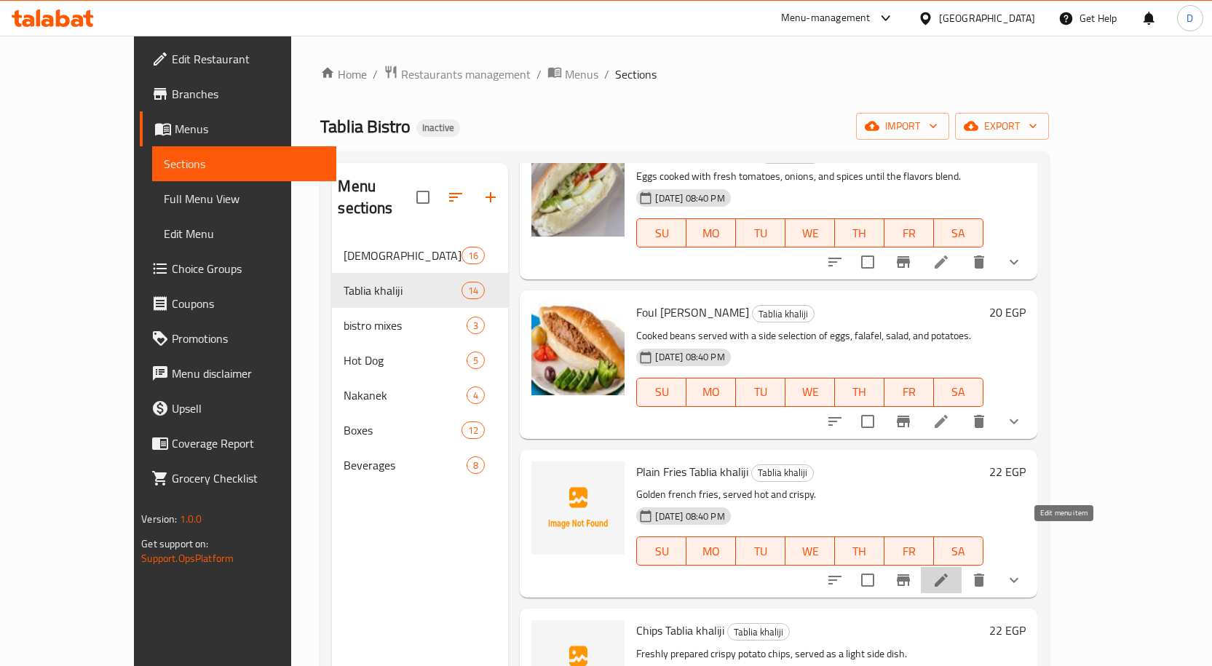
click at [950, 571] on icon at bounding box center [940, 579] width 17 height 17
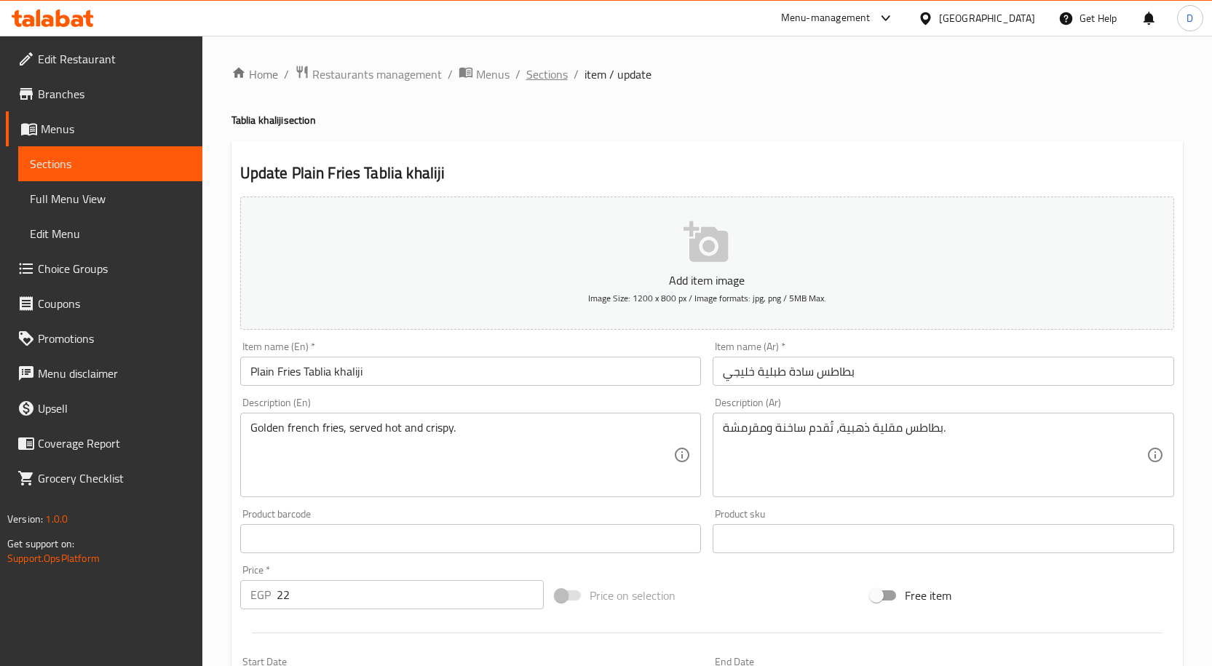
click at [550, 77] on span "Sections" at bounding box center [546, 74] width 41 height 17
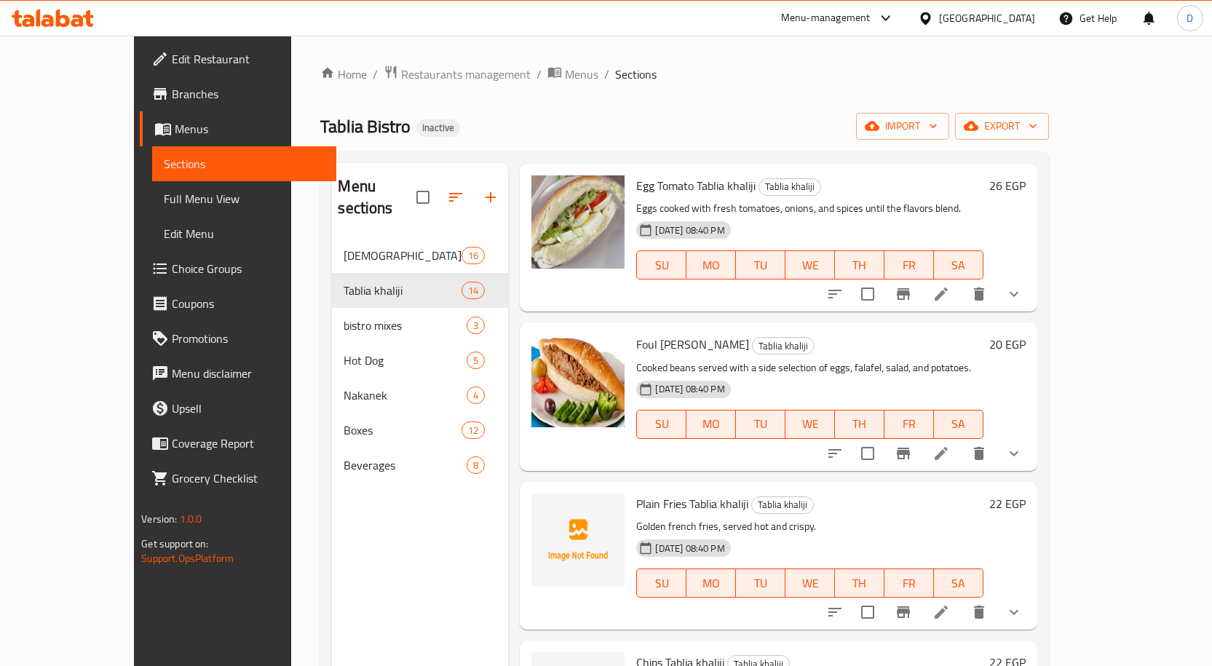
scroll to position [437, 0]
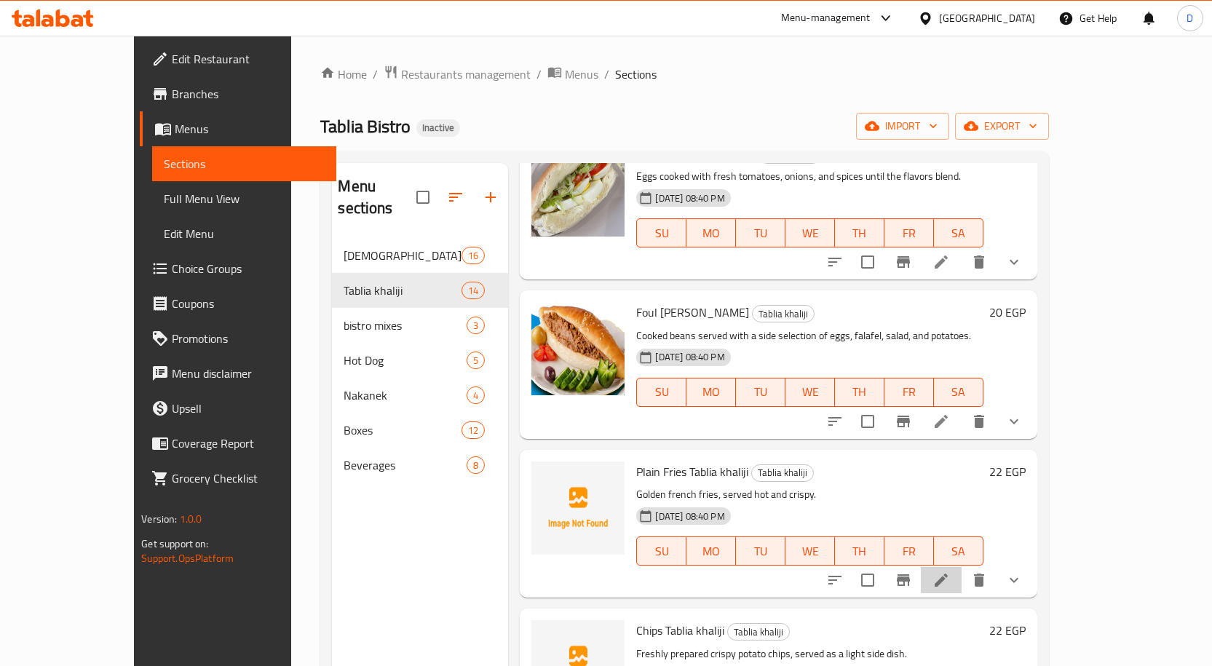
click at [962, 567] on li at bounding box center [941, 580] width 41 height 26
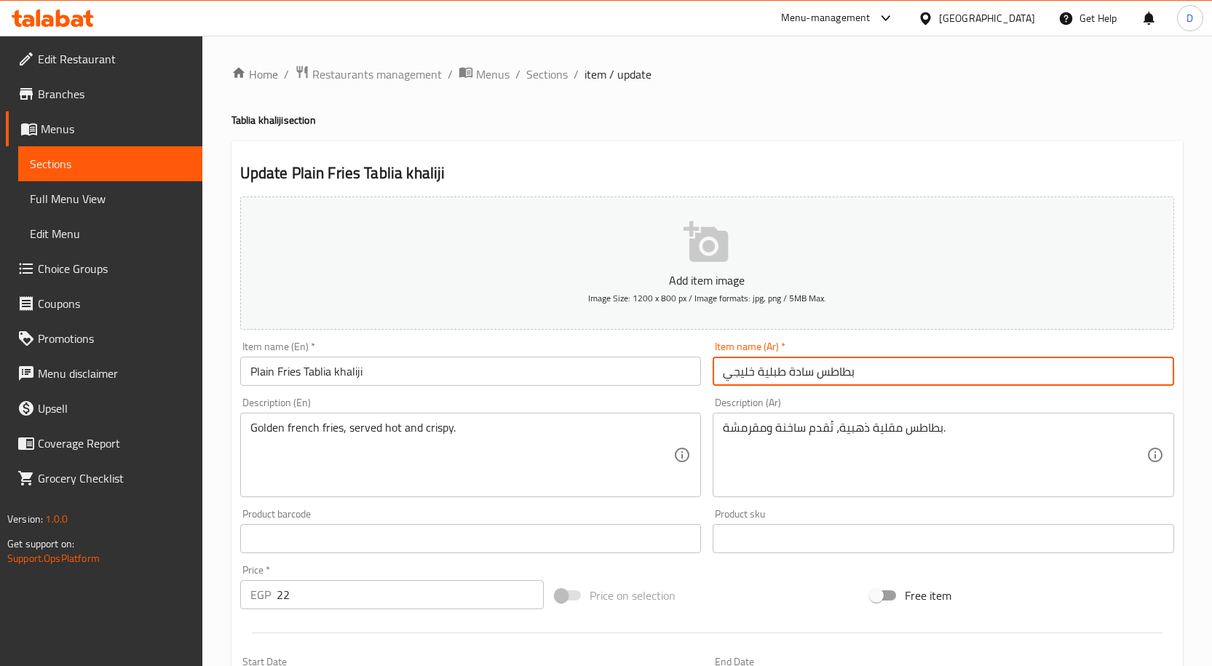
drag, startPoint x: 786, startPoint y: 370, endPoint x: 884, endPoint y: 395, distance: 101.2
click at [884, 395] on div "Add item image Image Size: 1200 x 800 px / Image formats: jpg, png / 5MB Max. I…" at bounding box center [706, 504] width 945 height 627
click at [543, 69] on span "Sections" at bounding box center [546, 74] width 41 height 17
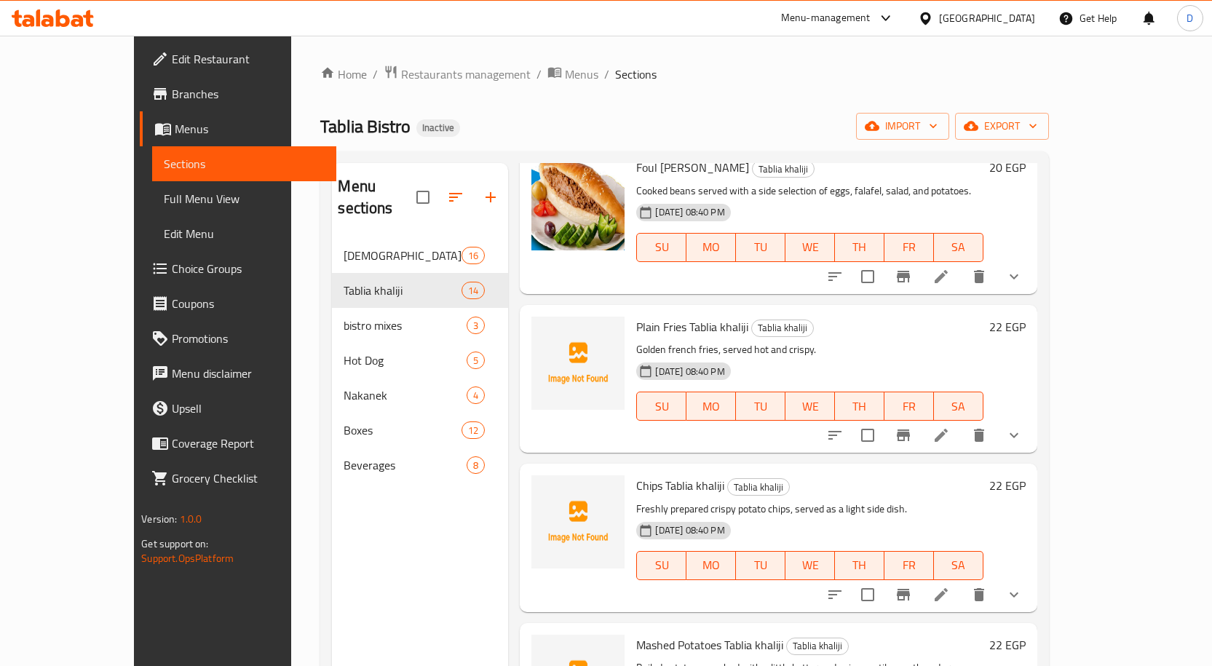
scroll to position [582, 0]
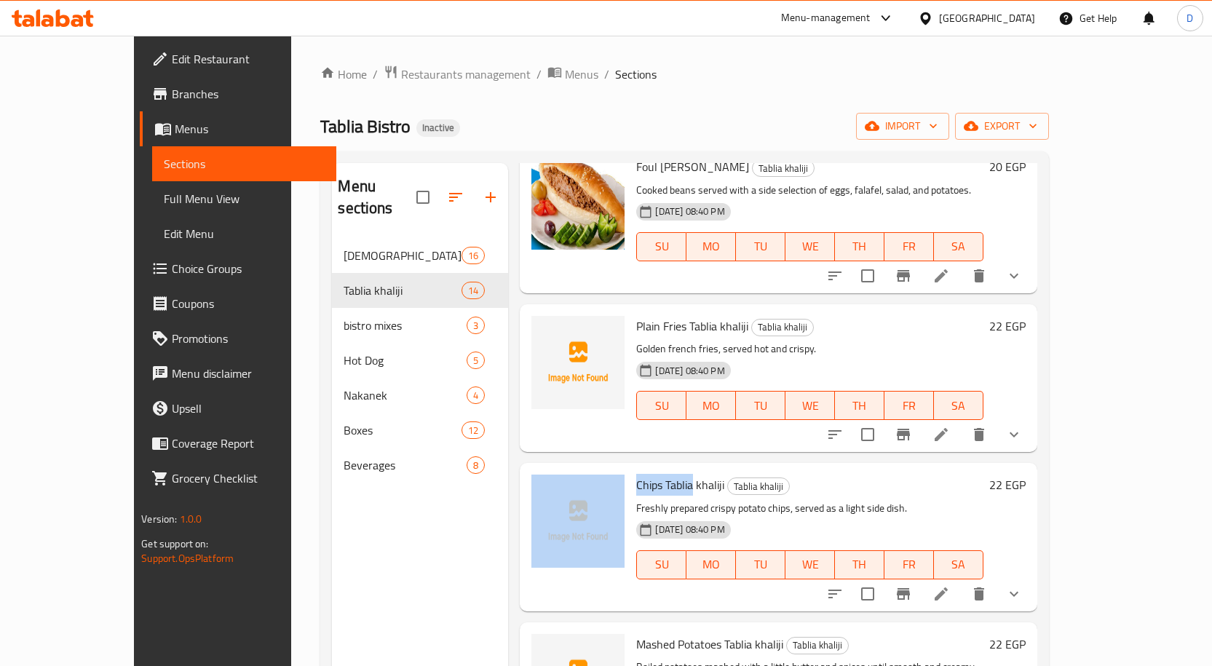
drag, startPoint x: 659, startPoint y: 446, endPoint x: 592, endPoint y: 453, distance: 67.4
click at [592, 469] on div "Chips Tablia khaliji Tablia khaliji Freshly prepared crispy potato chips, serve…" at bounding box center [778, 537] width 505 height 136
copy div "Chips Tablia"
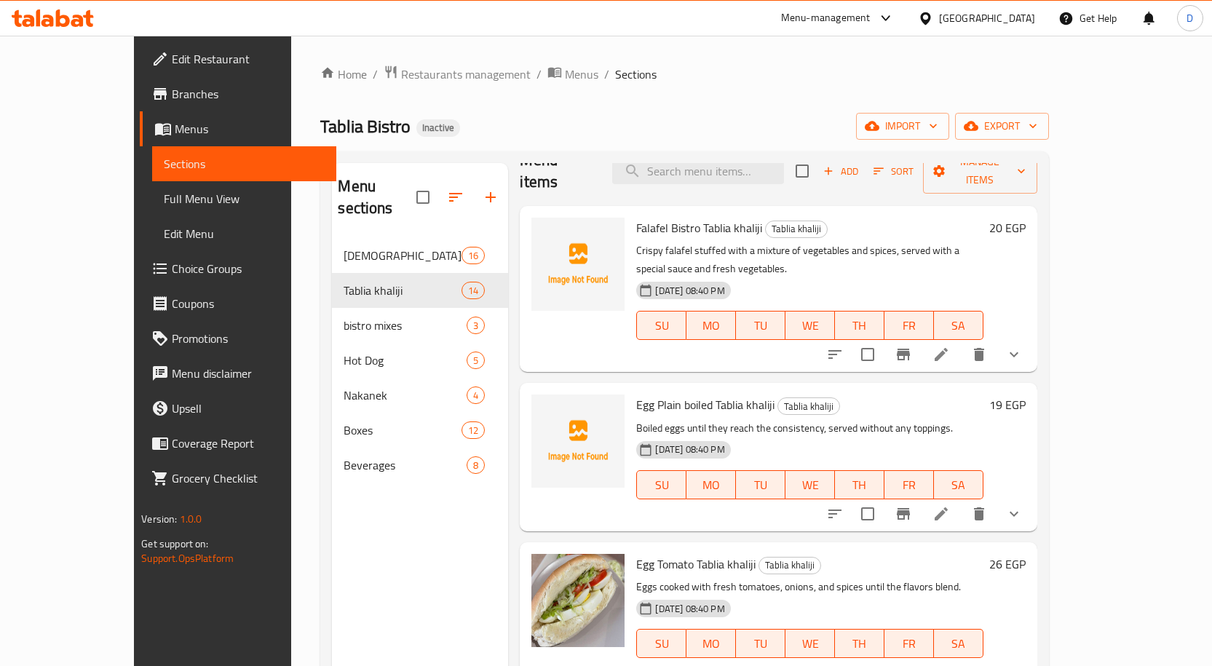
scroll to position [0, 0]
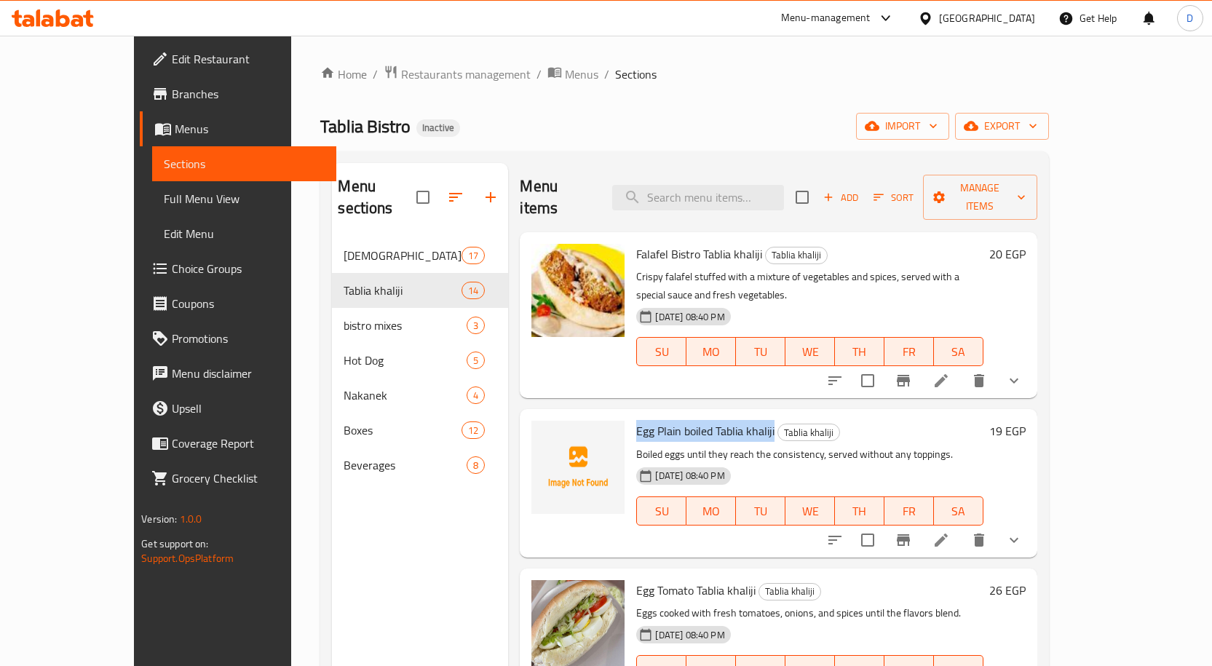
drag, startPoint x: 598, startPoint y: 392, endPoint x: 742, endPoint y: 395, distance: 143.4
click at [742, 415] on div "Egg Plain boiled Tablia khaliji Tablia khaliji Boiled eggs until they reach the…" at bounding box center [809, 483] width 358 height 136
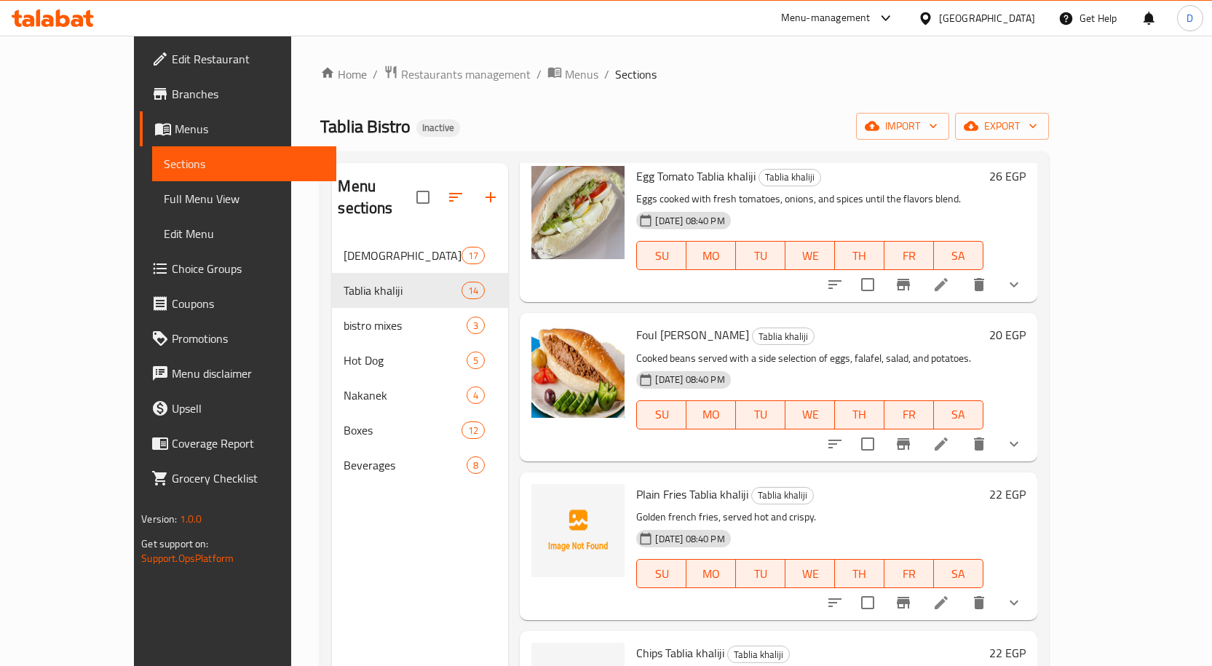
scroll to position [437, 0]
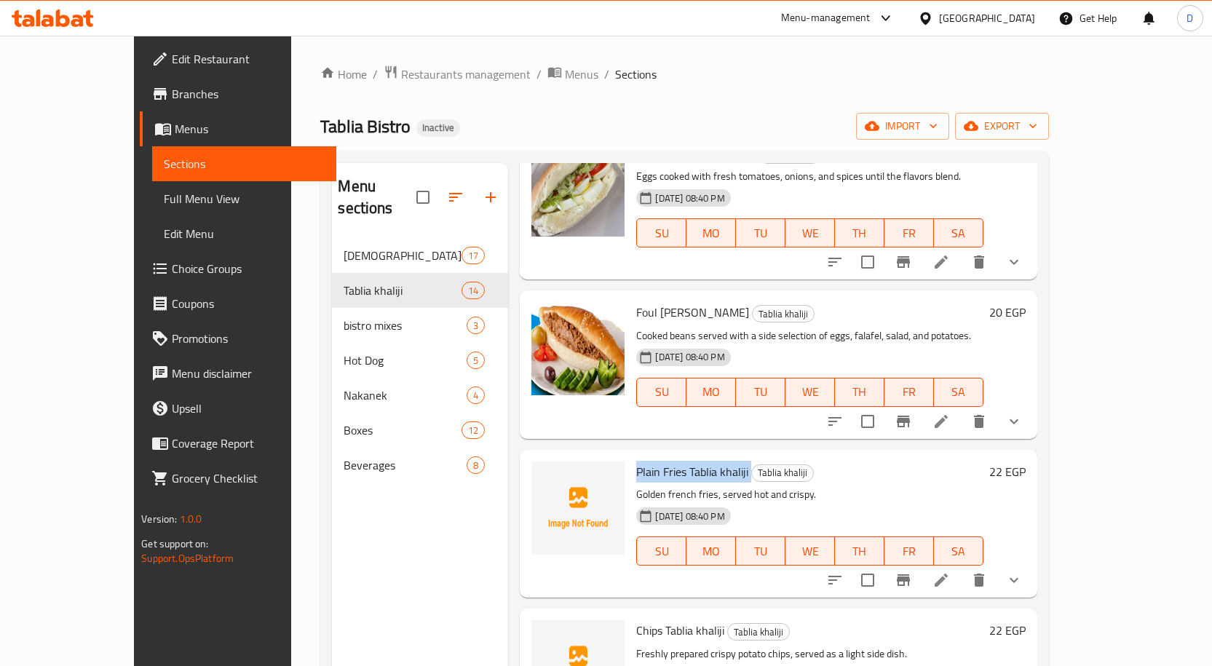
drag, startPoint x: 598, startPoint y: 434, endPoint x: 716, endPoint y: 439, distance: 118.0
click at [716, 456] on div "Plain Fries Tablia khaliji Tablia khaliji Golden french fries, served hot and c…" at bounding box center [809, 524] width 358 height 136
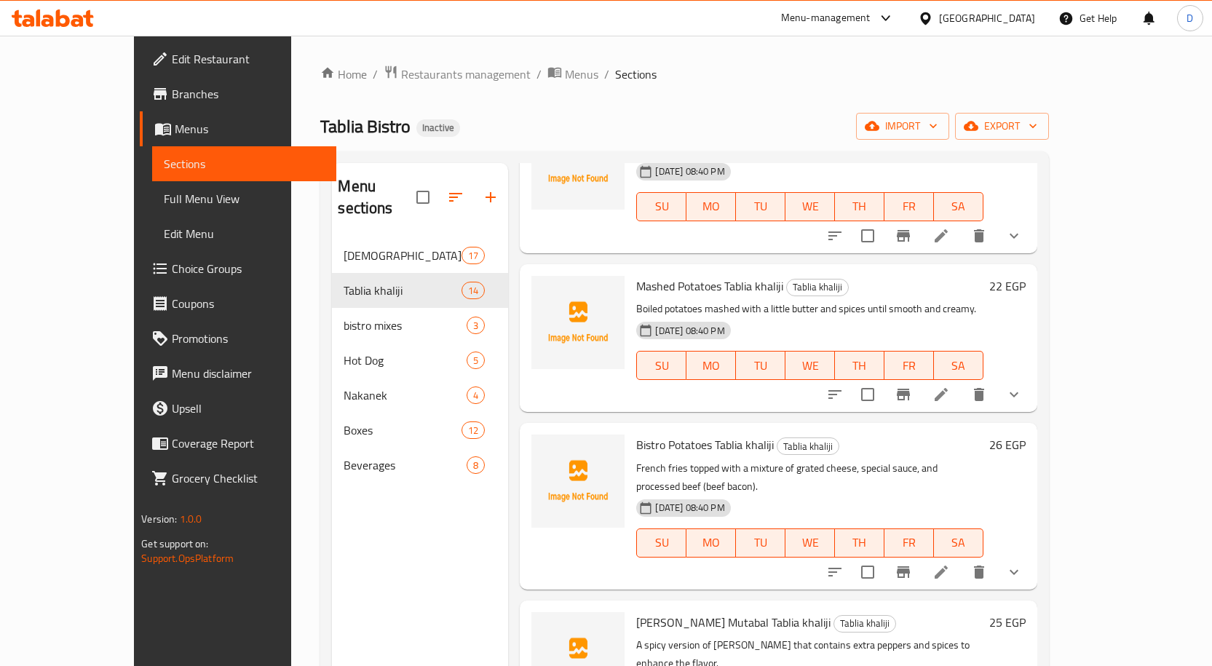
scroll to position [946, 0]
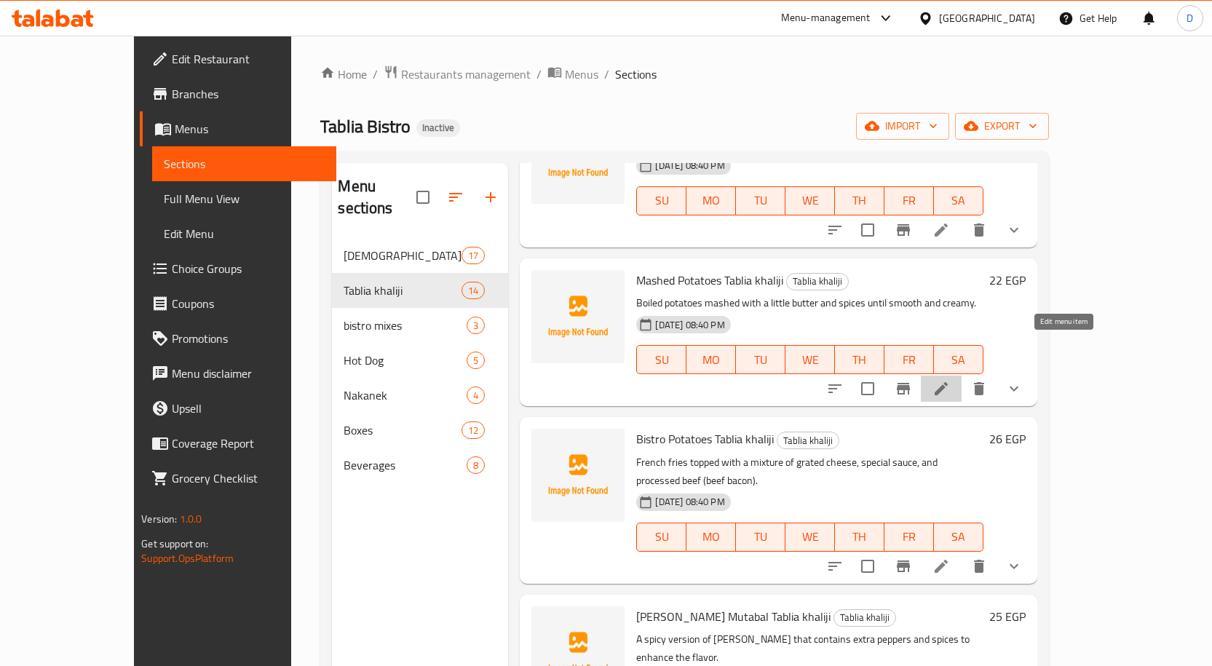
click at [950, 380] on icon at bounding box center [940, 388] width 17 height 17
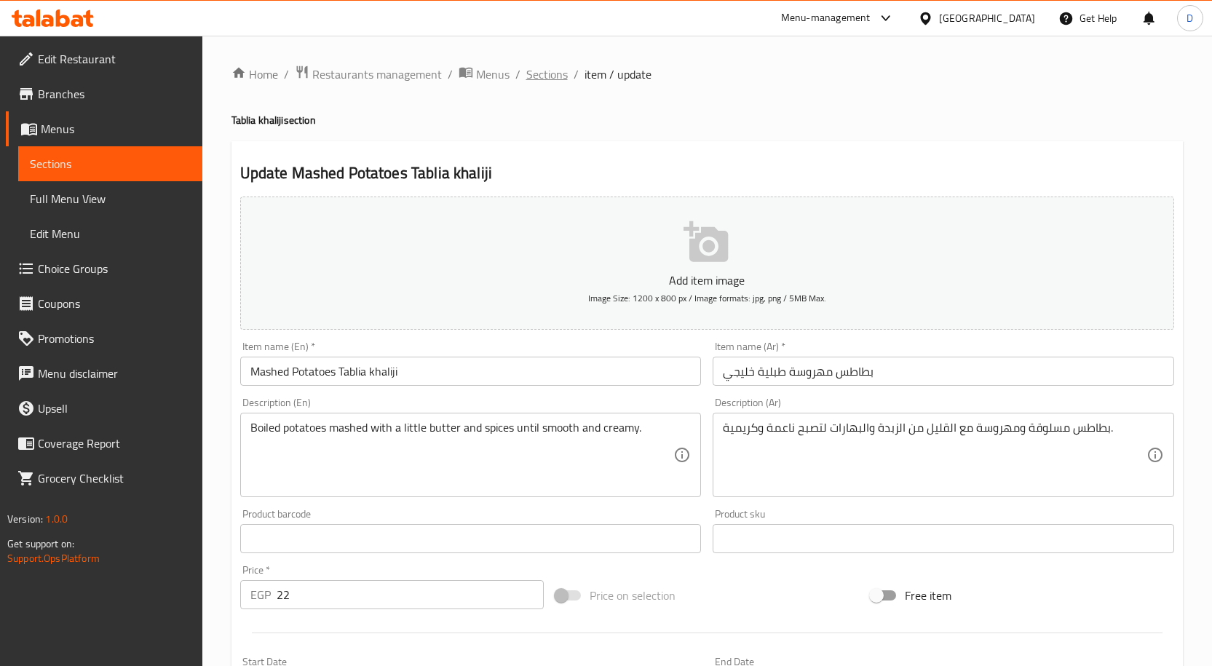
click at [541, 73] on span "Sections" at bounding box center [546, 74] width 41 height 17
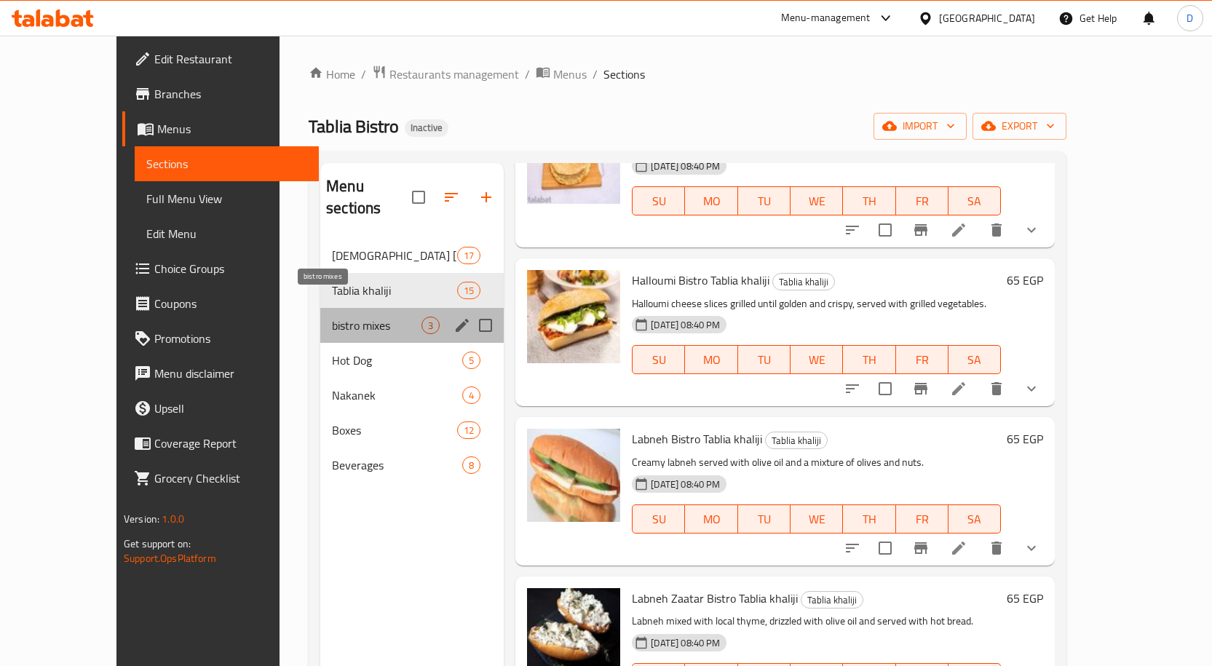
click at [332, 317] on span "bistro mixes" at bounding box center [377, 325] width 90 height 17
